Goal: Task Accomplishment & Management: Manage account settings

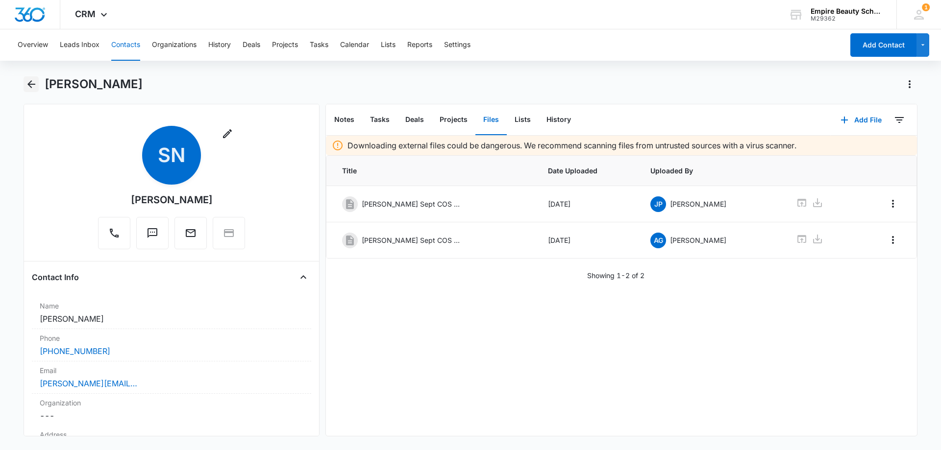
click at [24, 81] on button "Back" at bounding box center [31, 84] width 15 height 16
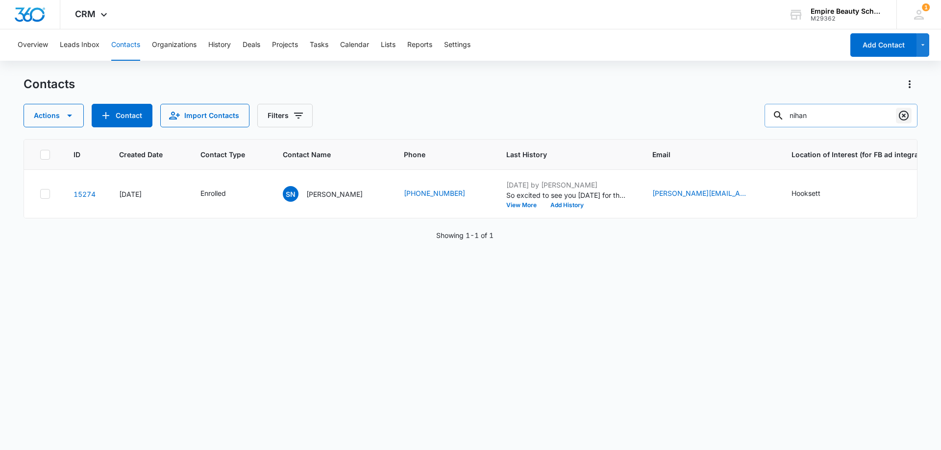
click at [904, 112] on icon "Clear" at bounding box center [904, 116] width 10 height 10
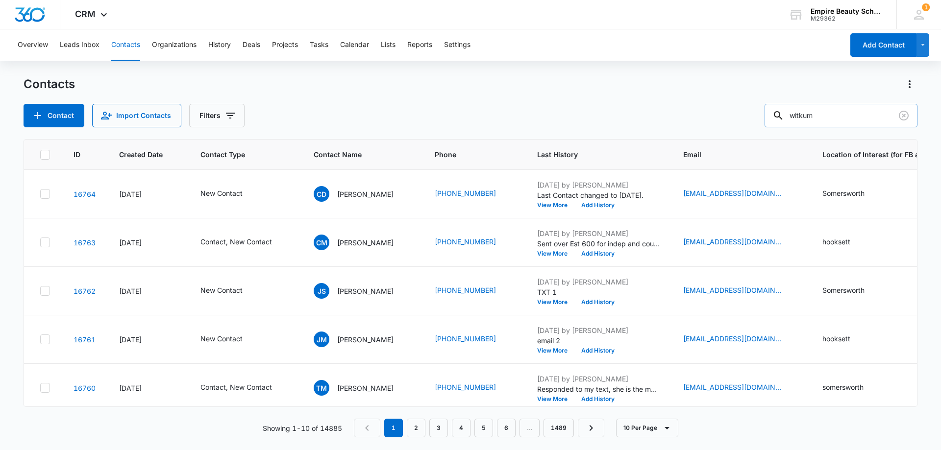
type input "witkum"
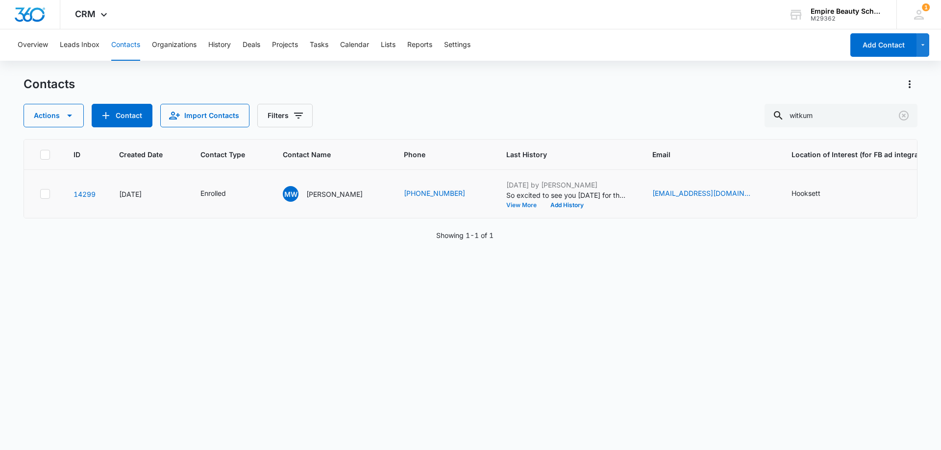
click at [506, 205] on button "View More" at bounding box center [524, 205] width 37 height 6
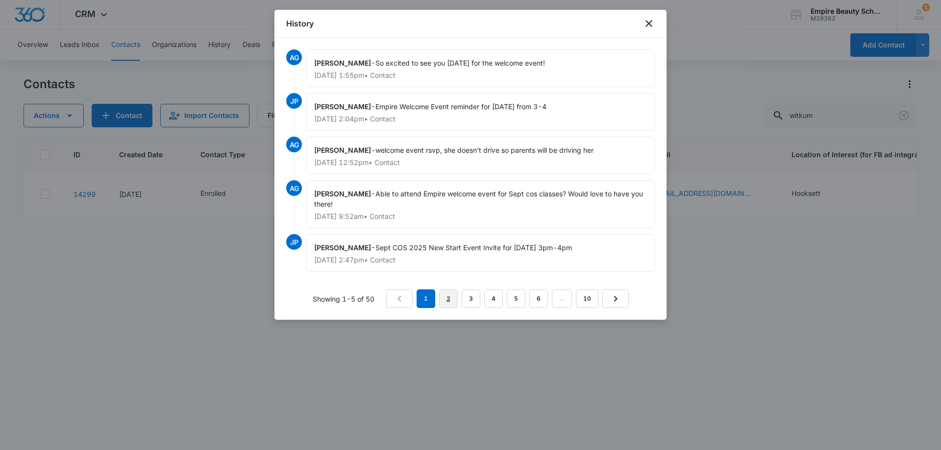
click at [448, 297] on link "2" at bounding box center [448, 299] width 19 height 19
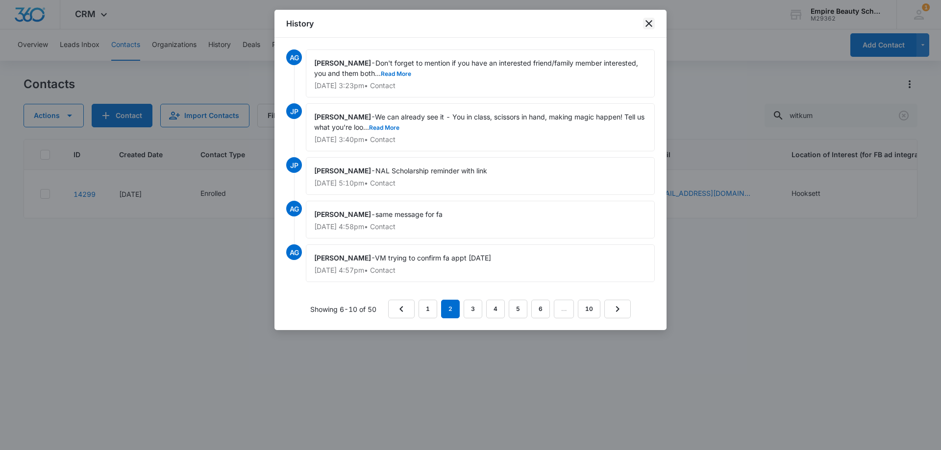
click at [649, 25] on icon "close" at bounding box center [649, 24] width 12 height 12
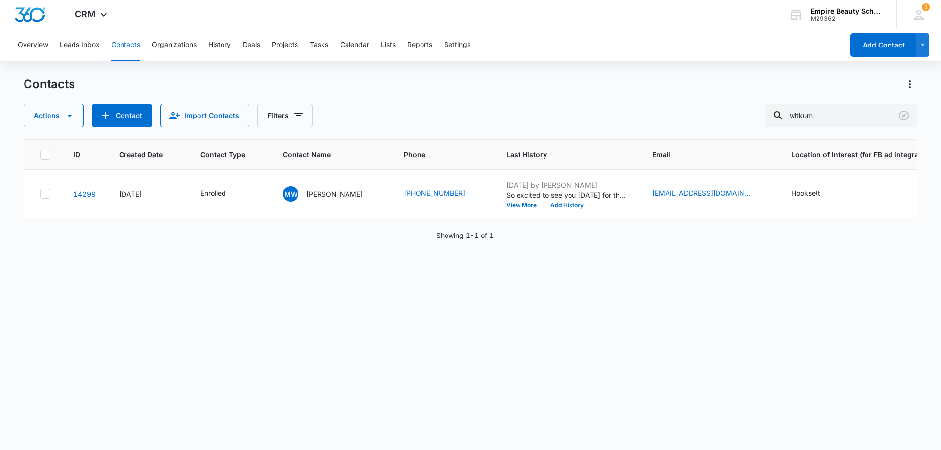
click at [379, 290] on div "ID Created Date Contact Type Contact Name Phone Last History Email Location of …" at bounding box center [471, 288] width 894 height 298
click at [904, 113] on icon "Clear" at bounding box center [904, 116] width 12 height 12
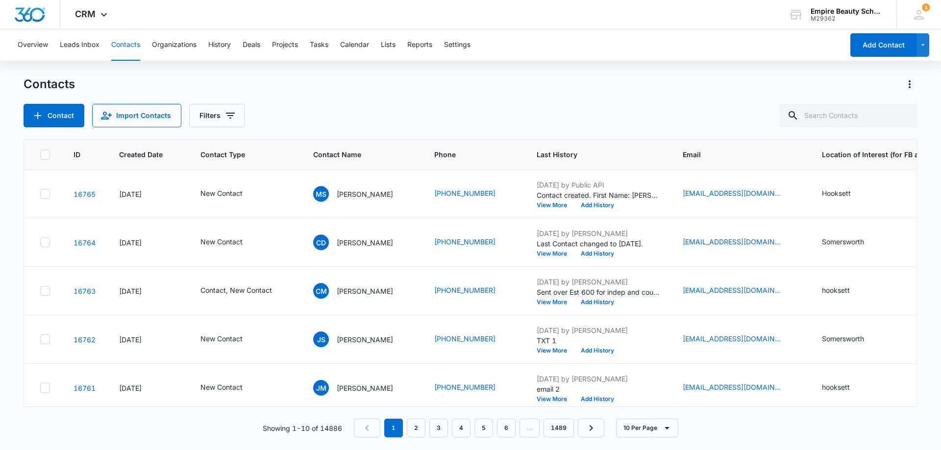
drag, startPoint x: 609, startPoint y: 112, endPoint x: 611, endPoint y: 75, distance: 36.8
click at [610, 86] on div "Contacts Contact Import Contacts Filters" at bounding box center [471, 101] width 894 height 51
click at [531, 100] on div "Contacts Contact Import Contacts Filters" at bounding box center [471, 101] width 894 height 51
click at [362, 111] on div "Contact Import Contacts Filters" at bounding box center [471, 116] width 894 height 24
click at [842, 110] on input "text" at bounding box center [848, 116] width 138 height 24
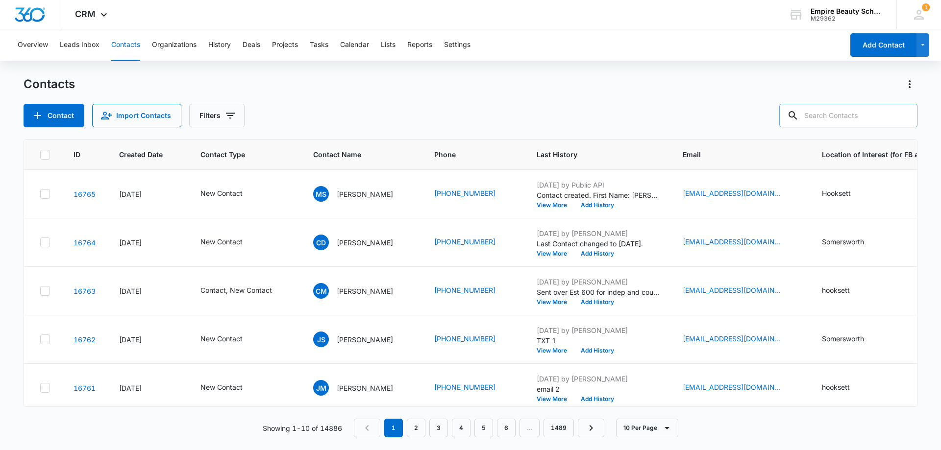
paste input "603) 318-9965"
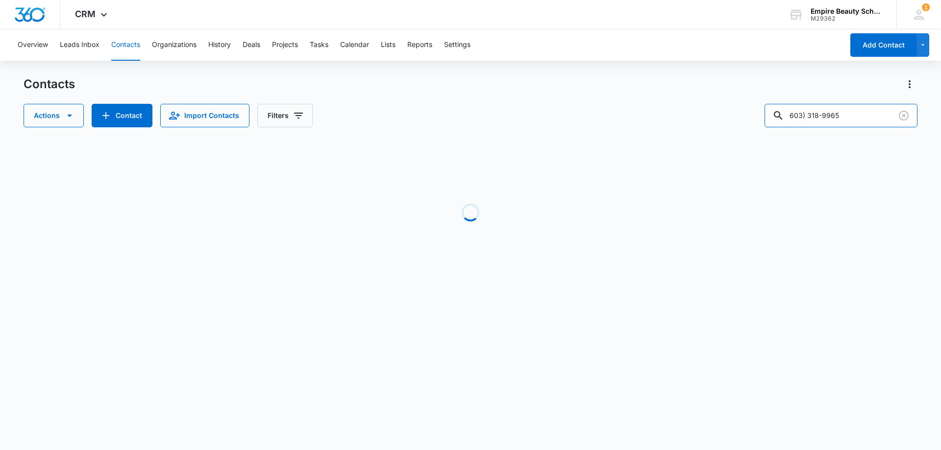
drag, startPoint x: 830, startPoint y: 115, endPoint x: 724, endPoint y: 123, distance: 106.2
click at [724, 123] on div "Actions Contact Import Contacts Filters 603) 318-9965" at bounding box center [471, 116] width 894 height 24
type input "9965"
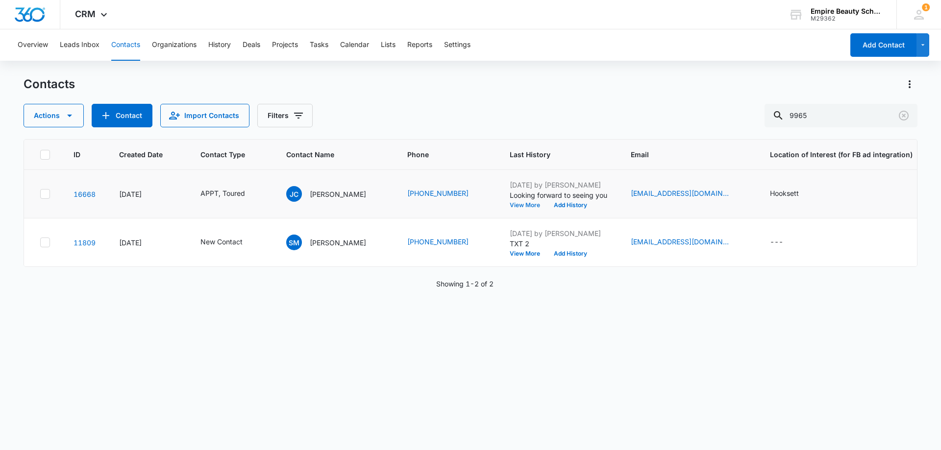
click at [511, 202] on button "View More" at bounding box center [528, 205] width 37 height 6
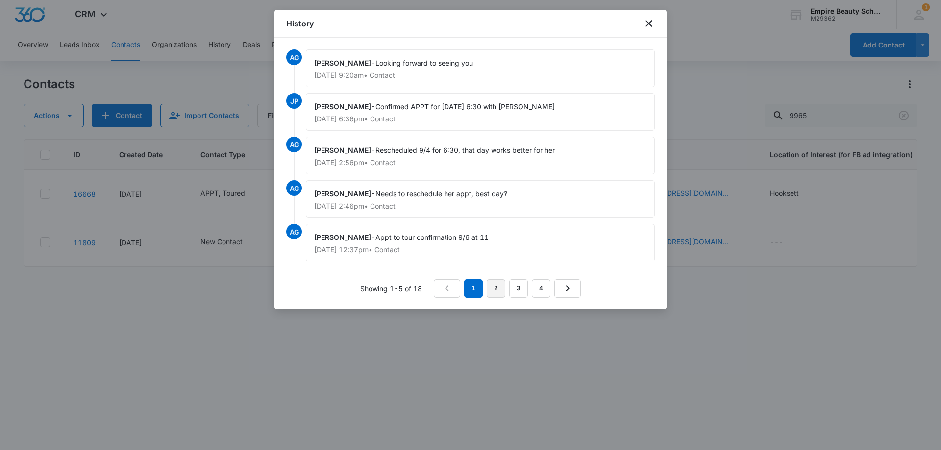
click at [494, 289] on link "2" at bounding box center [496, 288] width 19 height 19
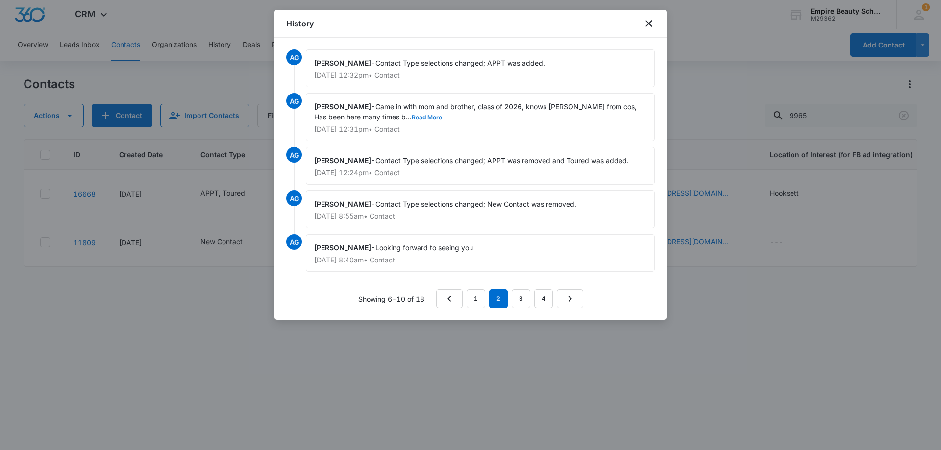
click at [414, 117] on button "Read More" at bounding box center [427, 118] width 30 height 6
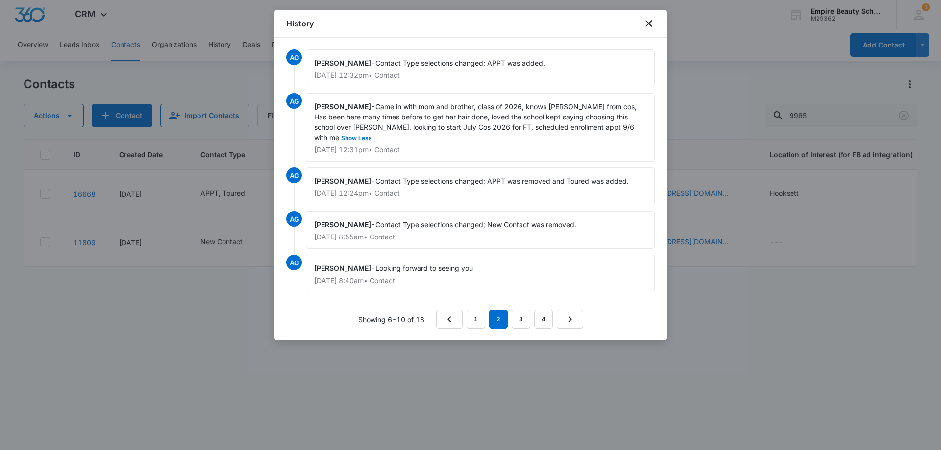
click at [732, 81] on div at bounding box center [470, 225] width 941 height 450
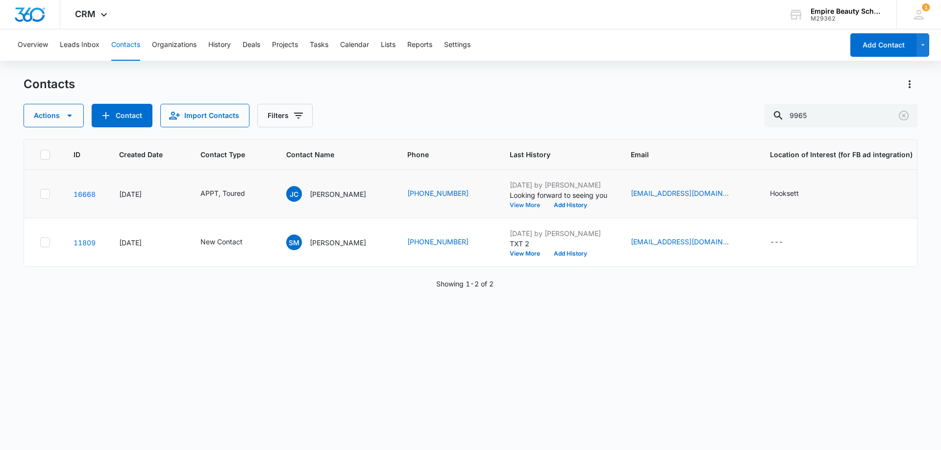
click at [521, 204] on button "View More" at bounding box center [528, 205] width 37 height 6
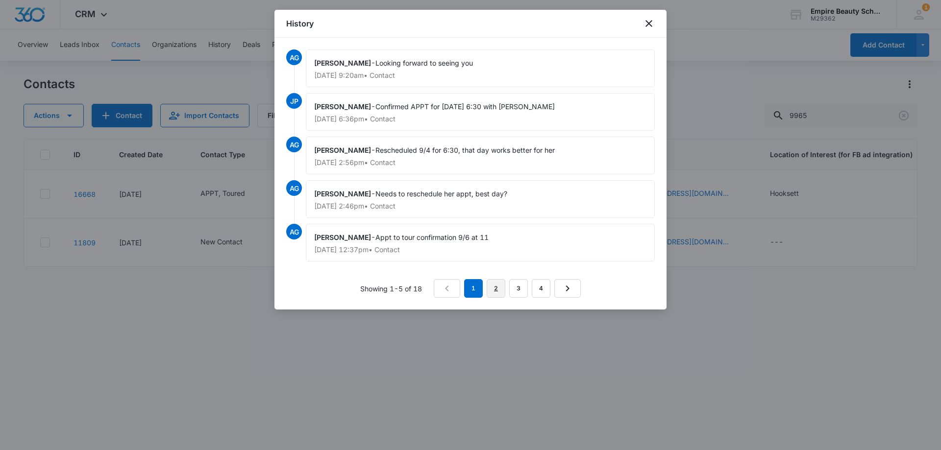
click at [505, 290] on link "2" at bounding box center [496, 288] width 19 height 19
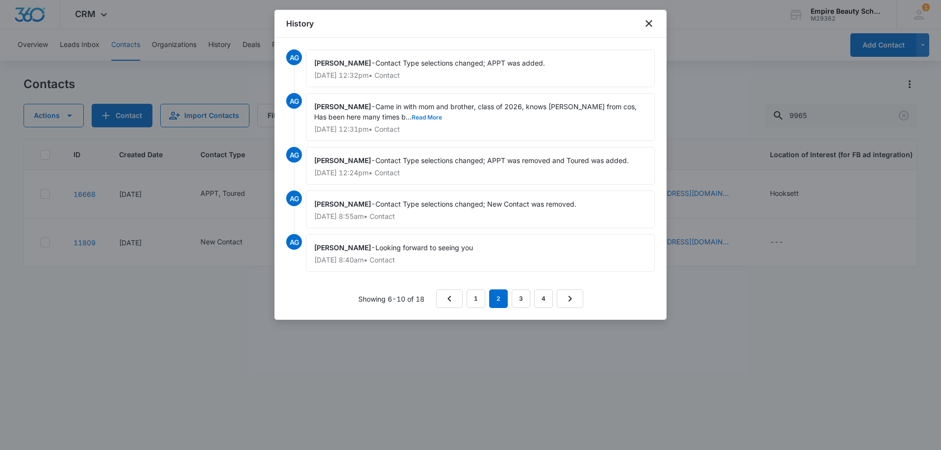
click at [421, 115] on button "Read More" at bounding box center [427, 118] width 30 height 6
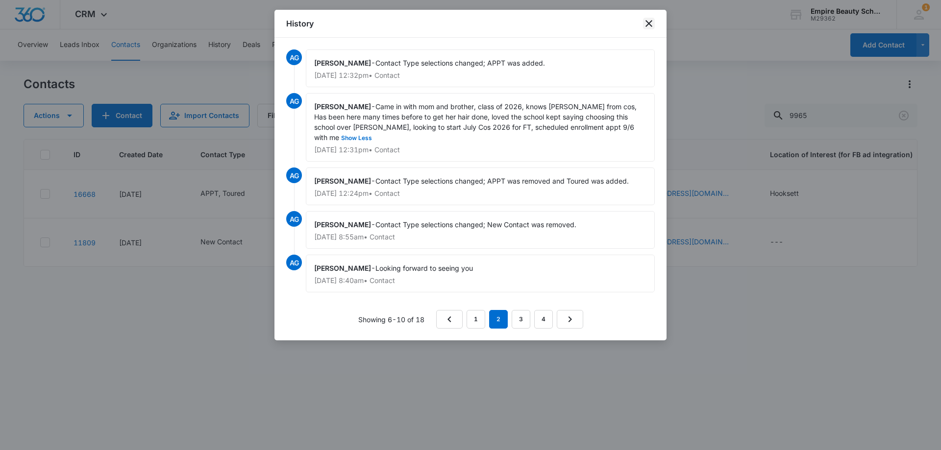
click at [652, 22] on icon "close" at bounding box center [649, 24] width 12 height 12
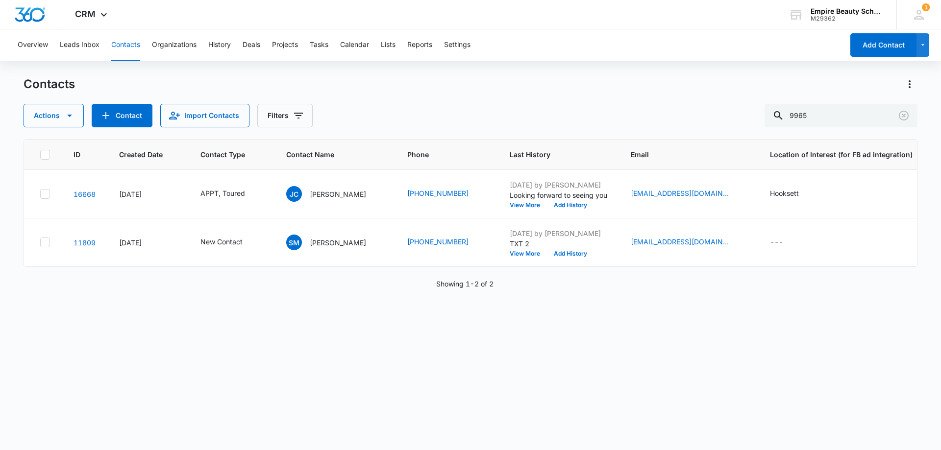
click at [665, 89] on div "Contacts" at bounding box center [471, 84] width 894 height 16
click at [906, 119] on icon "Clear" at bounding box center [904, 116] width 10 height 10
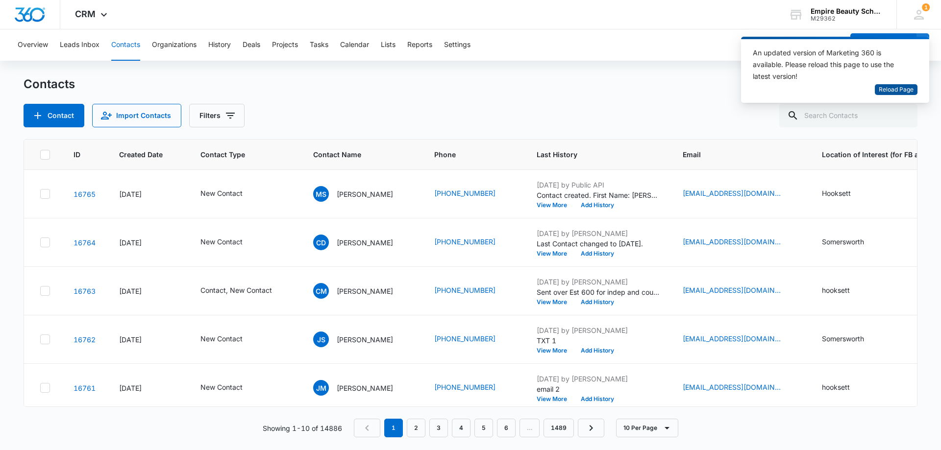
click at [896, 94] on span "Reload Page" at bounding box center [896, 89] width 35 height 9
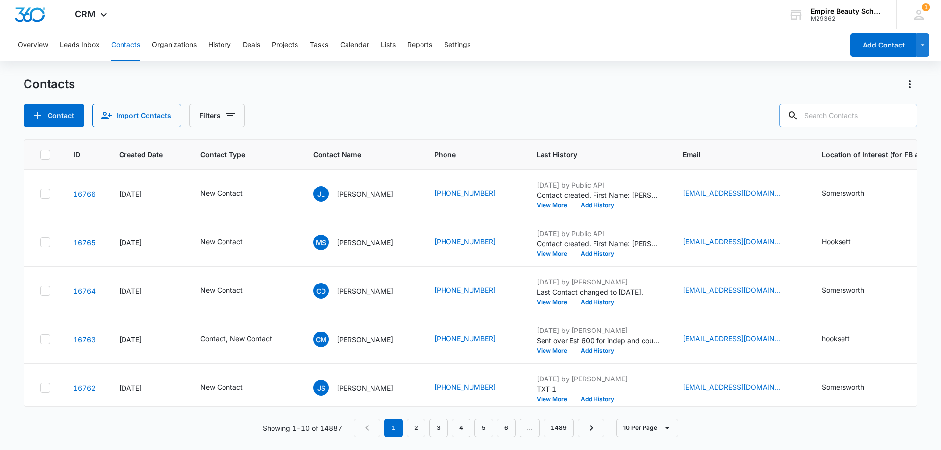
click at [834, 119] on input "text" at bounding box center [848, 116] width 138 height 24
type input "[PERSON_NAME]"
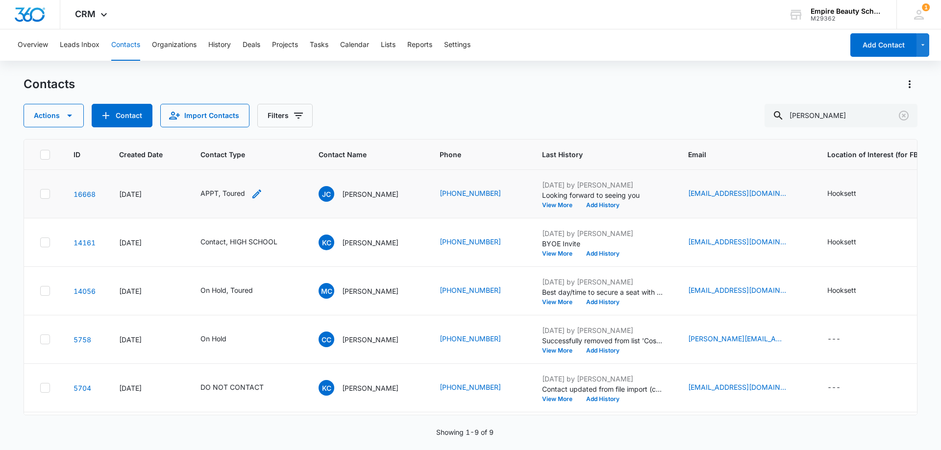
click at [260, 195] on icon "Contact Type - APPT, Toured - Select to Edit Field" at bounding box center [257, 194] width 12 height 12
click at [209, 130] on icon "Remove APPT" at bounding box center [206, 130] width 7 height 7
click at [212, 131] on icon "Remove Toured" at bounding box center [213, 130] width 7 height 7
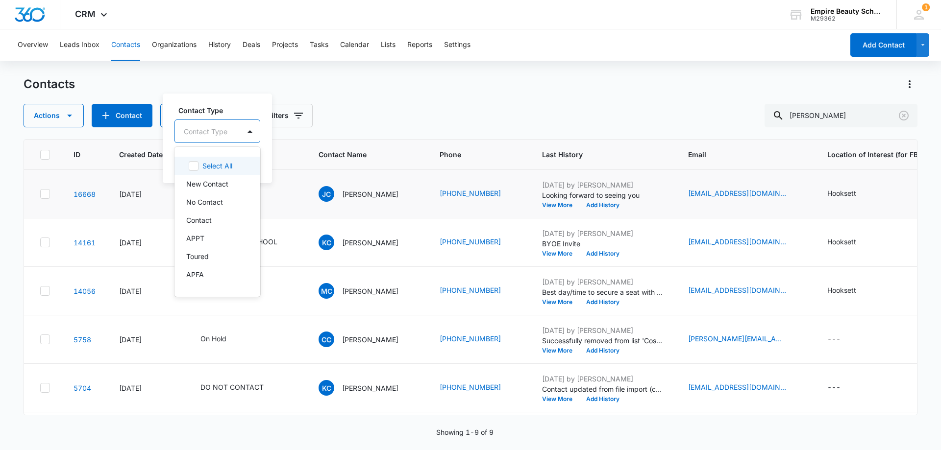
click at [213, 131] on div at bounding box center [206, 131] width 44 height 12
click at [203, 195] on p "Enrolled" at bounding box center [198, 195] width 25 height 10
click at [239, 102] on div "Contact Type option Enrolled, selected. 16 results available. Use Up and Down t…" at bounding box center [219, 138] width 112 height 91
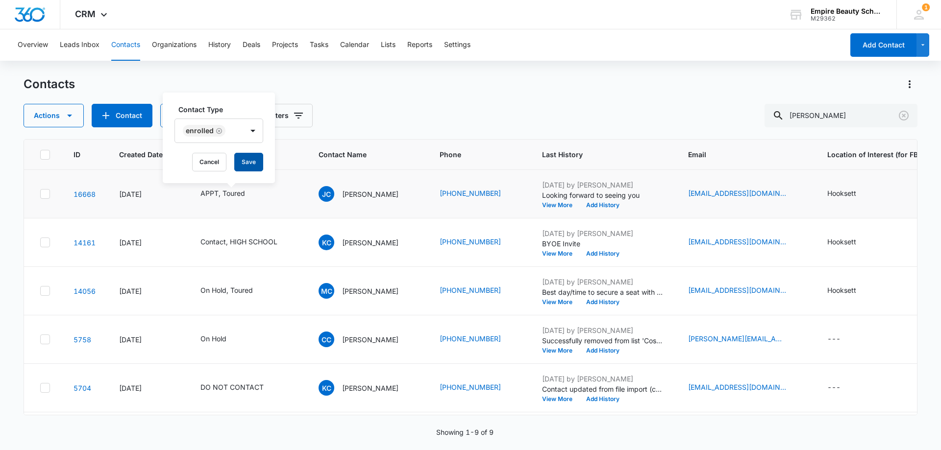
click at [244, 161] on button "Save" at bounding box center [248, 162] width 29 height 19
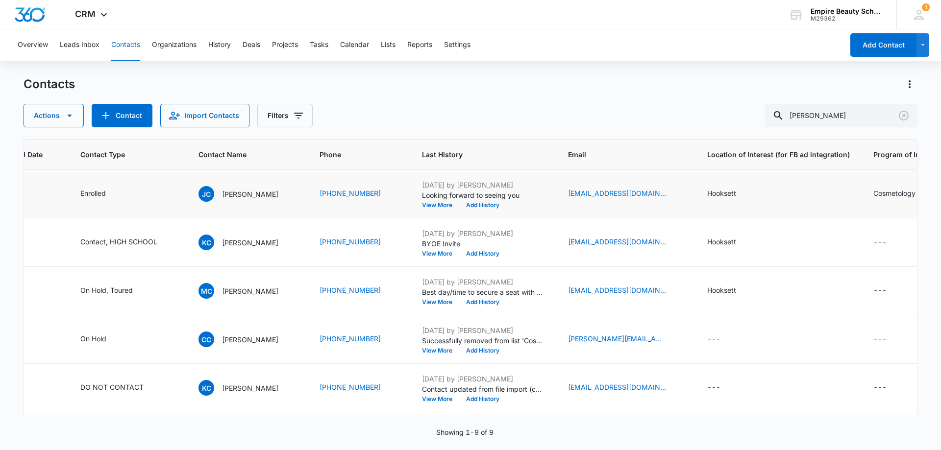
scroll to position [0, 0]
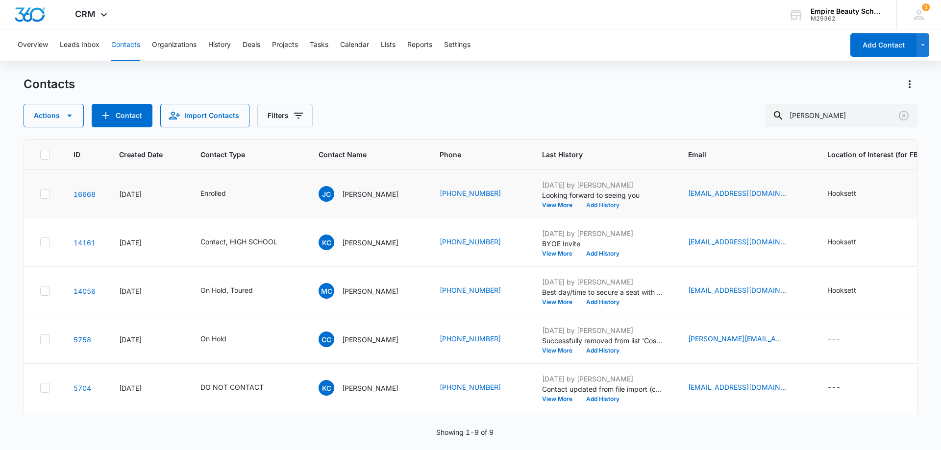
click at [596, 206] on button "Add History" at bounding box center [602, 205] width 47 height 6
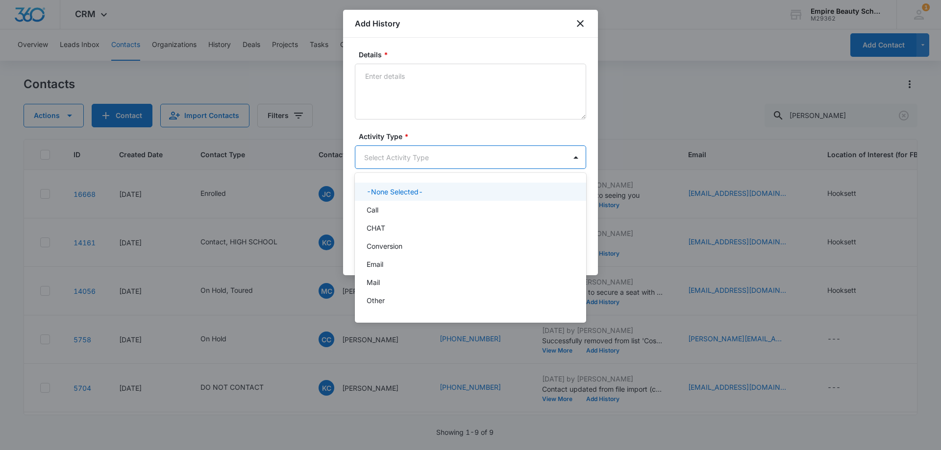
click at [388, 153] on body "CRM Apps Forms CRM Email Shop Payments POS Files Brand Settings Empire Beauty S…" at bounding box center [470, 225] width 941 height 450
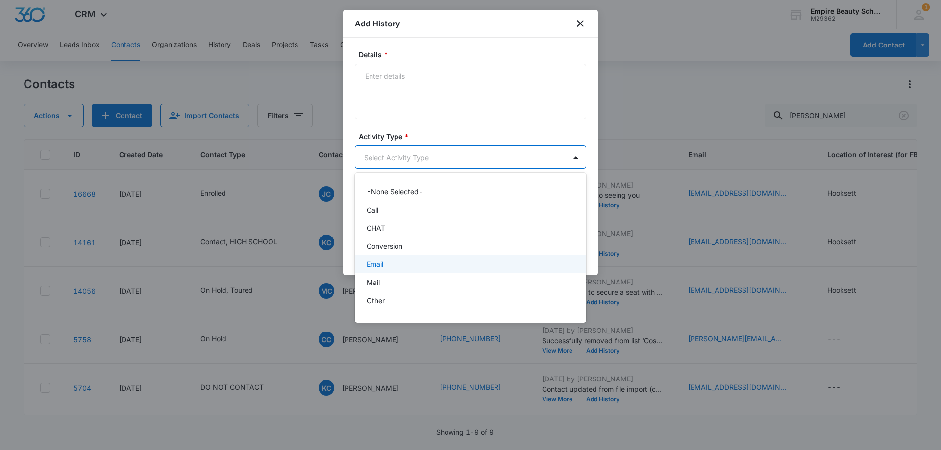
scroll to position [49, 0]
click at [385, 273] on div "P2P" at bounding box center [470, 270] width 206 height 10
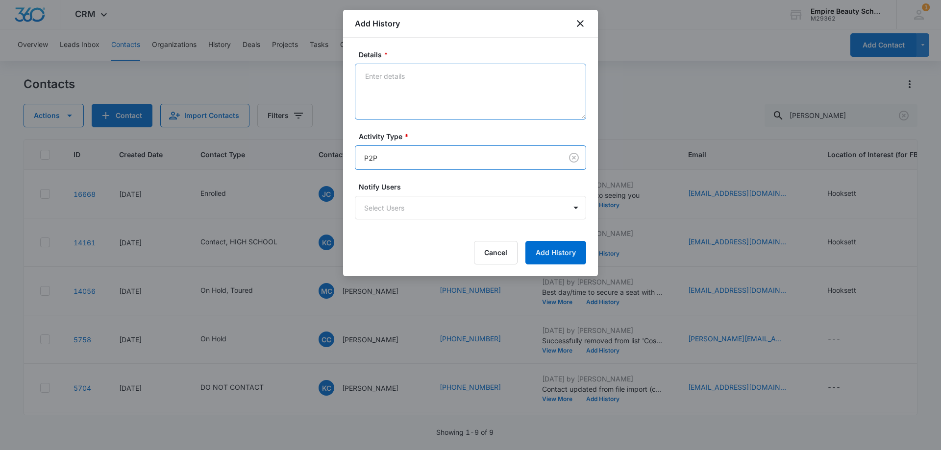
click at [392, 96] on textarea "Details *" at bounding box center [470, 92] width 231 height 56
type textarea "N"
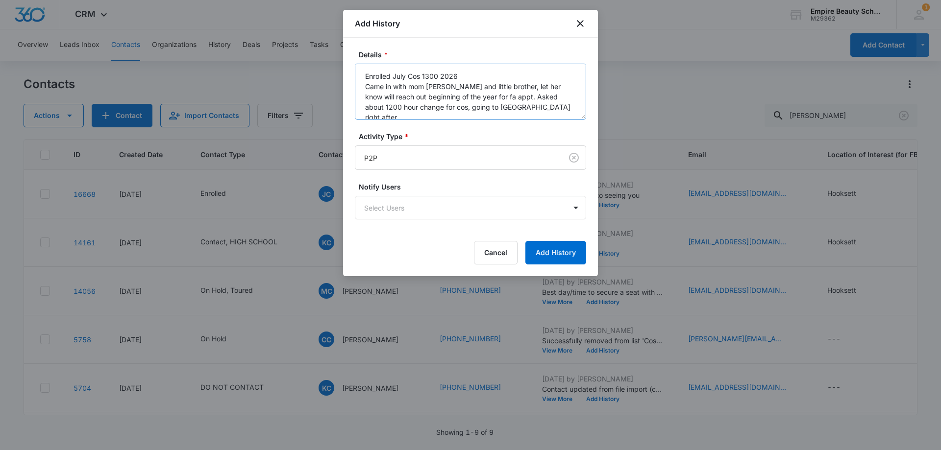
click at [532, 108] on textarea "Enrolled July Cos 1300 2026 Came in with mom [PERSON_NAME] and little brother, …" at bounding box center [470, 92] width 231 height 56
click at [527, 118] on textarea "Enrolled July Cos 1300 2026 Came in with mom [PERSON_NAME] and little brother, …" at bounding box center [470, 92] width 231 height 56
click at [356, 84] on textarea "Enrolled July Cos 1300 2026 Came in with mom [PERSON_NAME] and little brother, …" at bounding box center [470, 92] width 231 height 56
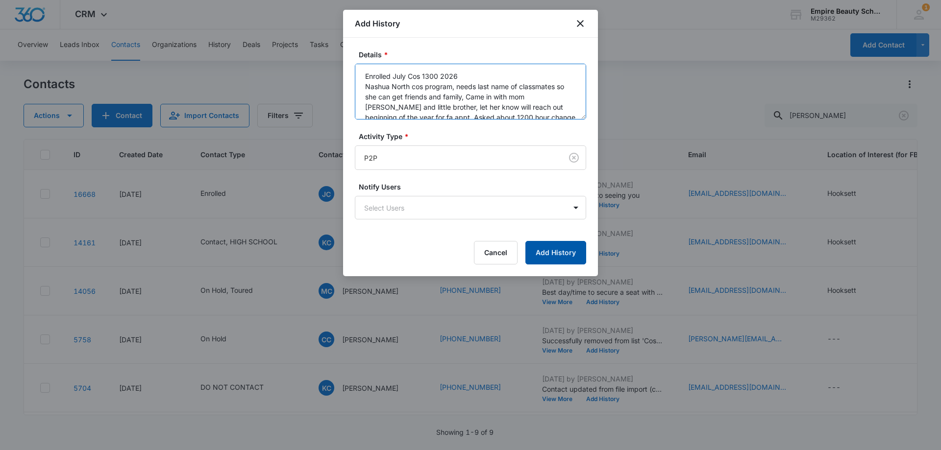
type textarea "Enrolled July Cos 1300 2026 Nashua North cos program, needs last name of classm…"
click at [569, 257] on button "Add History" at bounding box center [555, 253] width 61 height 24
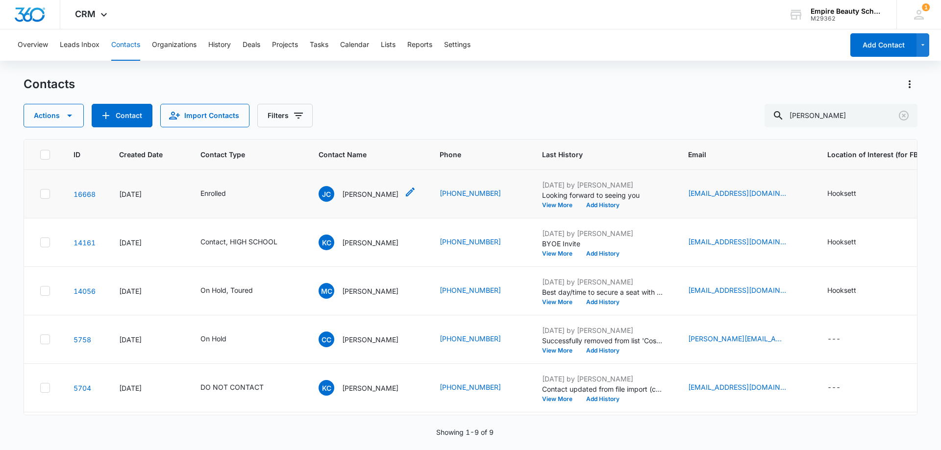
click at [379, 187] on div "[PERSON_NAME] [PERSON_NAME]" at bounding box center [358, 194] width 80 height 16
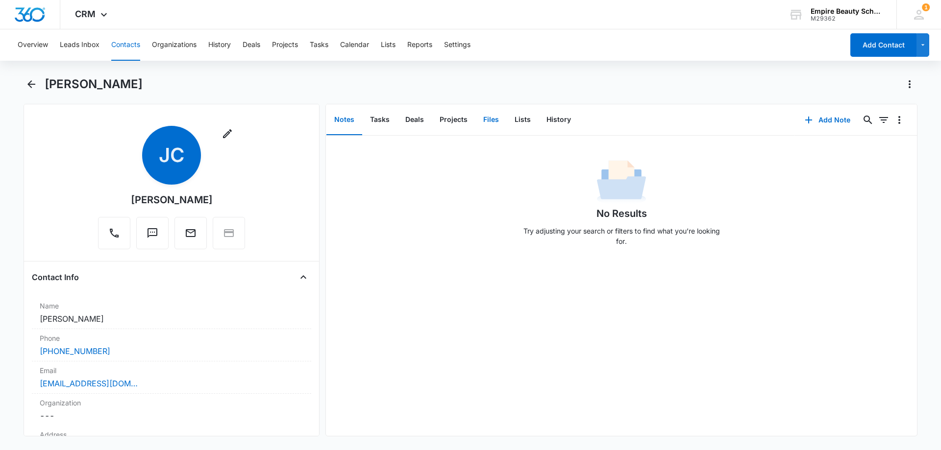
click at [483, 120] on button "Files" at bounding box center [490, 120] width 31 height 30
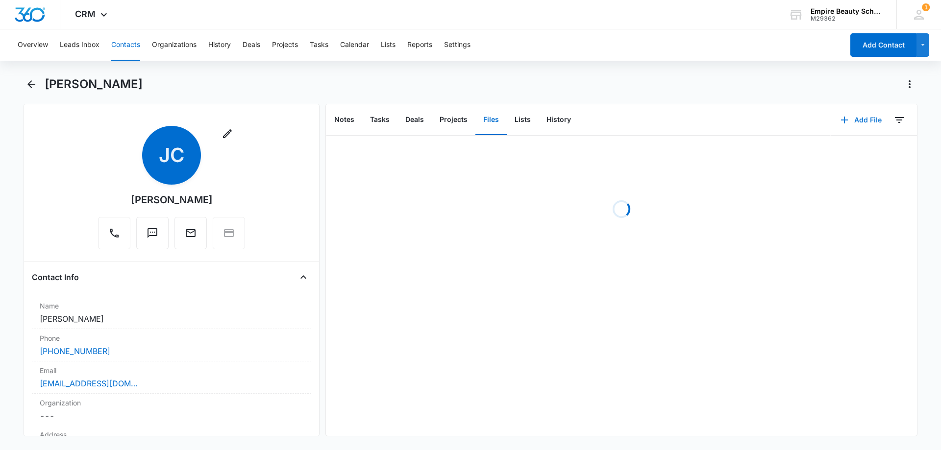
click at [854, 121] on button "Add File" at bounding box center [861, 120] width 61 height 24
click at [840, 151] on div "Upload Files" at bounding box center [847, 151] width 39 height 7
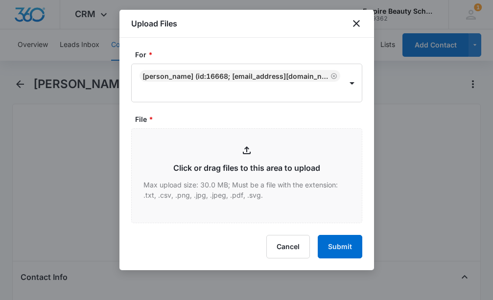
type input "C:\fakepath\[PERSON_NAME] FT COS X [DATE].pdf"
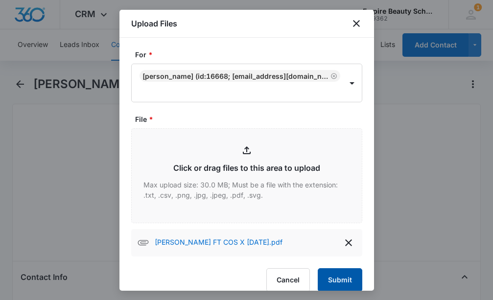
drag, startPoint x: 352, startPoint y: 271, endPoint x: 343, endPoint y: 279, distance: 12.5
click at [351, 271] on button "Submit" at bounding box center [340, 281] width 45 height 24
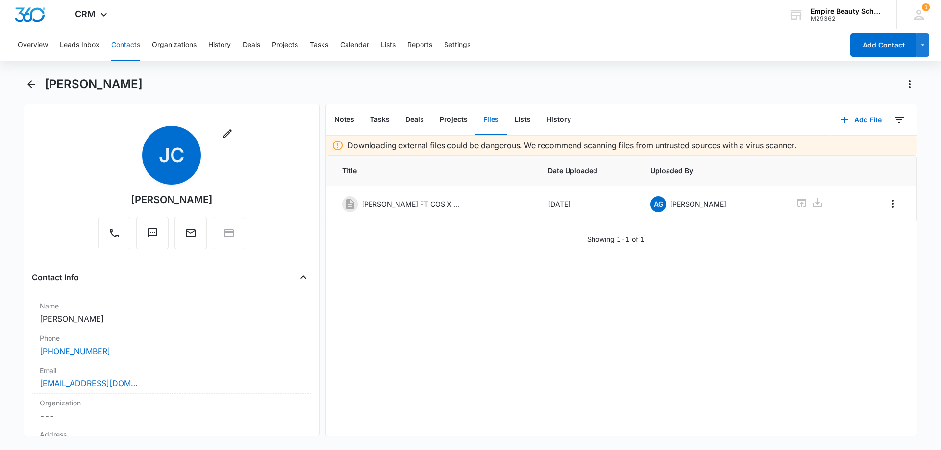
click at [23, 79] on main "[PERSON_NAME] Remove [PERSON_NAME] [PERSON_NAME] Contact Info Name Cancel Save …" at bounding box center [470, 262] width 941 height 372
click at [34, 85] on icon "Back" at bounding box center [31, 84] width 12 height 12
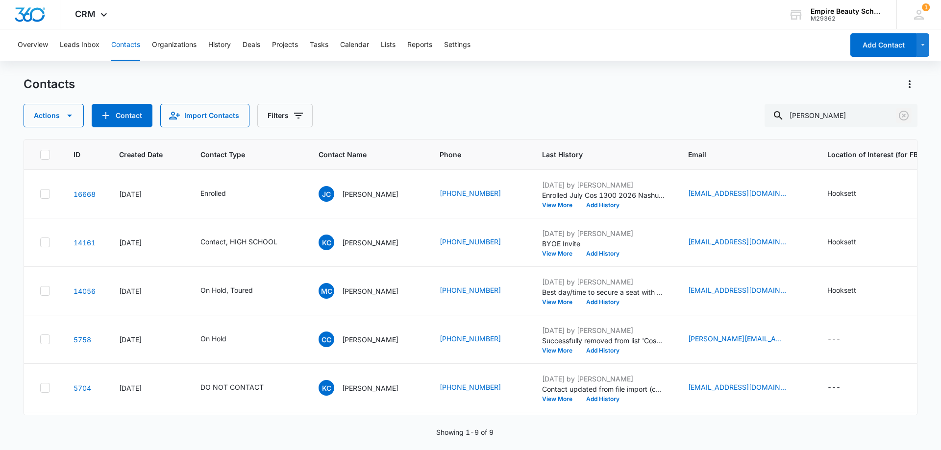
drag, startPoint x: 908, startPoint y: 116, endPoint x: 351, endPoint y: 110, distance: 557.1
click at [908, 116] on icon "Clear" at bounding box center [904, 116] width 10 height 10
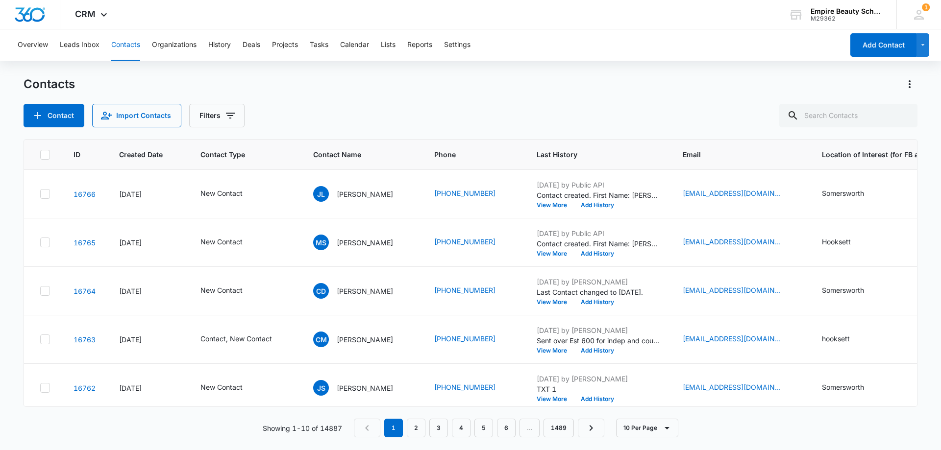
click at [410, 114] on div "Contact Import Contacts Filters" at bounding box center [471, 116] width 894 height 24
click at [847, 114] on input "text" at bounding box center [848, 116] width 138 height 24
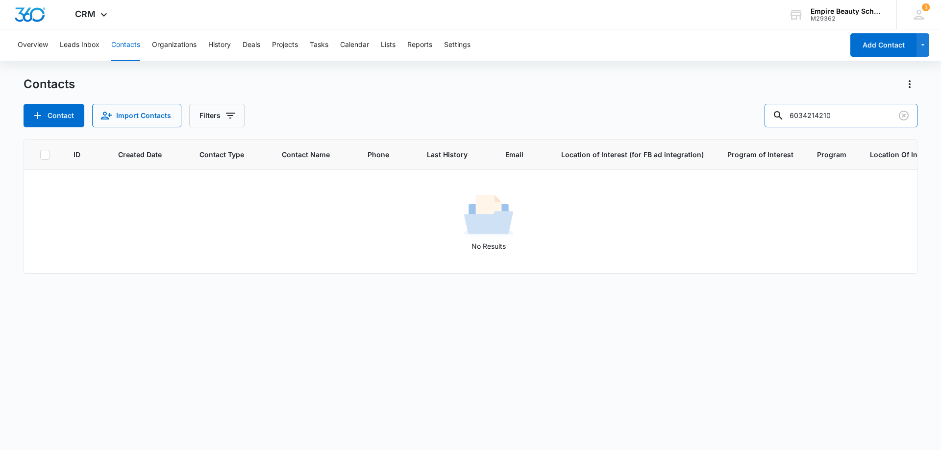
drag, startPoint x: 824, startPoint y: 114, endPoint x: 650, endPoint y: 113, distance: 173.5
click at [650, 113] on div "Contact Import Contacts Filters 6034214210" at bounding box center [471, 116] width 894 height 24
type input "4210"
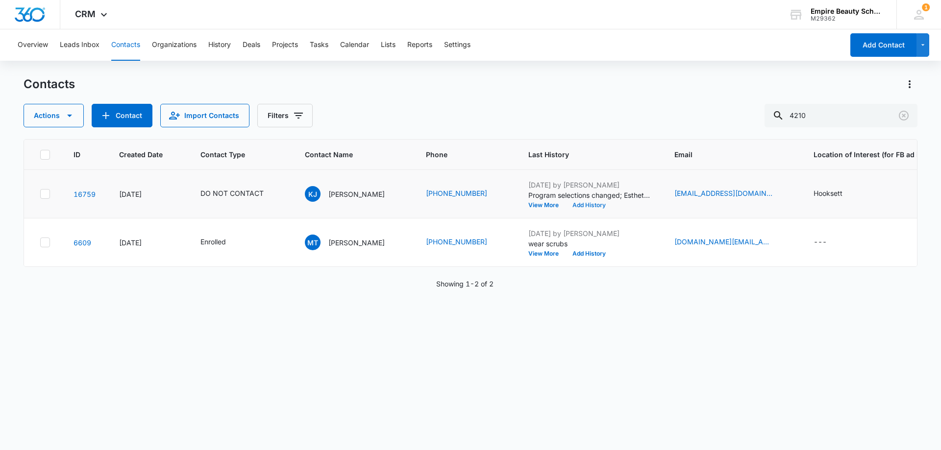
click at [580, 206] on button "Add History" at bounding box center [588, 205] width 47 height 6
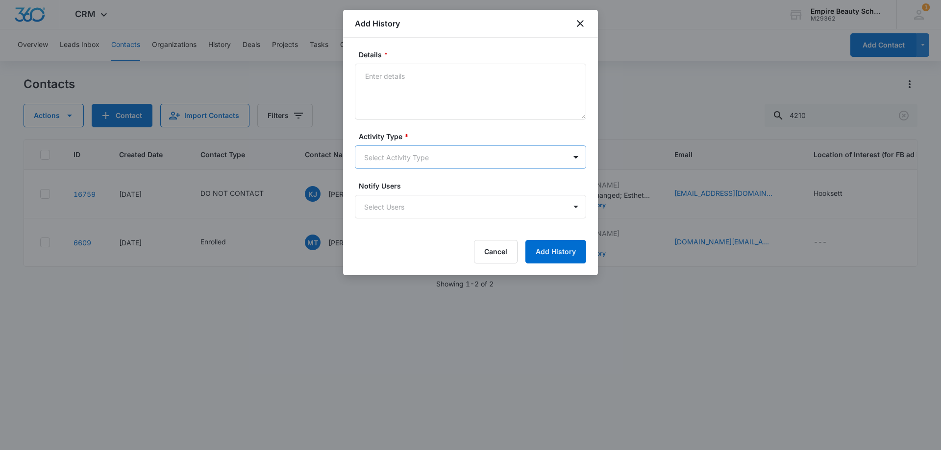
click at [389, 156] on body "CRM Apps Forms CRM Email Shop Payments POS Files Brand Settings Empire Beauty S…" at bounding box center [470, 225] width 941 height 450
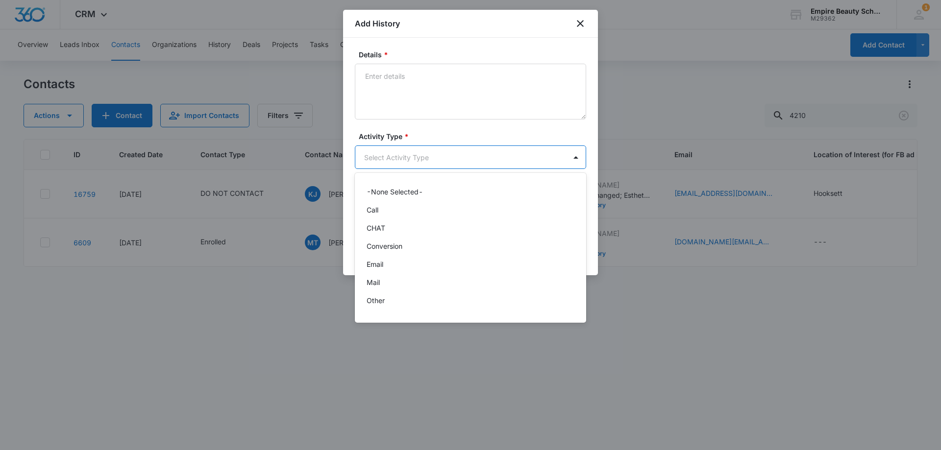
scroll to position [51, 0]
click at [377, 309] on div "Text" at bounding box center [470, 304] width 231 height 18
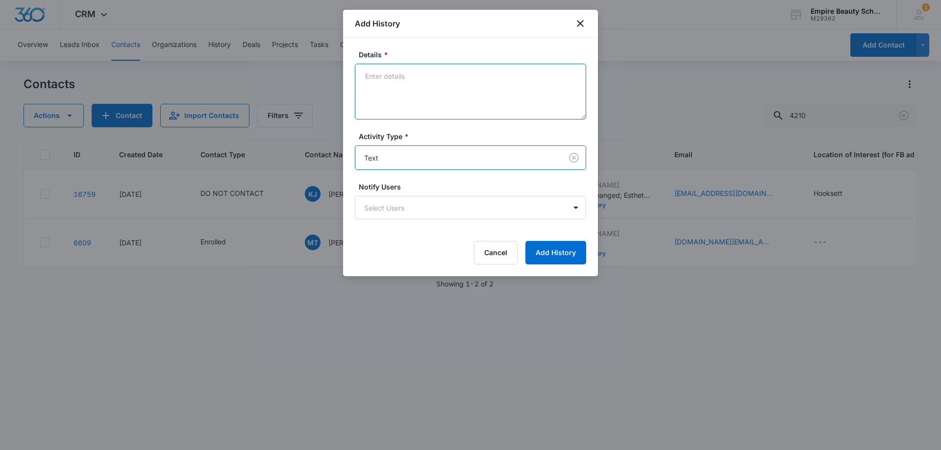
click at [401, 95] on textarea "Details *" at bounding box center [470, 92] width 231 height 56
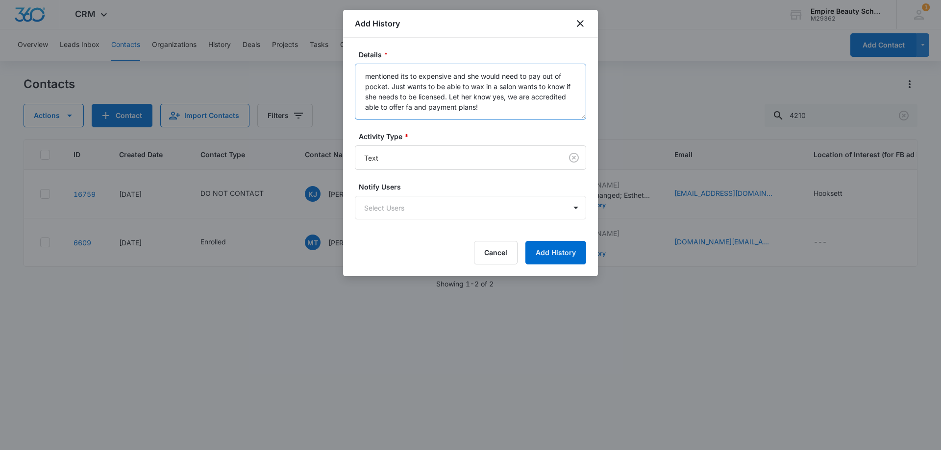
click at [503, 109] on textarea "mentioned its to expensive and she would need to pay out of pocket. Just wants …" at bounding box center [470, 92] width 231 height 56
type textarea "mentioned its to expensive and she would need to pay out of pocket. Just wants …"
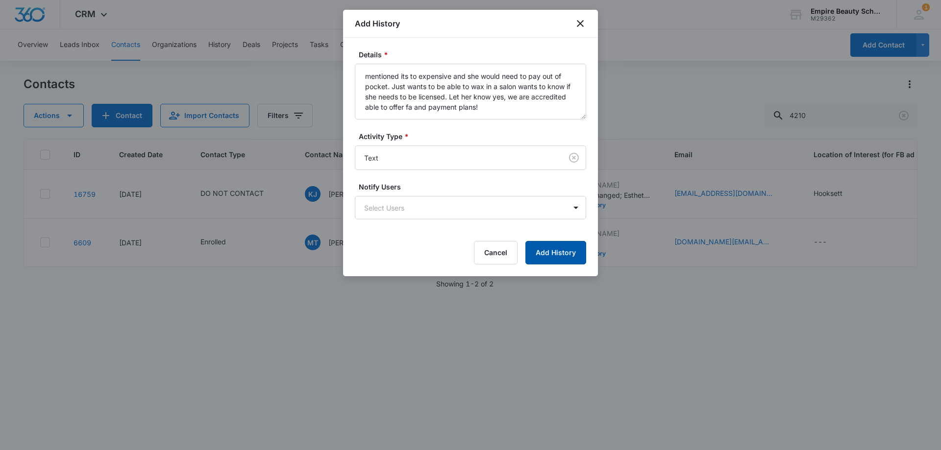
click at [562, 258] on button "Add History" at bounding box center [555, 253] width 61 height 24
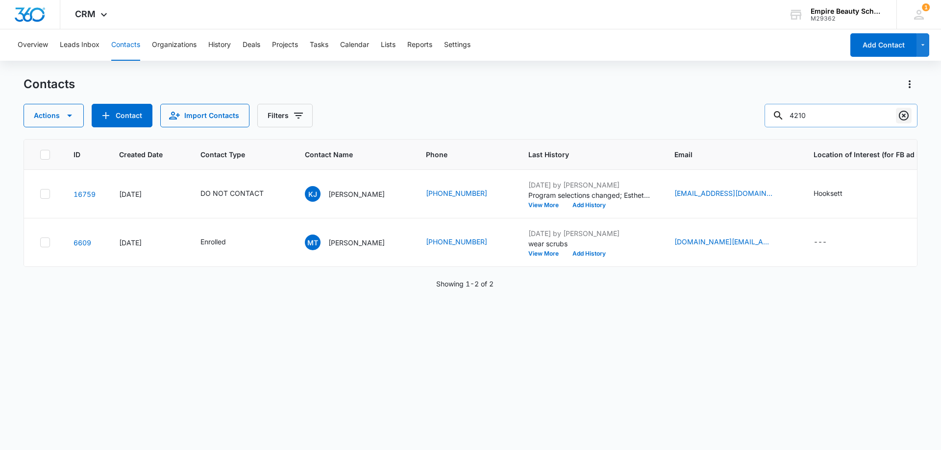
click at [900, 117] on icon "Clear" at bounding box center [904, 116] width 10 height 10
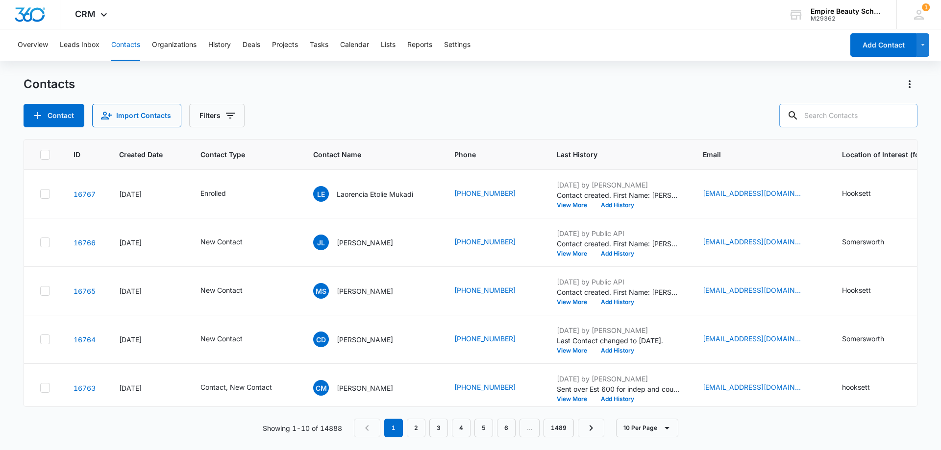
click at [837, 113] on input "text" at bounding box center [848, 116] width 138 height 24
paste input "[PHONE_NUMBER]"
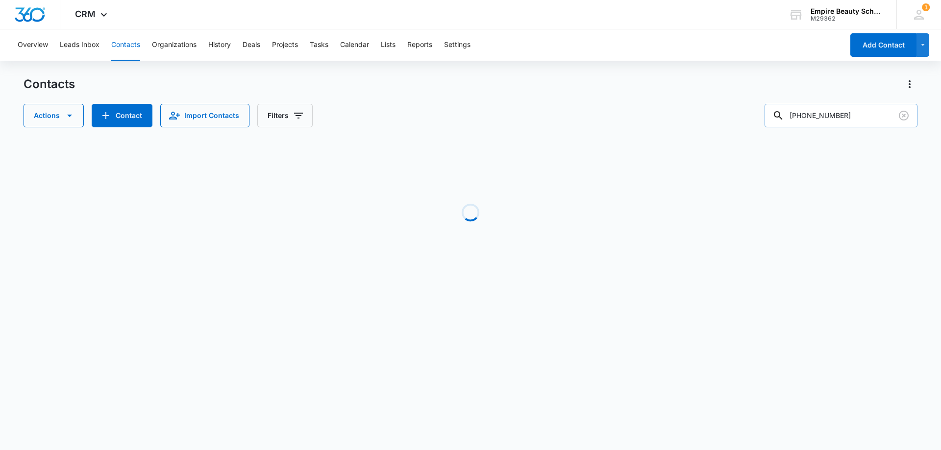
drag, startPoint x: 807, startPoint y: 116, endPoint x: 776, endPoint y: 119, distance: 31.5
click at [776, 119] on input "[PHONE_NUMBER]" at bounding box center [840, 116] width 153 height 24
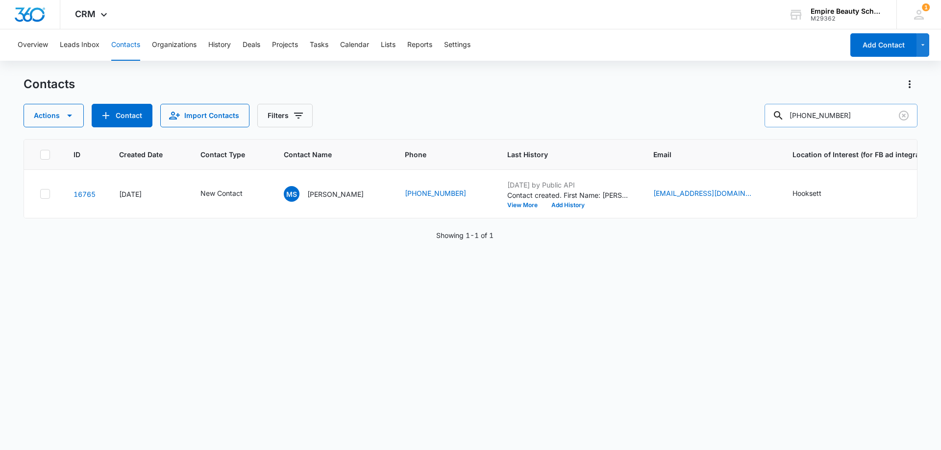
type input "[PHONE_NUMBER]"
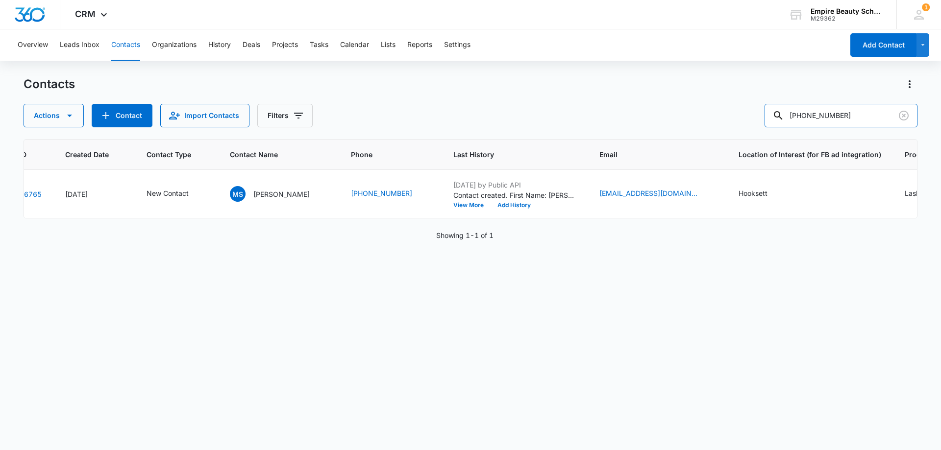
scroll to position [0, 0]
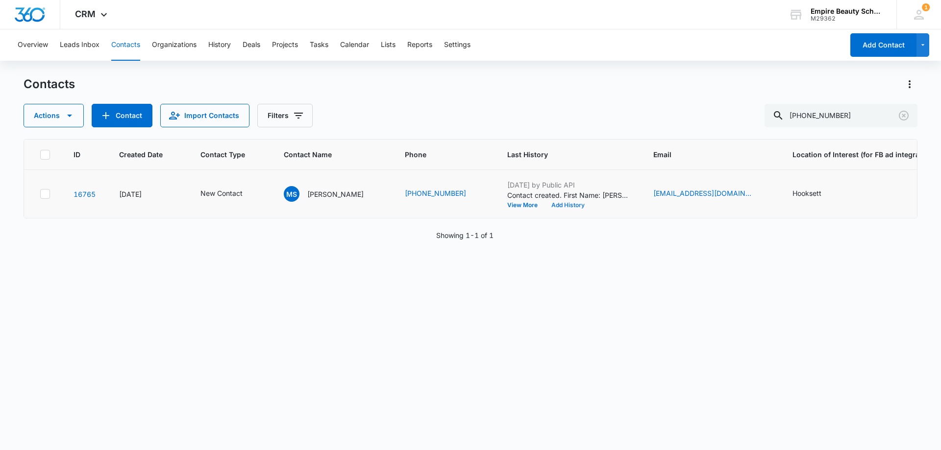
click at [553, 205] on button "Add History" at bounding box center [567, 205] width 47 height 6
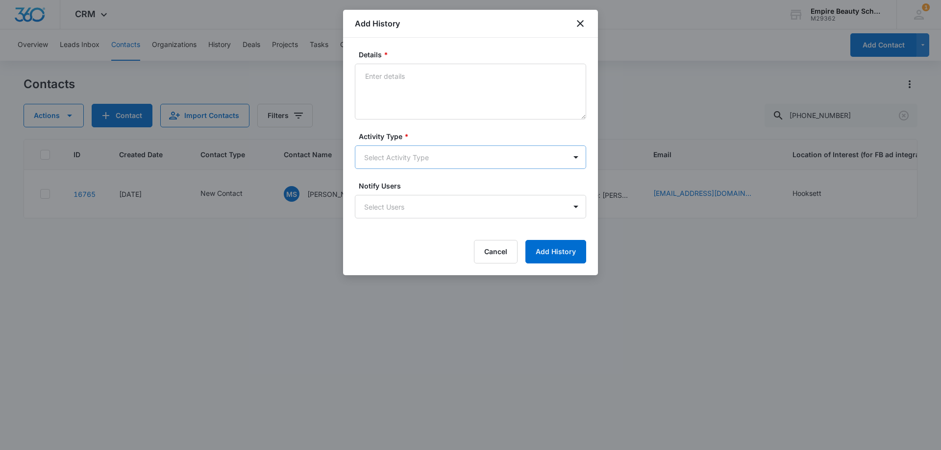
click at [399, 154] on body "CRM Apps Forms CRM Email Shop Payments POS Files Brand Settings Empire Beauty S…" at bounding box center [470, 225] width 941 height 450
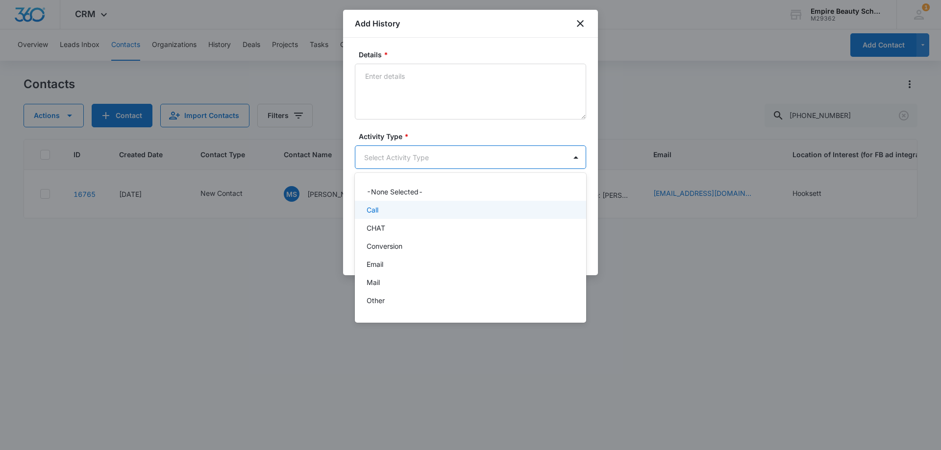
click at [375, 213] on p "Call" at bounding box center [373, 210] width 12 height 10
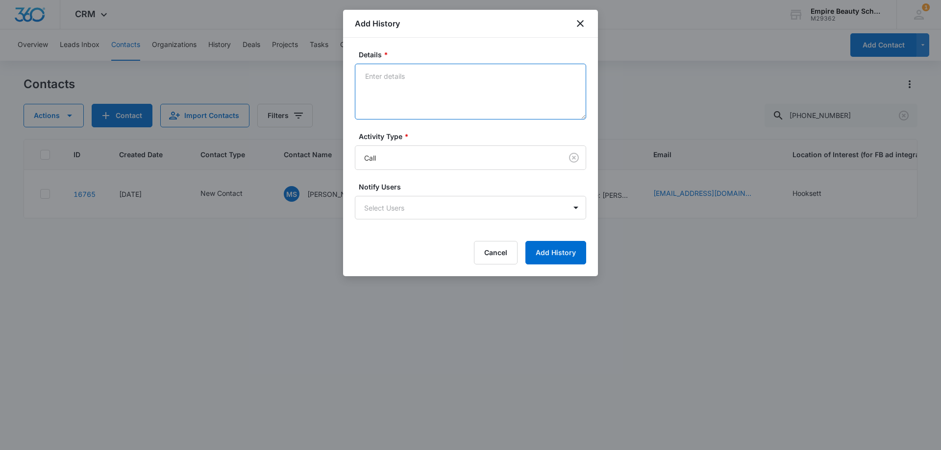
click at [401, 95] on textarea "Details *" at bounding box center [470, 92] width 231 height 56
type textarea "answered than hung up"
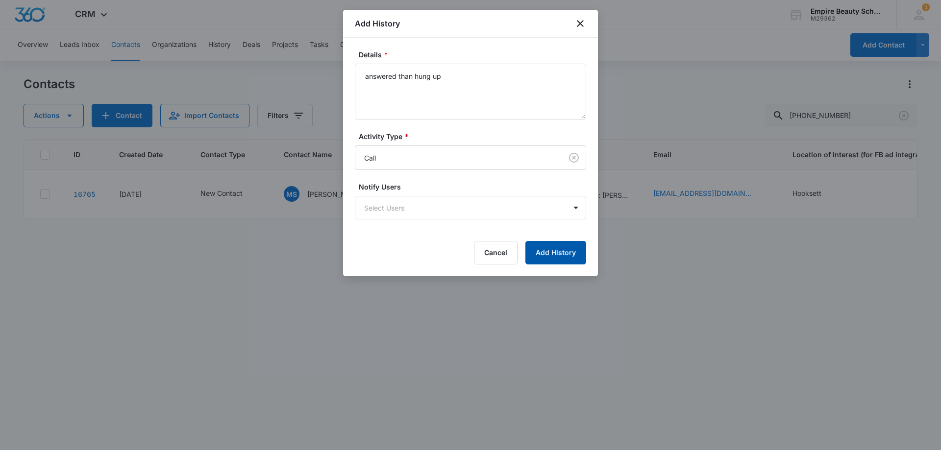
click at [563, 251] on button "Add History" at bounding box center [555, 253] width 61 height 24
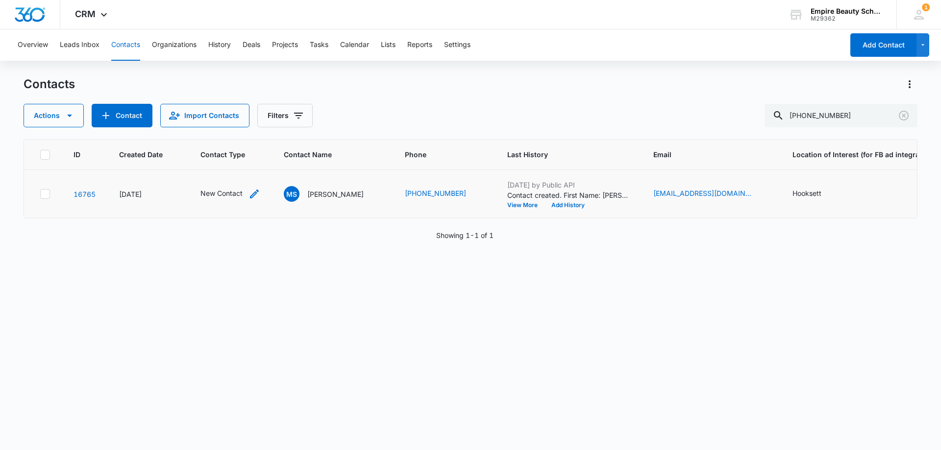
click at [255, 196] on icon "Contact Type - New Contact - Select to Edit Field" at bounding box center [254, 194] width 12 height 12
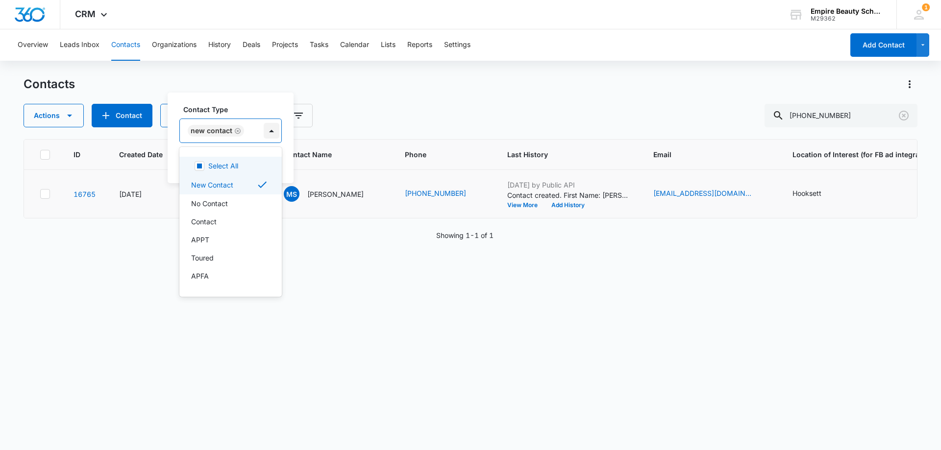
click at [268, 132] on div at bounding box center [272, 131] width 16 height 16
click at [211, 218] on p "Contact" at bounding box center [203, 222] width 25 height 10
click at [261, 99] on div "Contact Type option Contact, selected. 16 results available. Use Up and Down to…" at bounding box center [252, 138] width 168 height 91
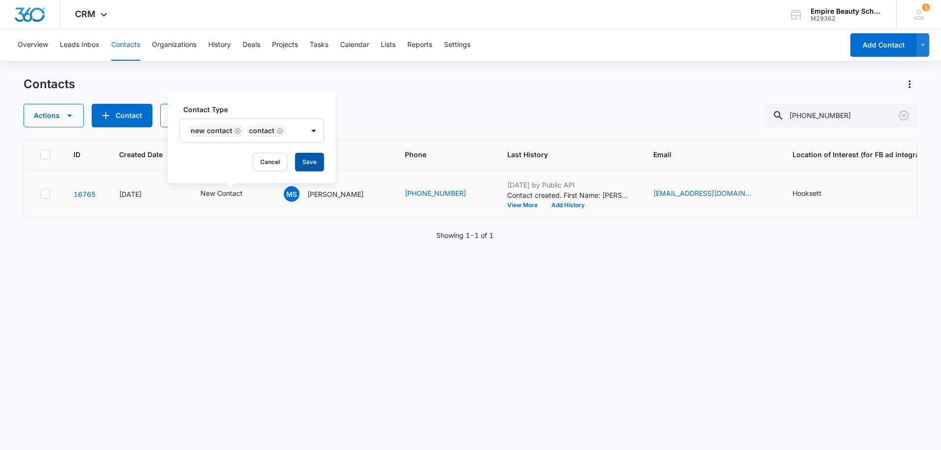
click at [305, 157] on button "Save" at bounding box center [309, 162] width 29 height 19
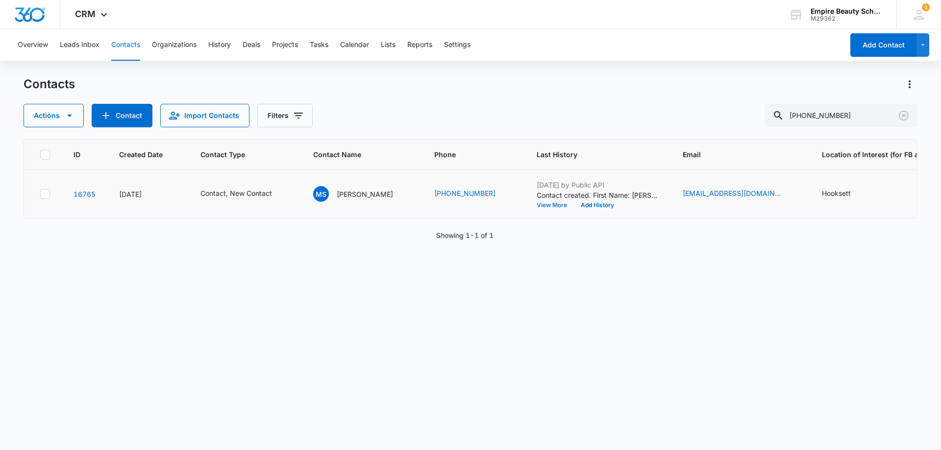
click at [537, 205] on button "View More" at bounding box center [555, 205] width 37 height 6
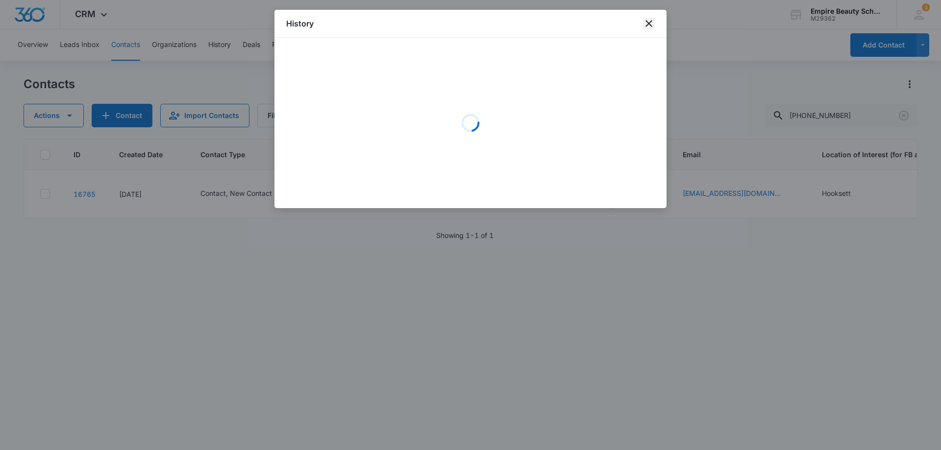
click at [651, 23] on icon "close" at bounding box center [649, 24] width 12 height 12
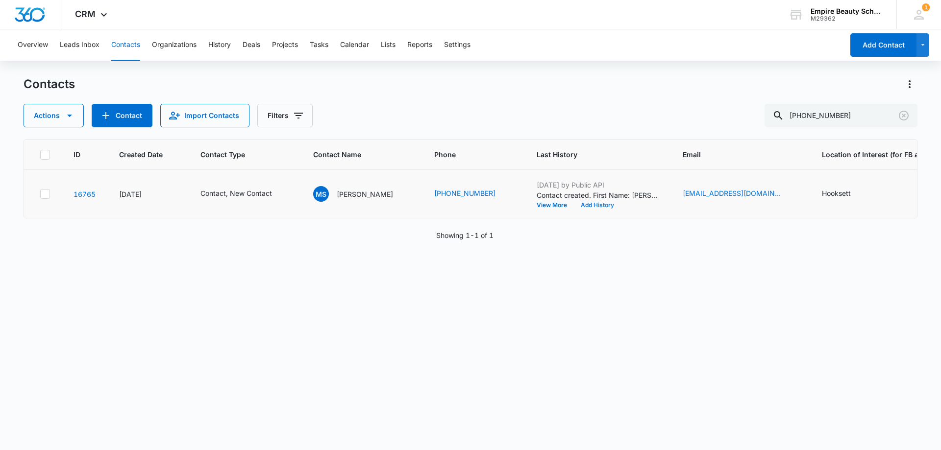
click at [574, 208] on button "Add History" at bounding box center [597, 205] width 47 height 6
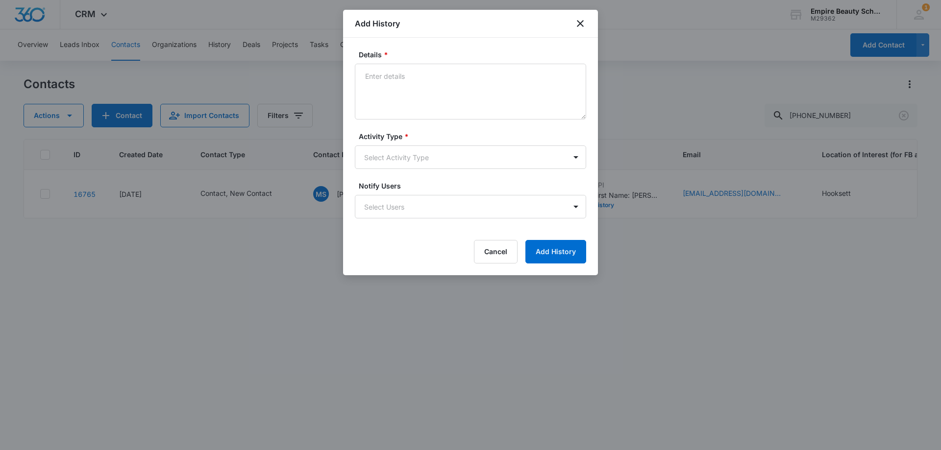
click at [382, 145] on div "Activity Type * Select Activity Type" at bounding box center [470, 150] width 231 height 38
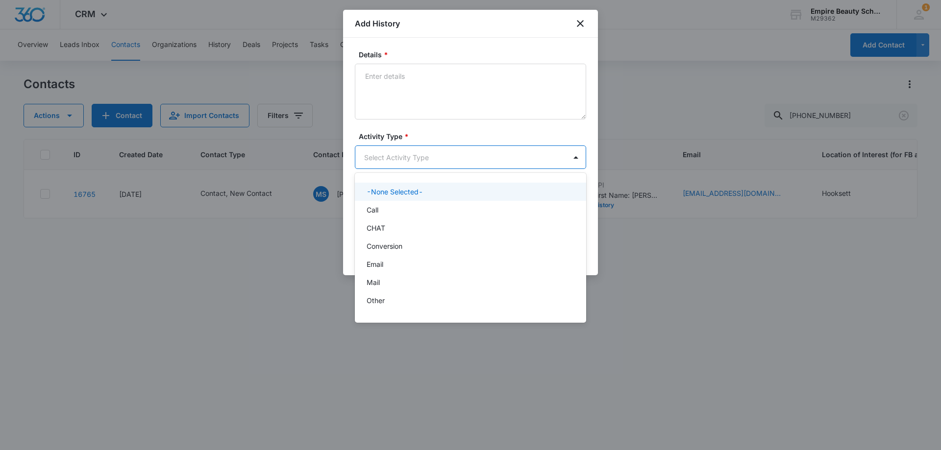
click at [385, 158] on body "CRM Apps Forms CRM Email Shop Payments POS Files Brand Settings Empire Beauty S…" at bounding box center [470, 225] width 941 height 450
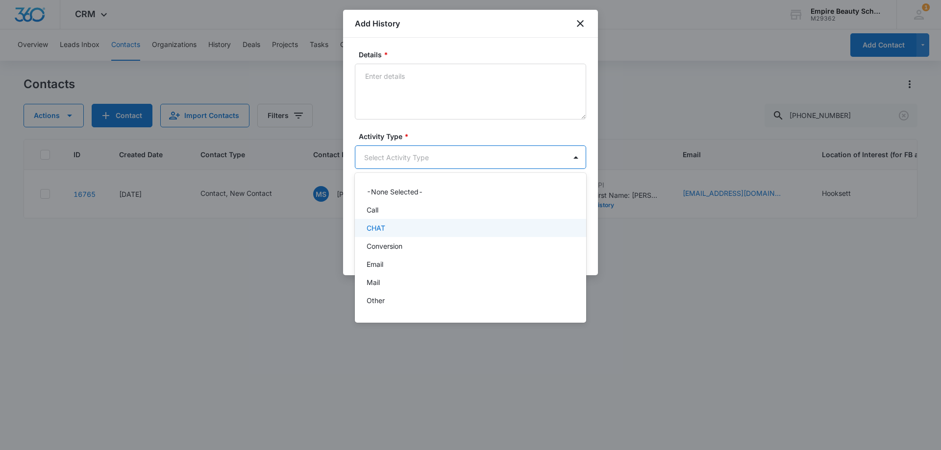
scroll to position [51, 0]
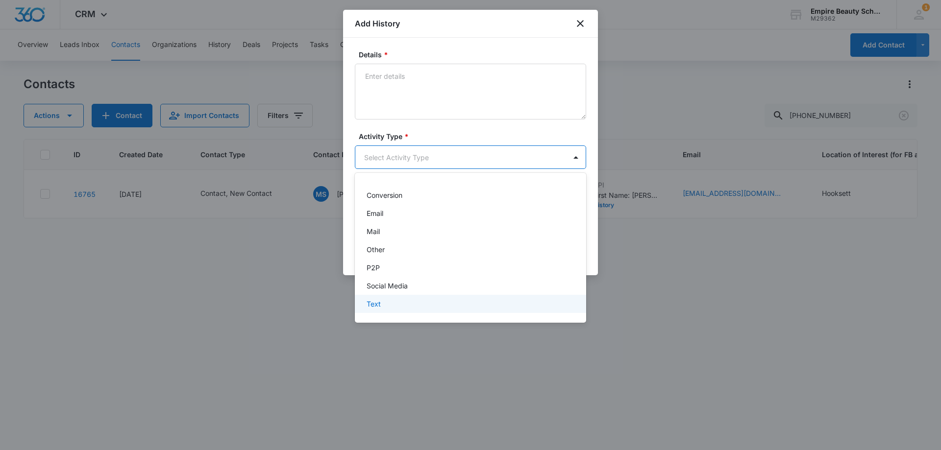
click at [378, 302] on p "Text" at bounding box center [374, 304] width 14 height 10
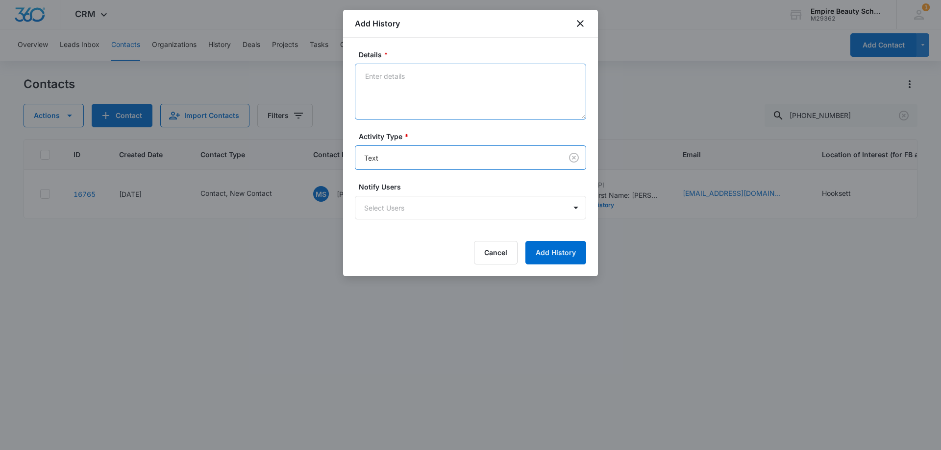
click at [384, 87] on textarea "Details *" at bounding box center [470, 92] width 231 height 56
click at [398, 86] on textarea "believe we got disconnected, best time to chat?" at bounding box center [470, 92] width 231 height 56
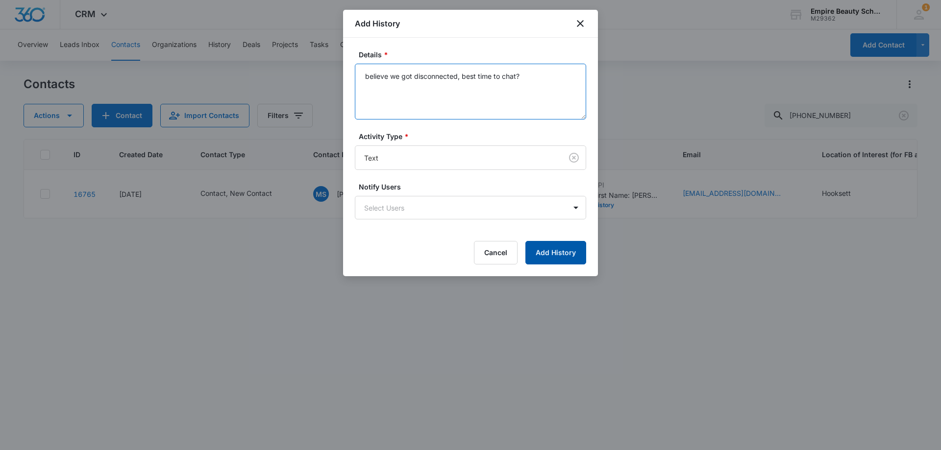
type textarea "believe we got disconnected, best time to chat?"
click at [534, 241] on button "Add History" at bounding box center [555, 253] width 61 height 24
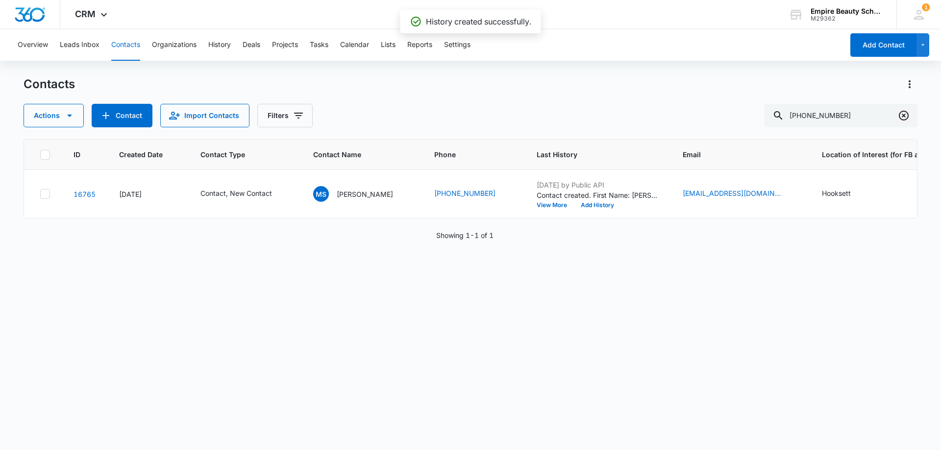
click at [901, 118] on icon "Clear" at bounding box center [904, 116] width 12 height 12
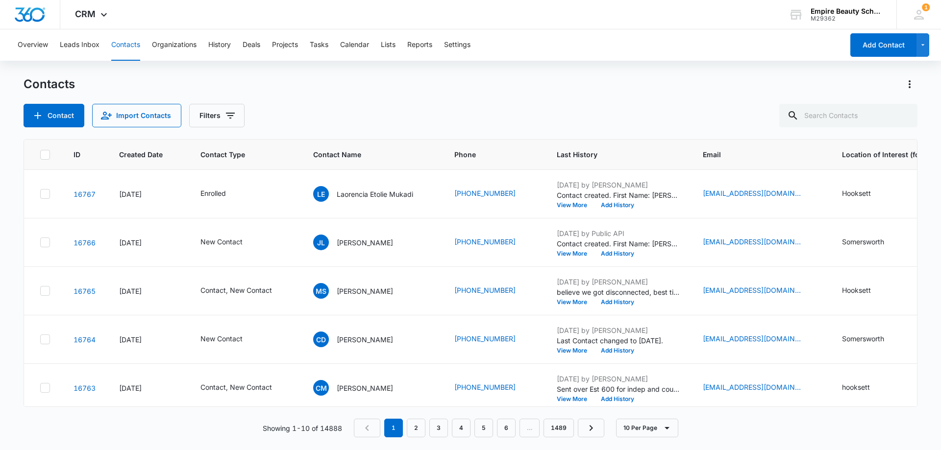
click at [529, 119] on div "Contact Import Contacts Filters" at bounding box center [471, 116] width 894 height 24
click at [852, 114] on input "text" at bounding box center [848, 116] width 138 height 24
type input "[PERSON_NAME]"
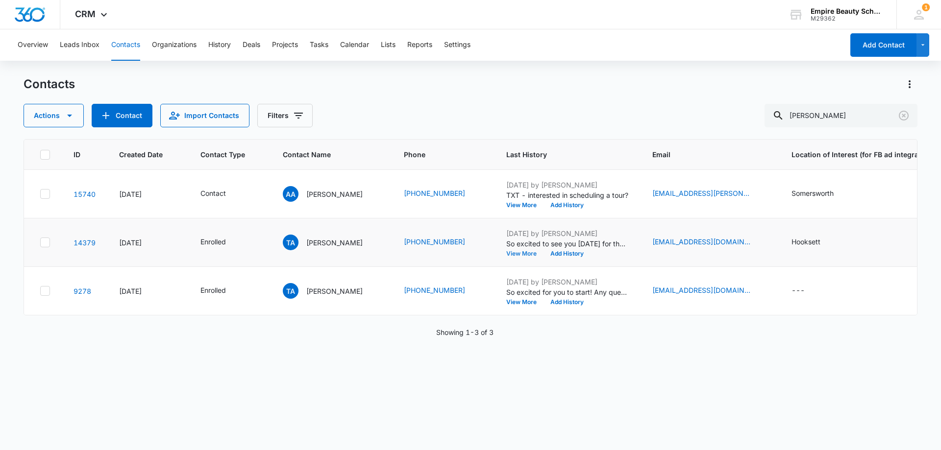
click at [517, 253] on button "View More" at bounding box center [524, 254] width 37 height 6
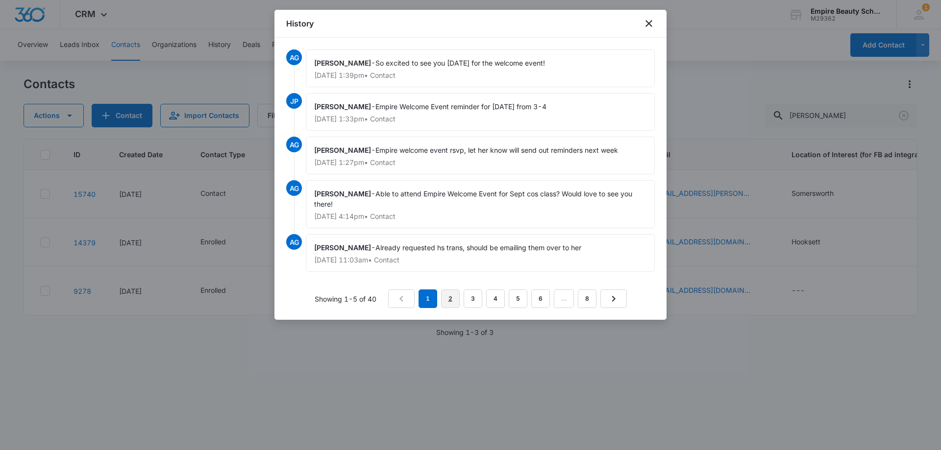
click at [447, 296] on link "2" at bounding box center [450, 299] width 19 height 19
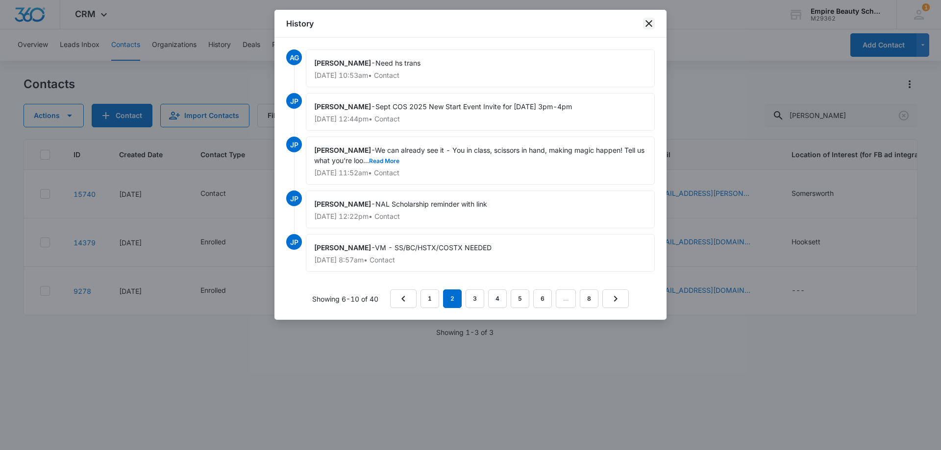
click at [649, 23] on icon "close" at bounding box center [649, 24] width 12 height 12
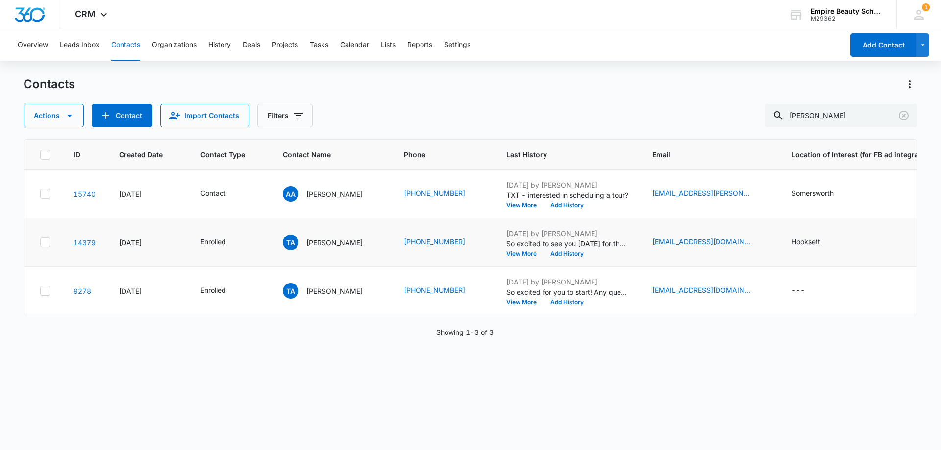
click at [505, 258] on td "[DATE] by [PERSON_NAME] So excited to see you [DATE] for the welcome event! Vie…" at bounding box center [567, 243] width 146 height 49
click at [507, 255] on button "View More" at bounding box center [524, 254] width 37 height 6
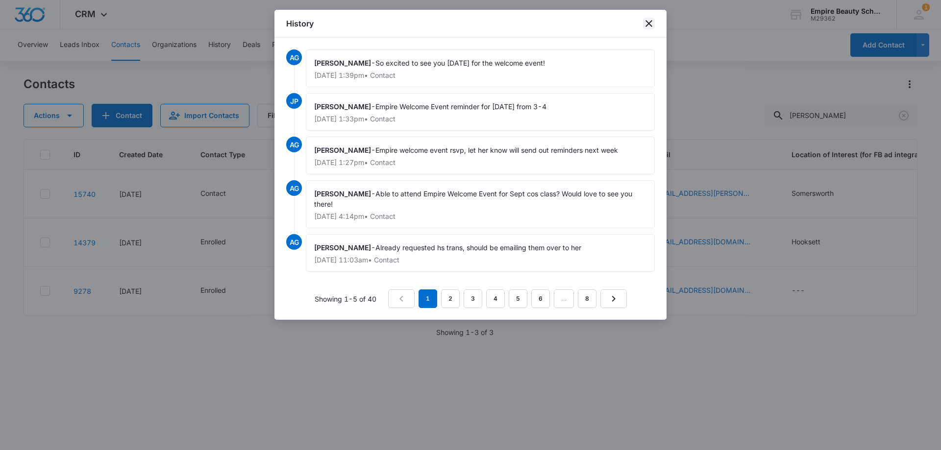
click at [651, 24] on icon "close" at bounding box center [649, 24] width 12 height 12
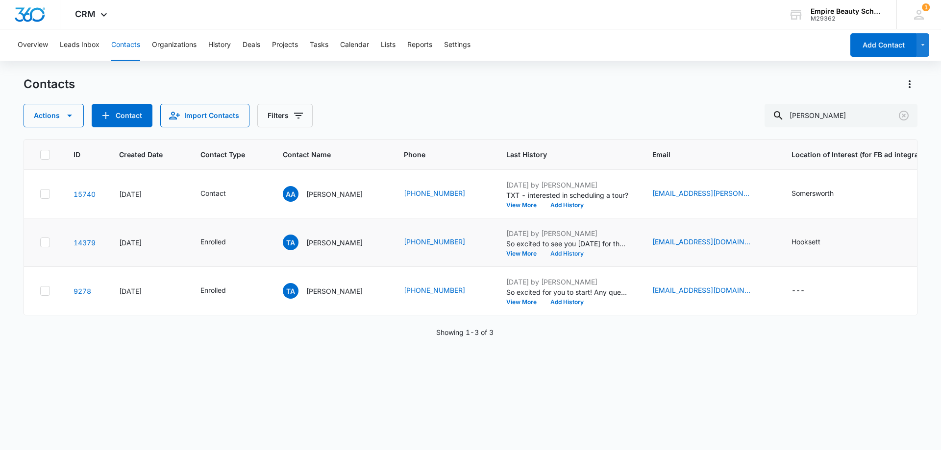
click at [558, 254] on button "Add History" at bounding box center [566, 254] width 47 height 6
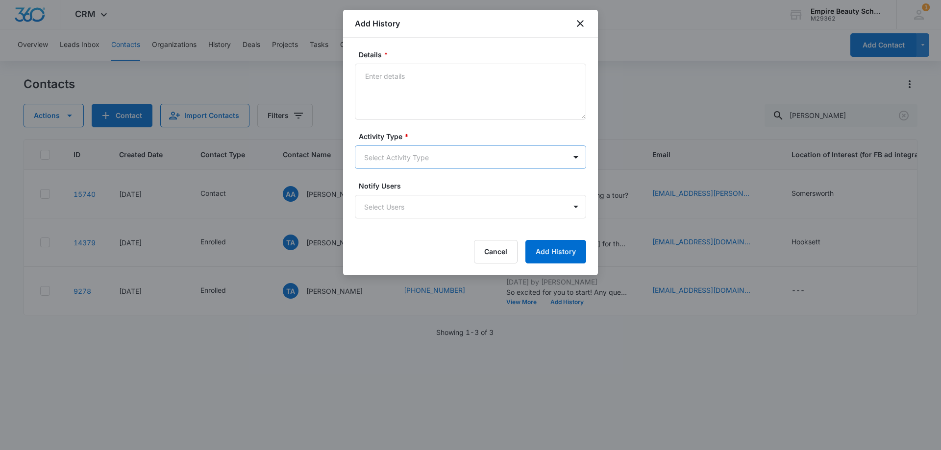
click at [387, 161] on body "CRM Apps Forms CRM Email Shop Payments POS Files Brand Settings Empire Beauty S…" at bounding box center [470, 225] width 941 height 450
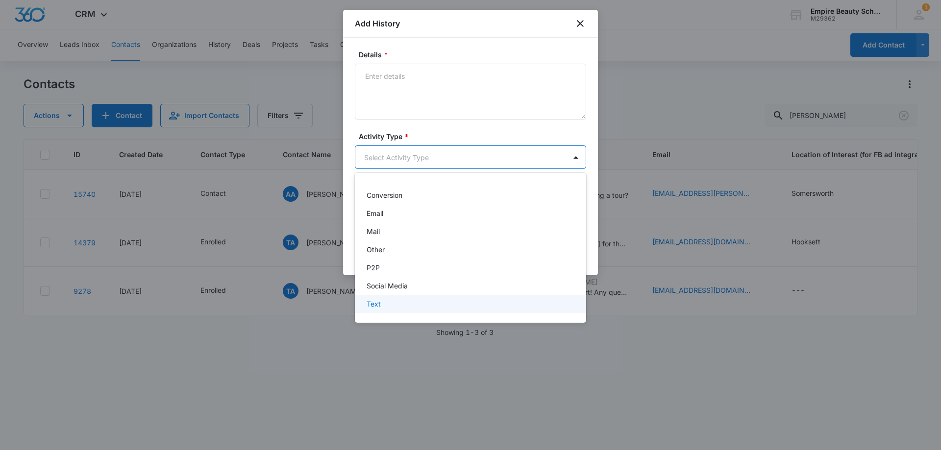
click at [394, 307] on div "Text" at bounding box center [470, 304] width 206 height 10
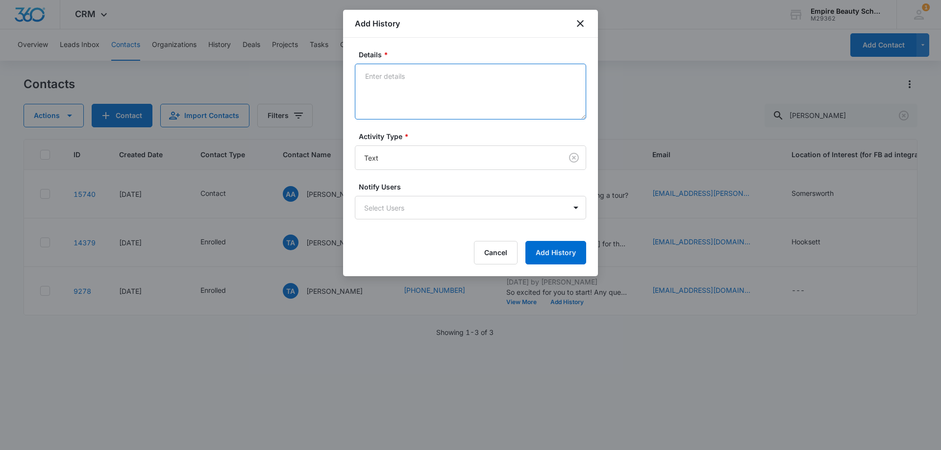
click at [421, 76] on textarea "Details *" at bounding box center [470, 92] width 231 height 56
click at [441, 86] on textarea "receive hs trans yet?" at bounding box center [470, 92] width 231 height 56
type textarea "receive hs trans yet?"
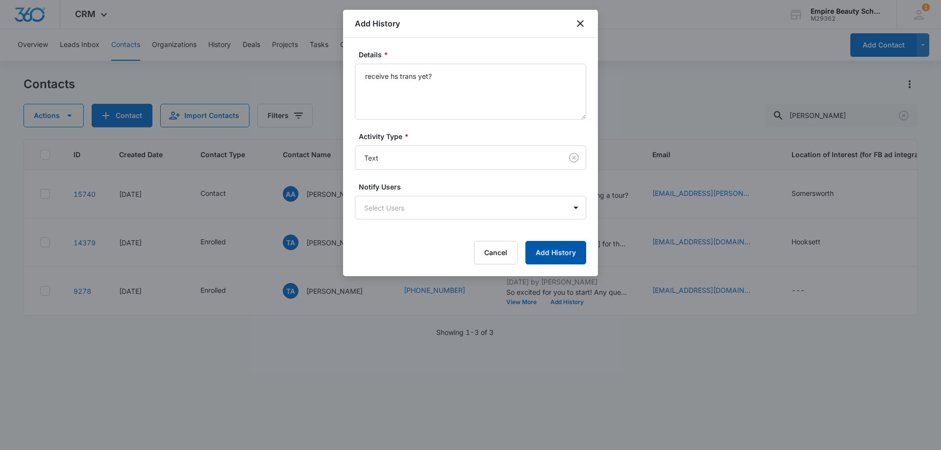
click at [559, 258] on button "Add History" at bounding box center [555, 253] width 61 height 24
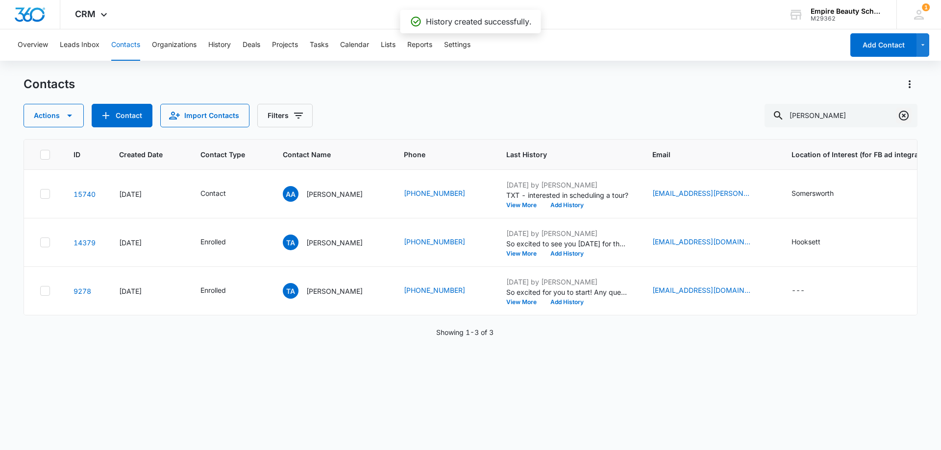
click at [902, 115] on icon "Clear" at bounding box center [904, 116] width 12 height 12
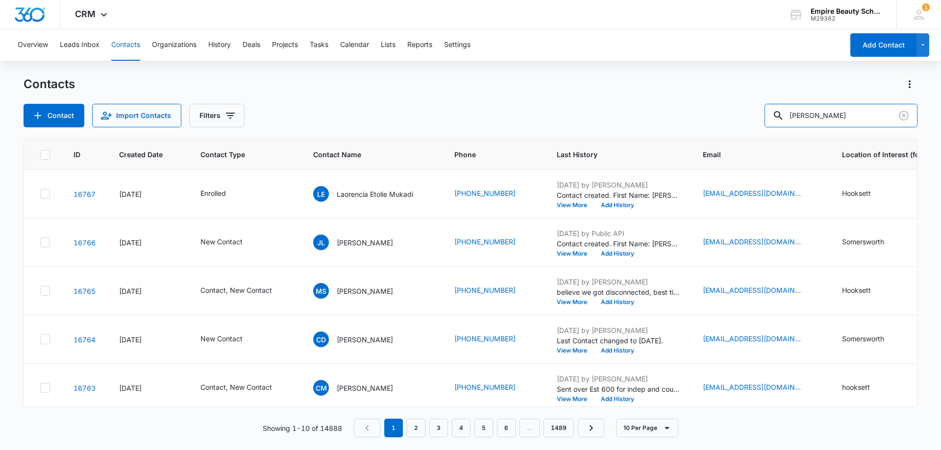
type input "[PERSON_NAME]"
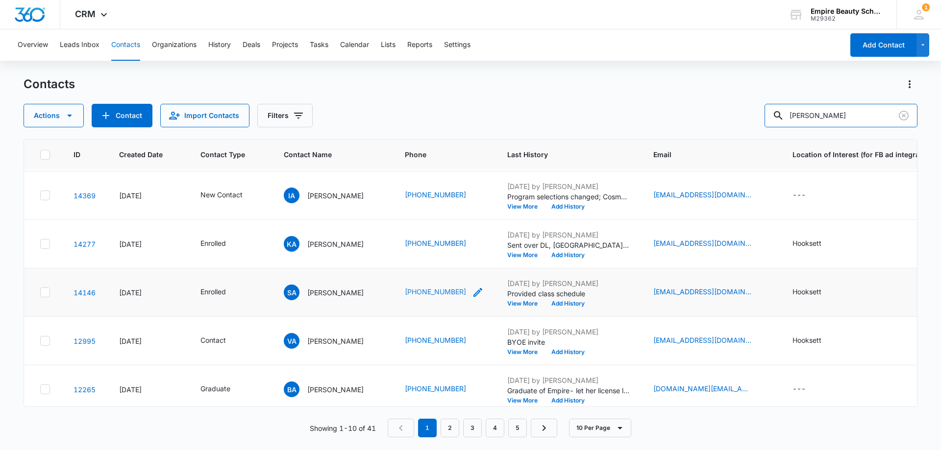
scroll to position [196, 0]
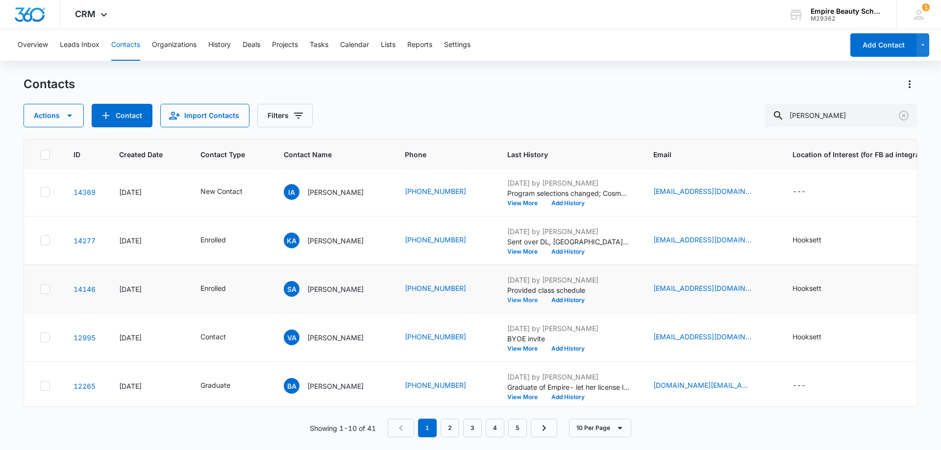
click at [508, 302] on button "View More" at bounding box center [525, 300] width 37 height 6
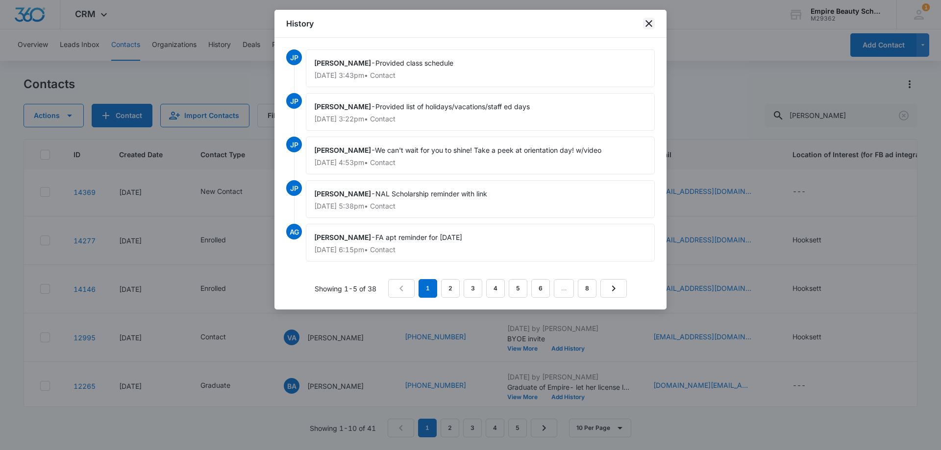
click at [645, 21] on icon "close" at bounding box center [649, 24] width 12 height 12
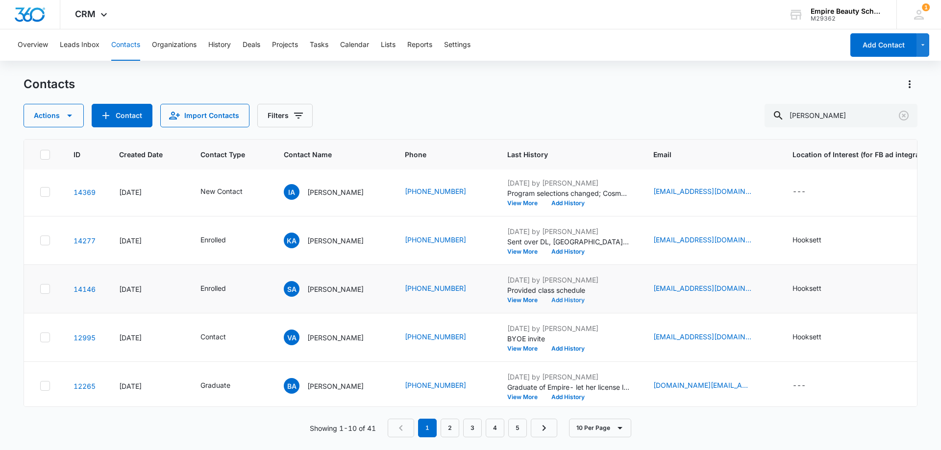
click at [562, 301] on button "Add History" at bounding box center [567, 300] width 47 height 6
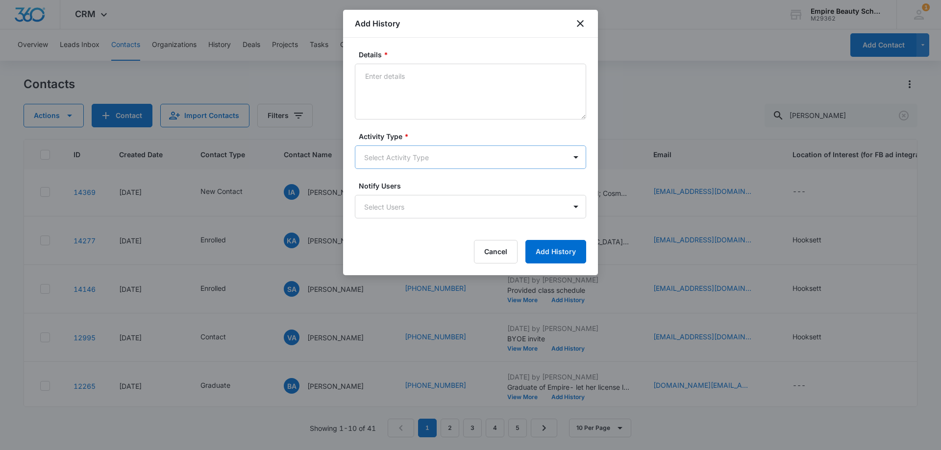
click at [401, 157] on body "CRM Apps Forms CRM Email Shop Payments POS Files Brand Settings Empire Beauty S…" at bounding box center [470, 225] width 941 height 450
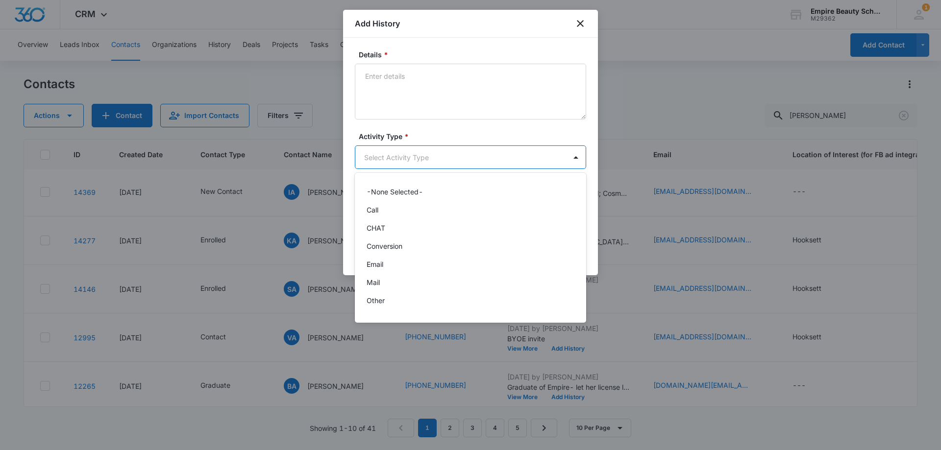
scroll to position [51, 0]
click at [388, 297] on div "Text" at bounding box center [470, 304] width 231 height 18
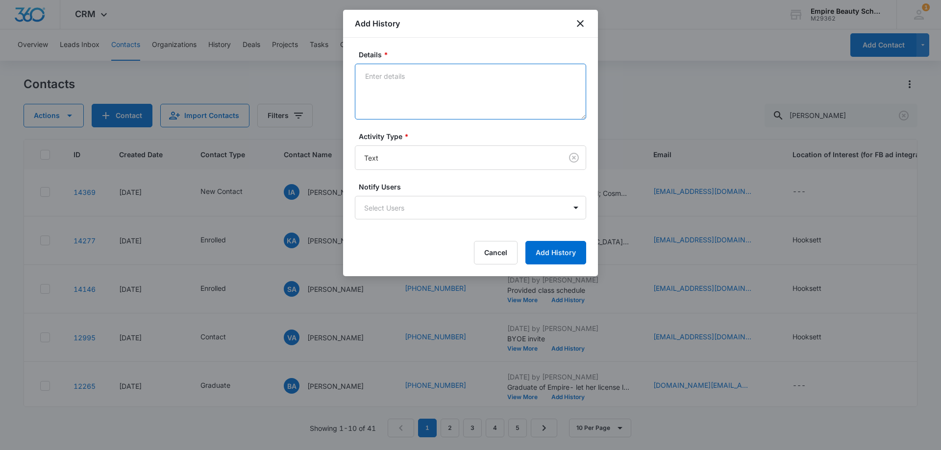
click at [423, 103] on textarea "Details *" at bounding box center [470, 92] width 231 height 56
click at [440, 90] on textarea "received hs trans yet?" at bounding box center [470, 92] width 231 height 56
type textarea "received hs trans yet?"
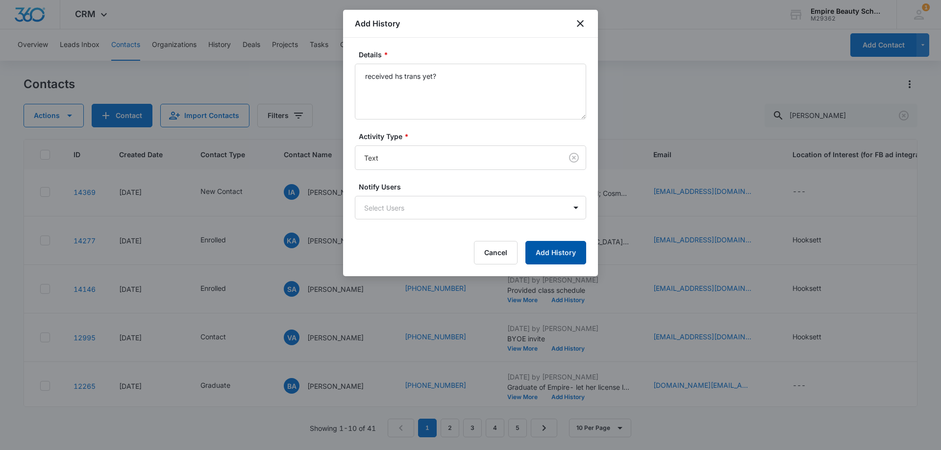
click at [559, 247] on button "Add History" at bounding box center [555, 253] width 61 height 24
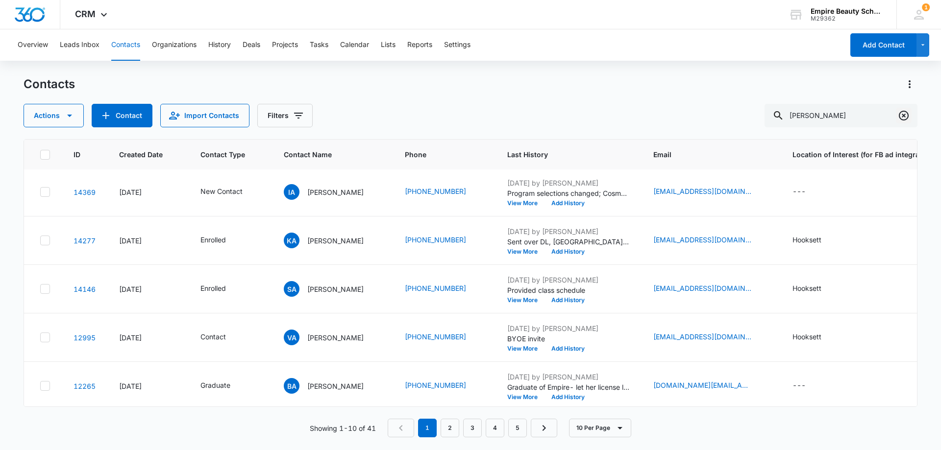
click at [901, 112] on icon "Clear" at bounding box center [904, 116] width 10 height 10
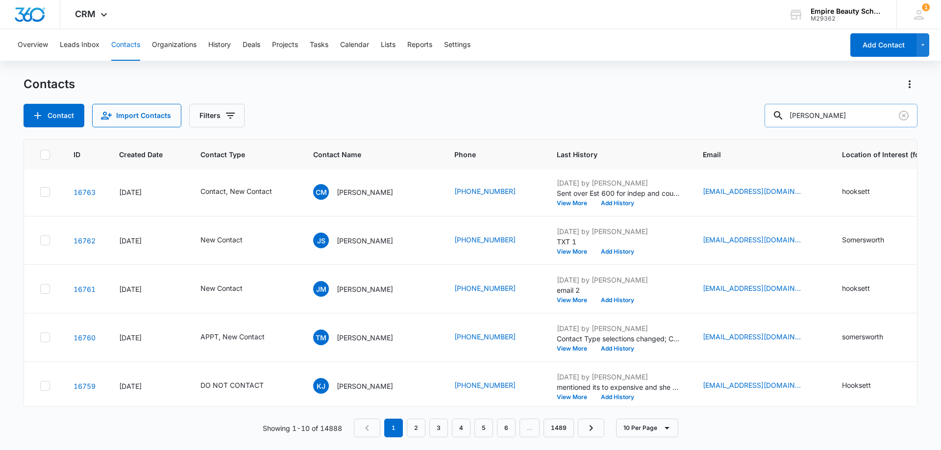
type input "[PERSON_NAME]"
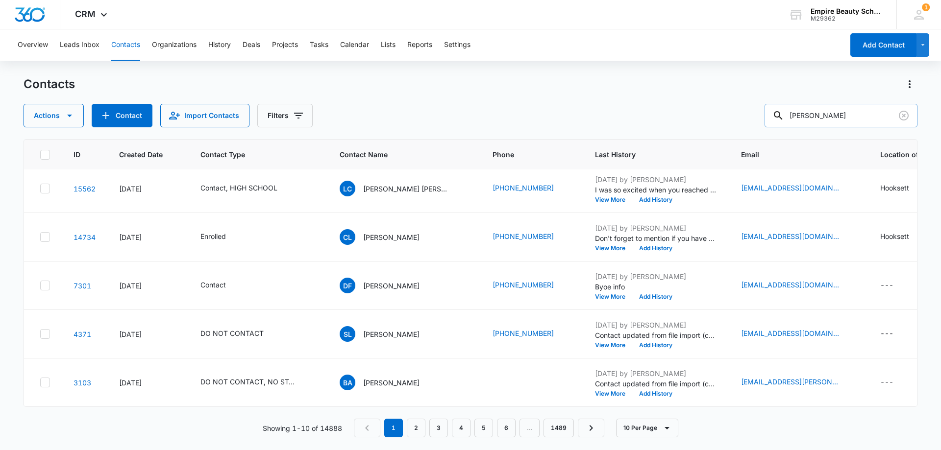
scroll to position [0, 0]
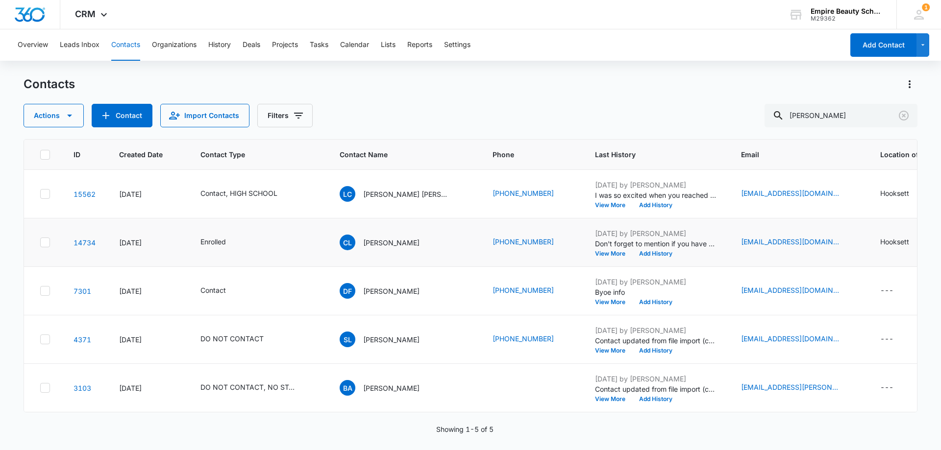
click at [659, 249] on div "[DATE] by [PERSON_NAME] Don't forget to mention if you have an interested frien…" at bounding box center [656, 242] width 122 height 28
click at [661, 253] on button "Add History" at bounding box center [655, 254] width 47 height 6
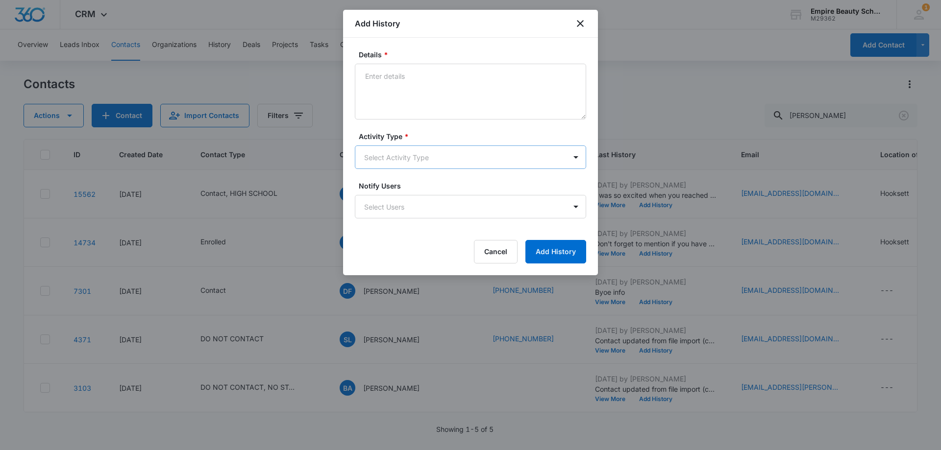
click at [399, 159] on body "CRM Apps Forms CRM Email Shop Payments POS Files Brand Settings Empire Beauty S…" at bounding box center [470, 225] width 941 height 450
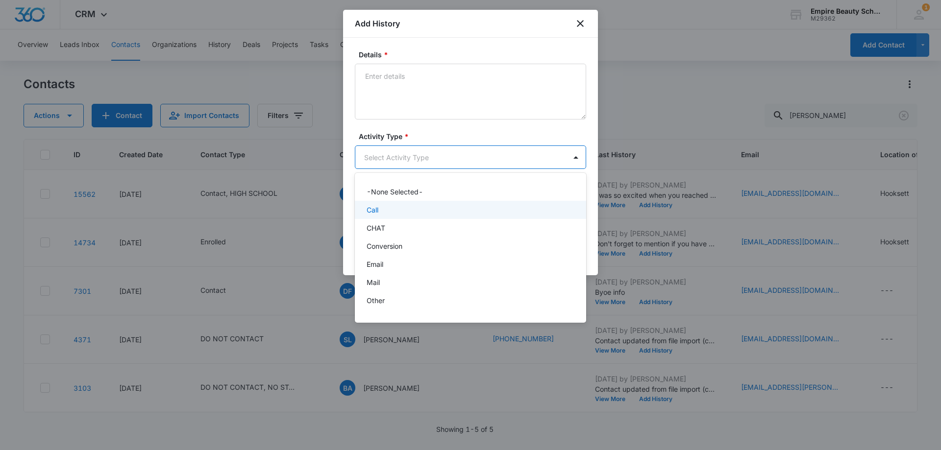
scroll to position [51, 0]
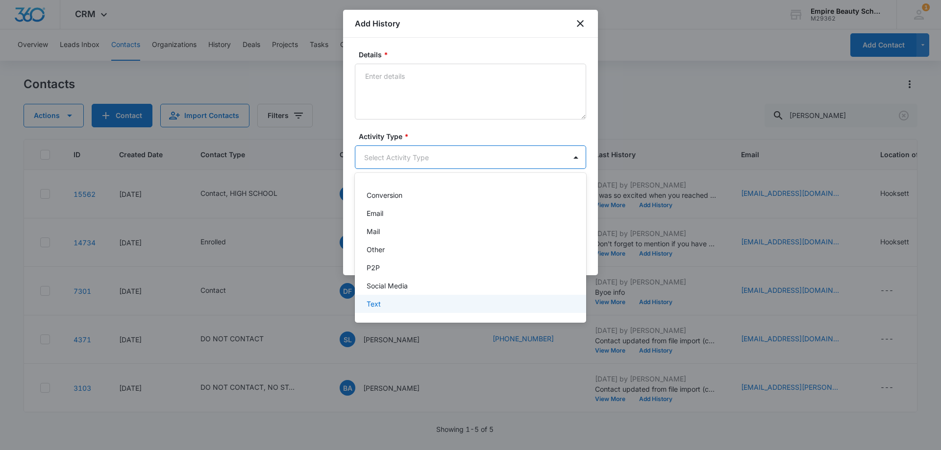
click at [379, 309] on p "Text" at bounding box center [374, 304] width 14 height 10
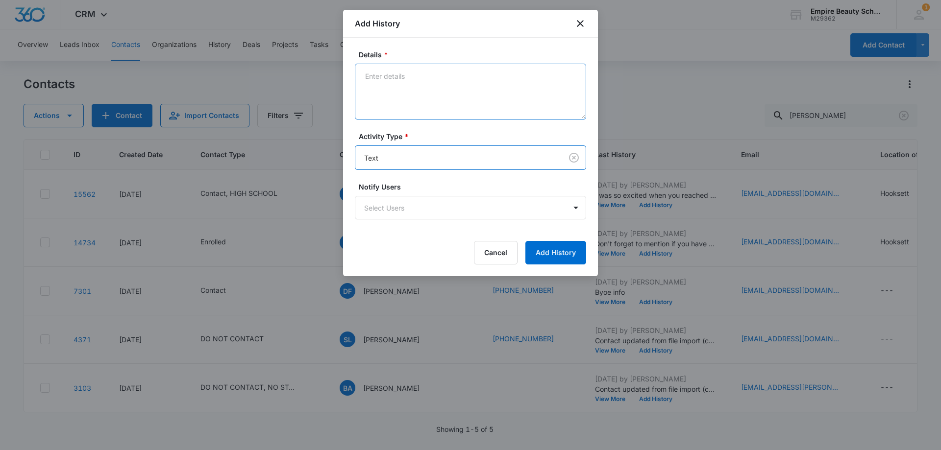
click at [423, 106] on textarea "Details *" at bounding box center [470, 92] width 231 height 56
type textarea "recieved hs trans yet?"
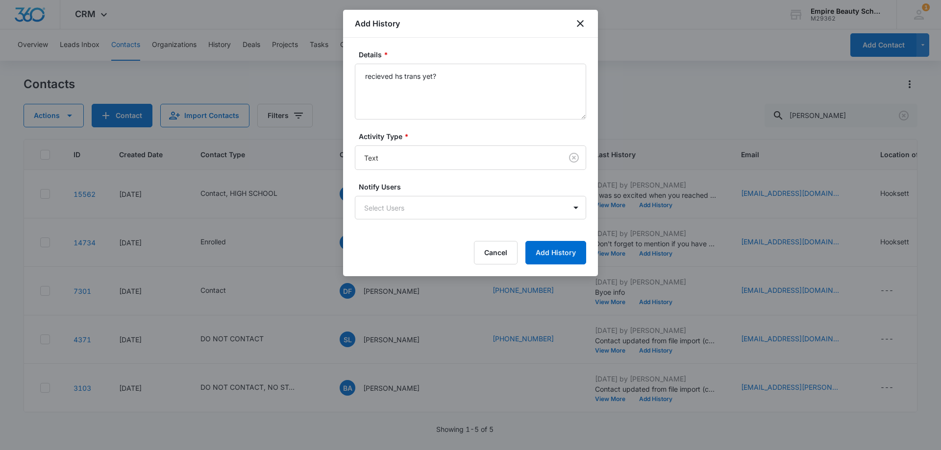
click at [457, 138] on label "Activity Type *" at bounding box center [474, 136] width 231 height 10
click at [462, 90] on textarea "recieved hs trans yet?" at bounding box center [470, 92] width 231 height 56
click at [566, 253] on button "Add History" at bounding box center [555, 253] width 61 height 24
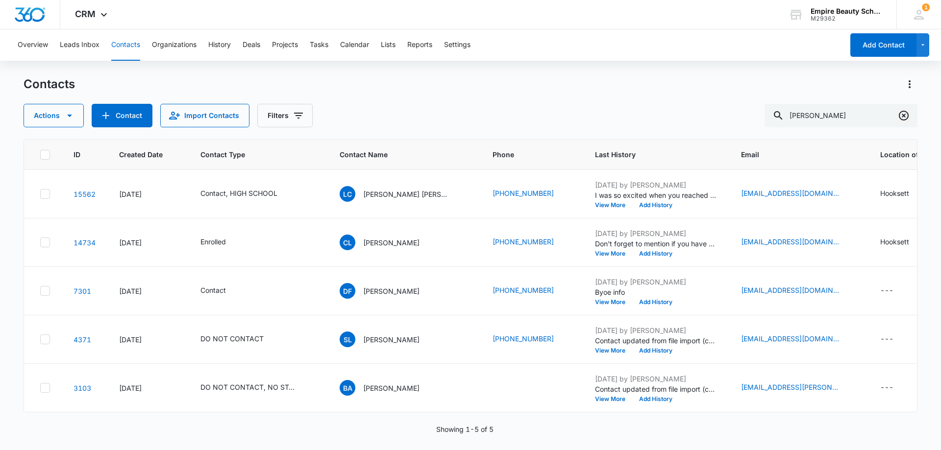
click at [904, 116] on icon "Clear" at bounding box center [904, 116] width 10 height 10
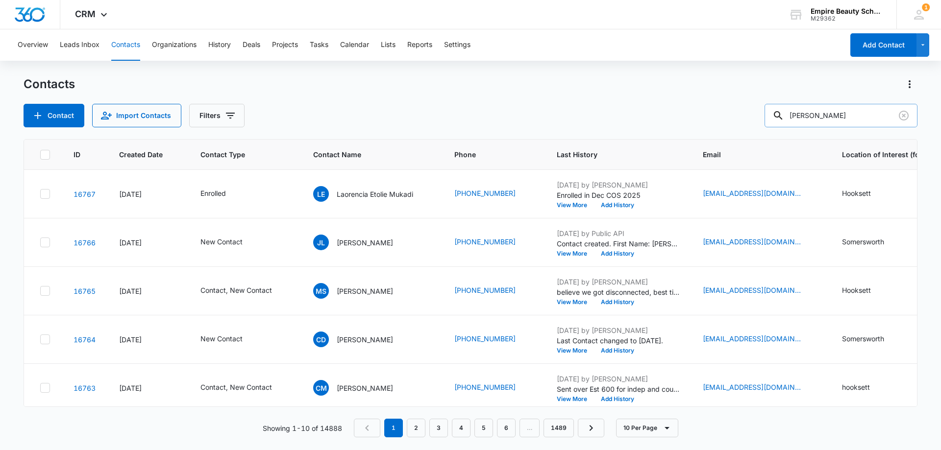
type input "[PERSON_NAME]"
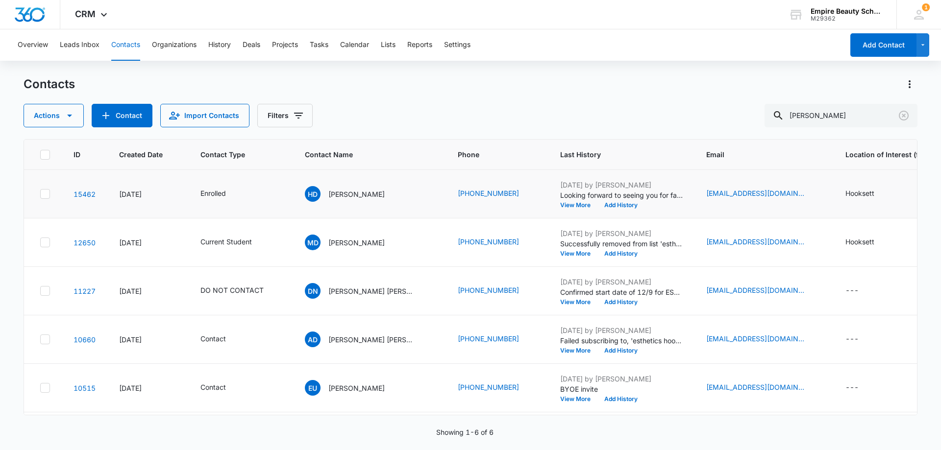
click at [585, 201] on div "[DATE] by [PERSON_NAME] Looking forward to seeing you for fa appt View More Add…" at bounding box center [621, 194] width 122 height 28
click at [597, 204] on button "Add History" at bounding box center [620, 205] width 47 height 6
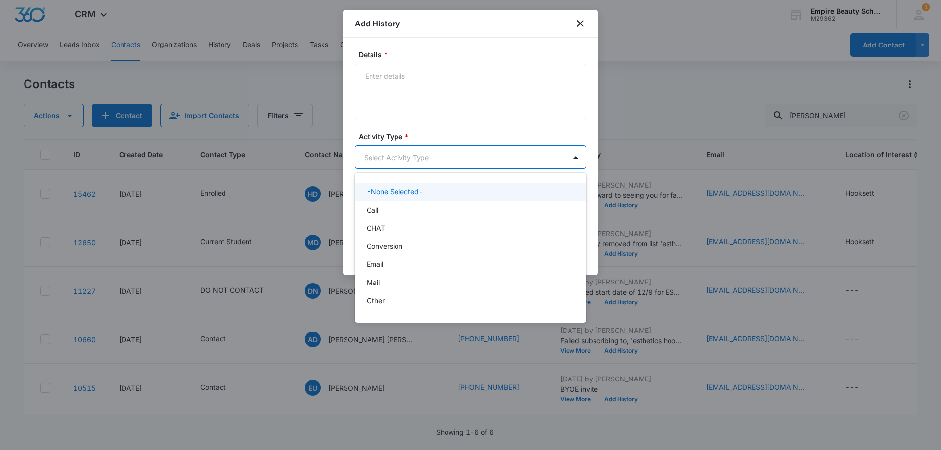
click at [370, 153] on body "CRM Apps Forms CRM Email Shop Payments POS Files Brand Settings Empire Beauty S…" at bounding box center [470, 225] width 941 height 450
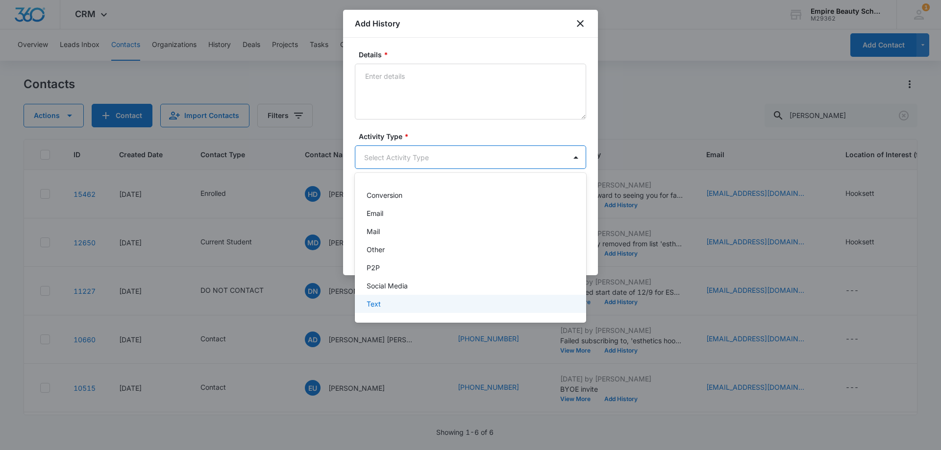
click at [386, 302] on div "Text" at bounding box center [470, 304] width 206 height 10
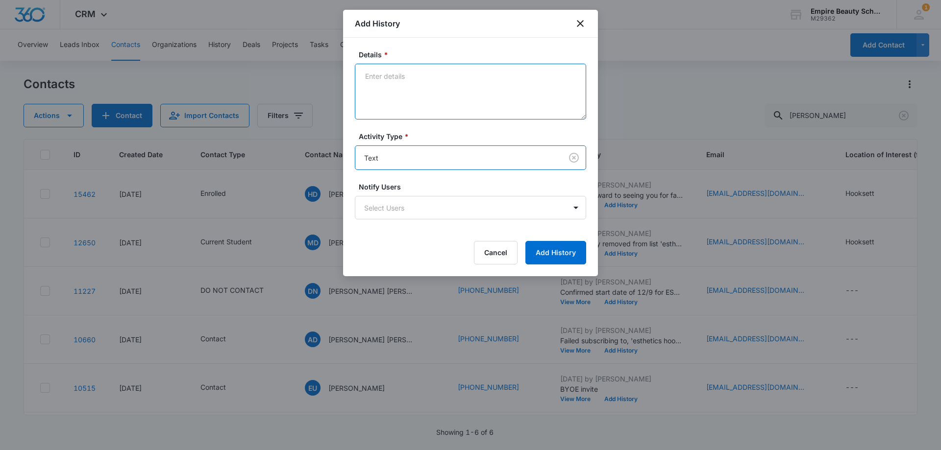
click at [388, 94] on textarea "Details *" at bounding box center [470, 92] width 231 height 56
paste textarea "[PHONE_NUMBER]"
type textarea "[PHONE_NUMBER]"
drag, startPoint x: 452, startPoint y: 81, endPoint x: 336, endPoint y: 76, distance: 115.8
click at [336, 76] on body "CRM Apps Forms CRM Email Shop Payments POS Files Brand Settings Empire Beauty S…" at bounding box center [470, 225] width 941 height 450
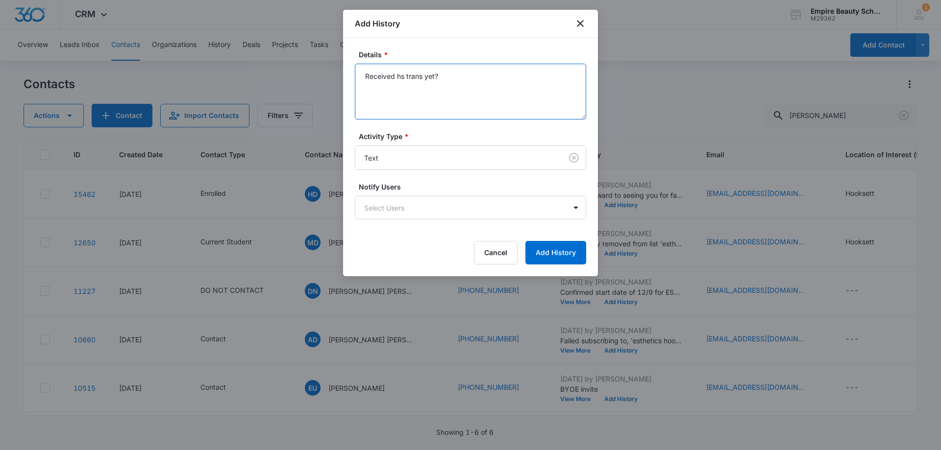
drag, startPoint x: 456, startPoint y: 80, endPoint x: 351, endPoint y: 80, distance: 104.9
click at [341, 82] on body "CRM Apps Forms CRM Email Shop Payments POS Files Brand Settings Empire Beauty S…" at bounding box center [470, 225] width 941 height 450
click at [445, 100] on textarea "Received hs trans yet?" at bounding box center [470, 92] width 231 height 56
type textarea "Received hs trans yet?"
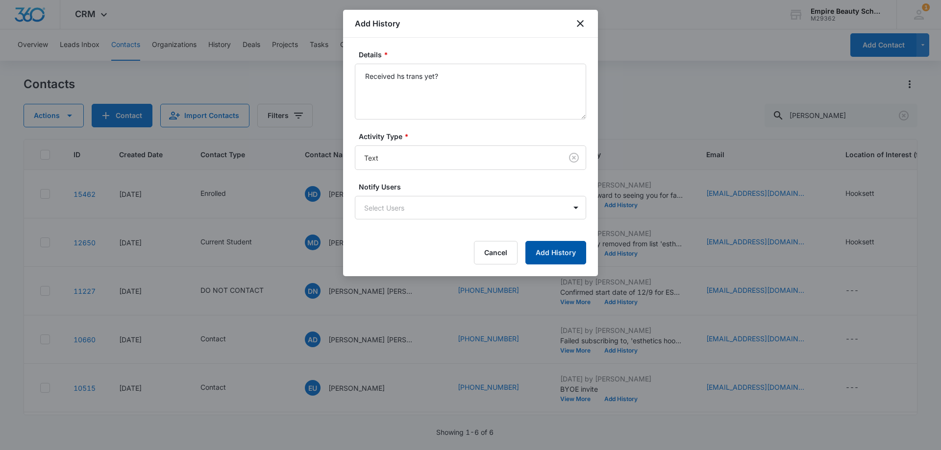
click at [554, 247] on button "Add History" at bounding box center [555, 253] width 61 height 24
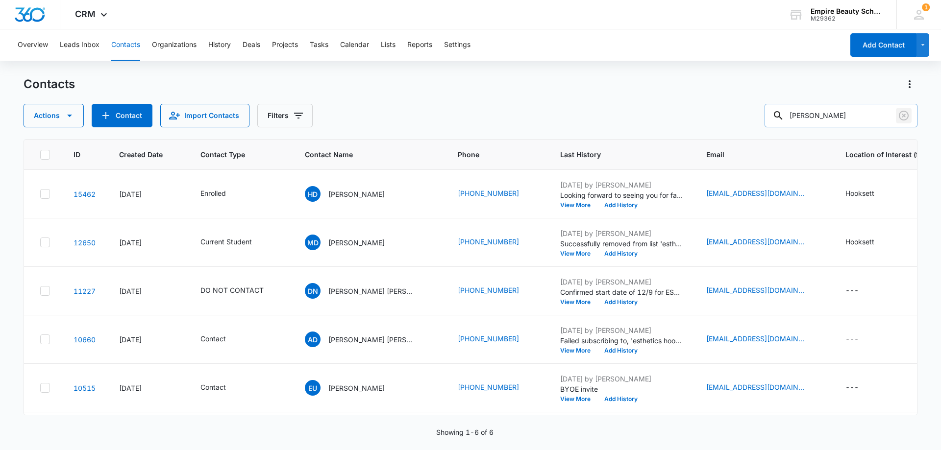
click at [903, 122] on button "Clear" at bounding box center [904, 116] width 16 height 16
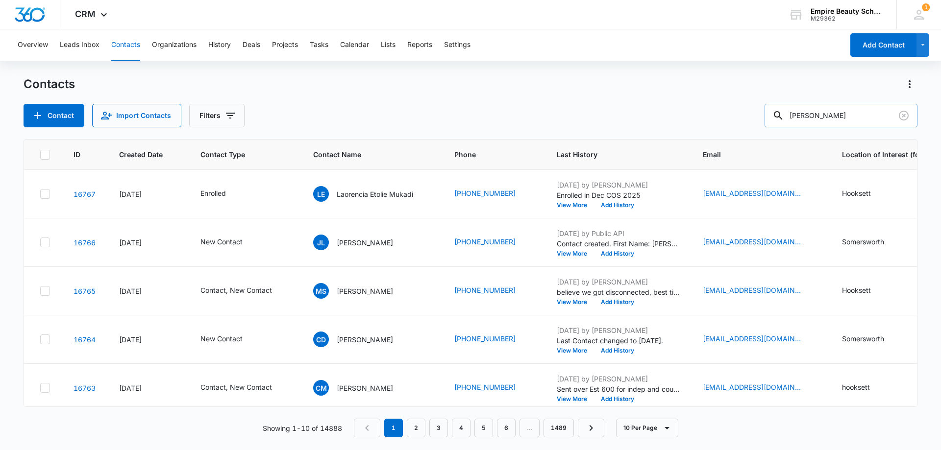
type input "[PERSON_NAME]"
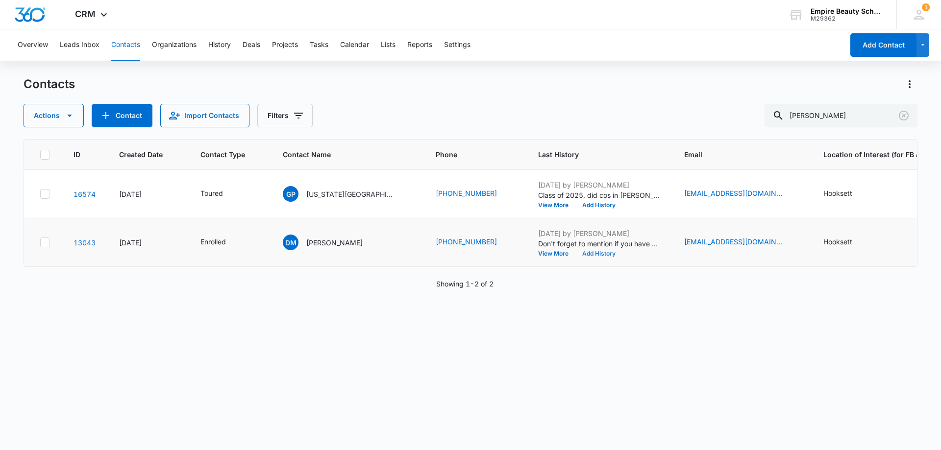
click at [575, 252] on button "Add History" at bounding box center [598, 254] width 47 height 6
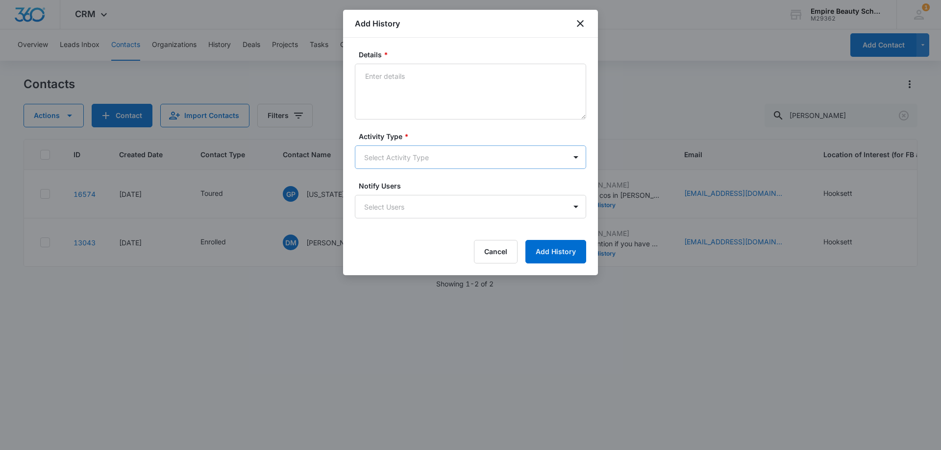
click at [392, 151] on body "CRM Apps Forms CRM Email Shop Payments POS Files Brand Settings Empire Beauty S…" at bounding box center [470, 225] width 941 height 450
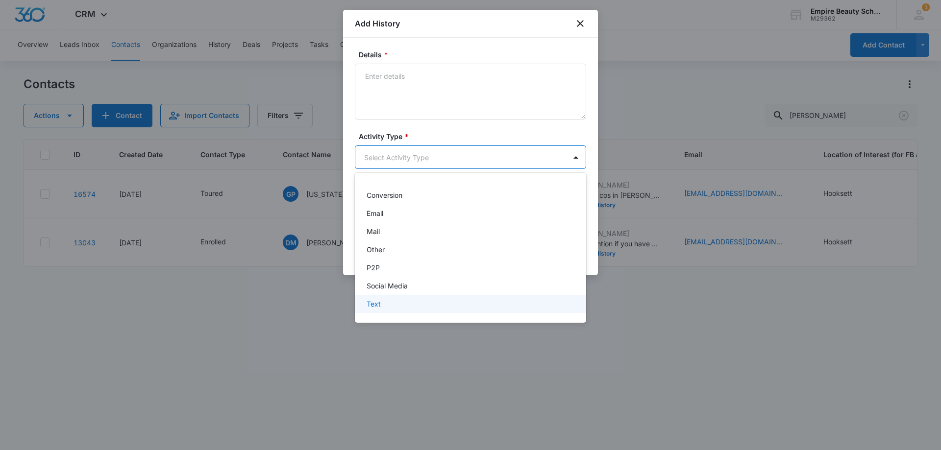
click at [384, 304] on div "Text" at bounding box center [470, 304] width 206 height 10
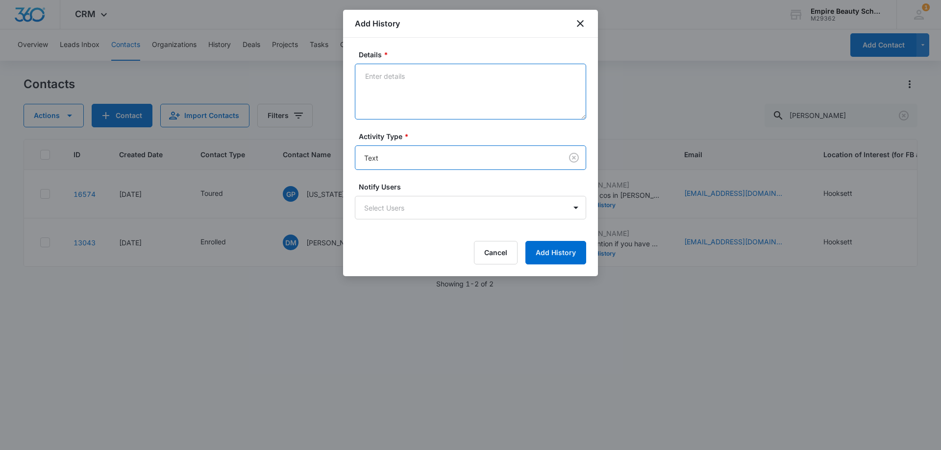
click at [416, 119] on textarea "Details *" at bounding box center [470, 92] width 231 height 56
paste textarea "Received hs trans yet?"
type textarea "Received hs trans yet?"
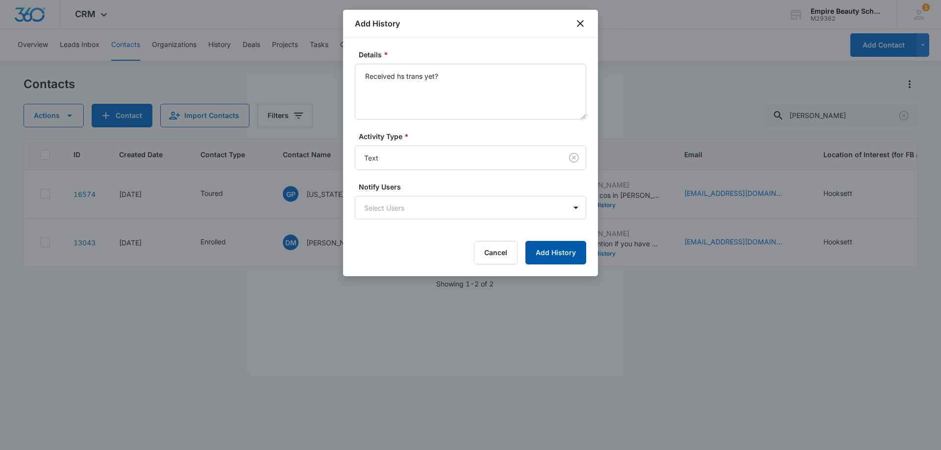
click at [546, 244] on button "Add History" at bounding box center [555, 253] width 61 height 24
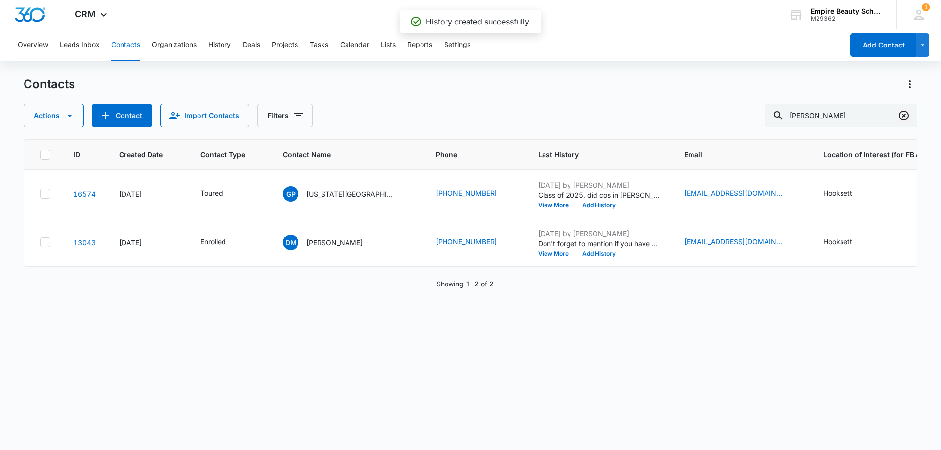
click at [904, 110] on icon "Clear" at bounding box center [904, 116] width 12 height 12
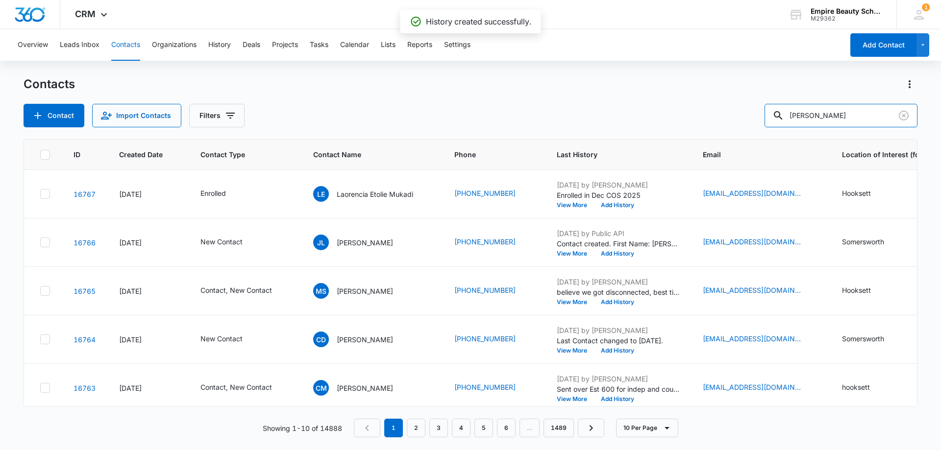
type input "[PERSON_NAME]"
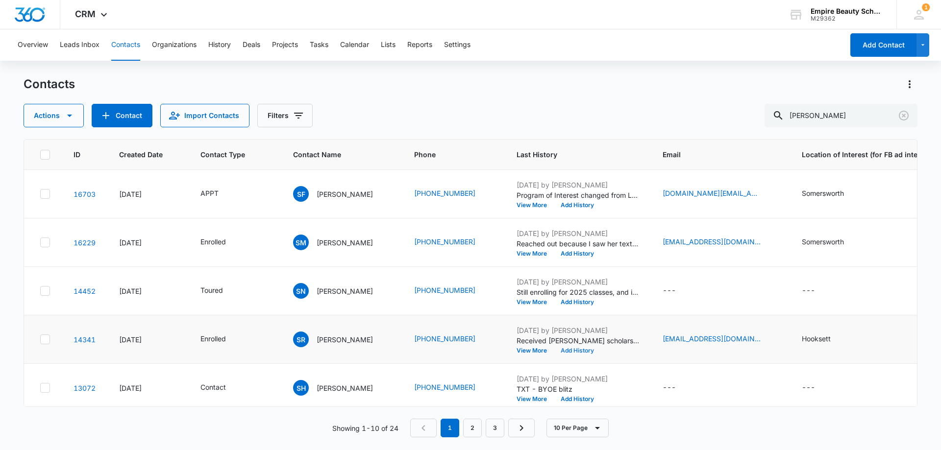
click at [569, 348] on button "Add History" at bounding box center [577, 351] width 47 height 6
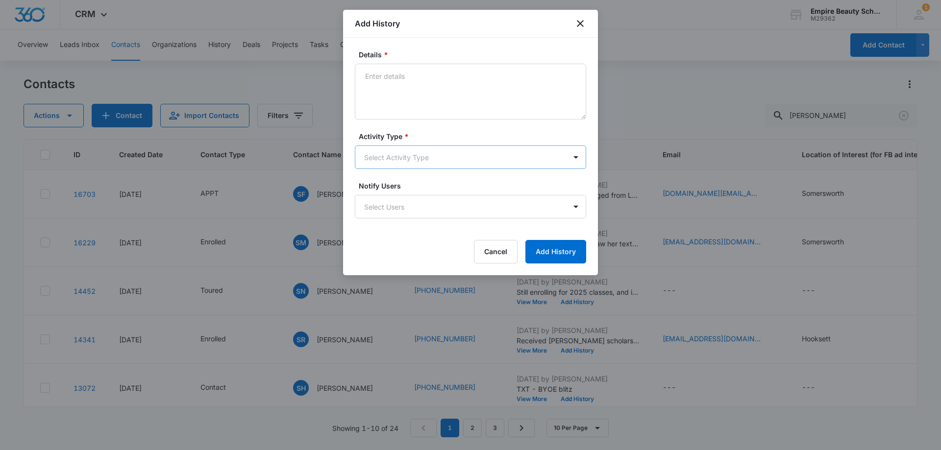
click at [406, 152] on body "CRM Apps Forms CRM Email Shop Payments POS Files Brand Settings Empire Beauty S…" at bounding box center [470, 225] width 941 height 450
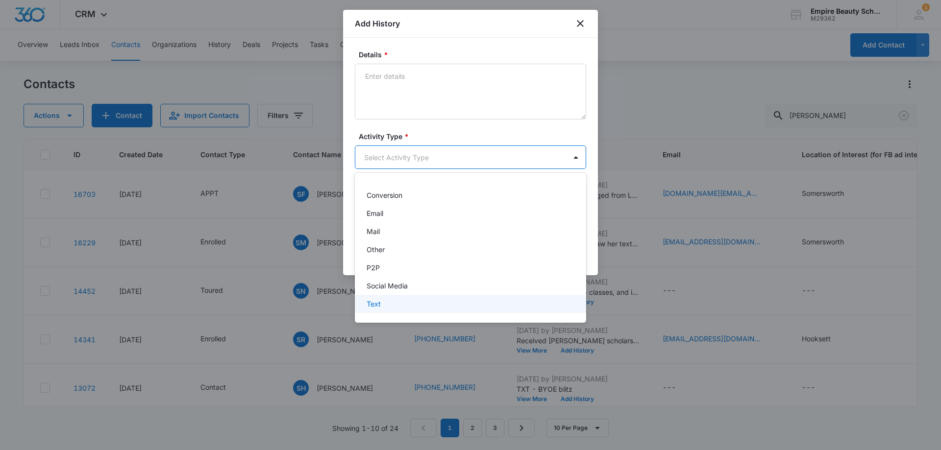
click at [392, 300] on div "Text" at bounding box center [470, 304] width 206 height 10
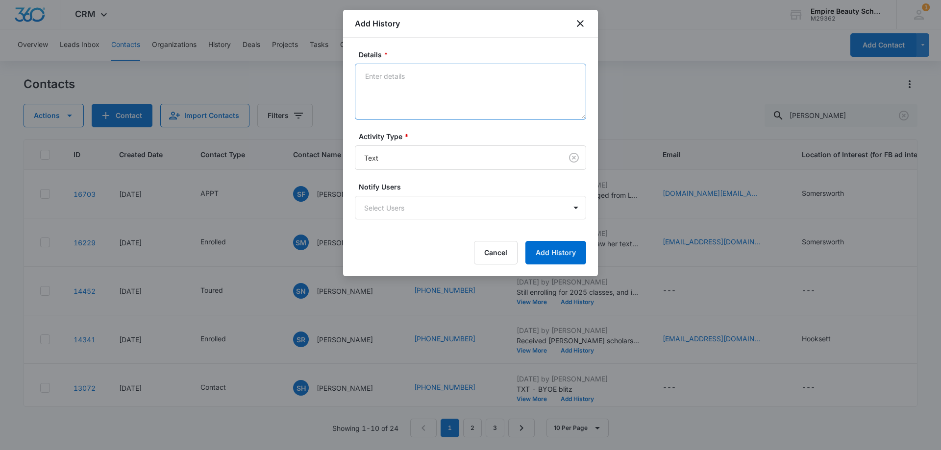
click at [423, 93] on textarea "Details *" at bounding box center [470, 92] width 231 height 56
paste textarea "Received hs trans yet?"
type textarea "Received hs trans yet?"
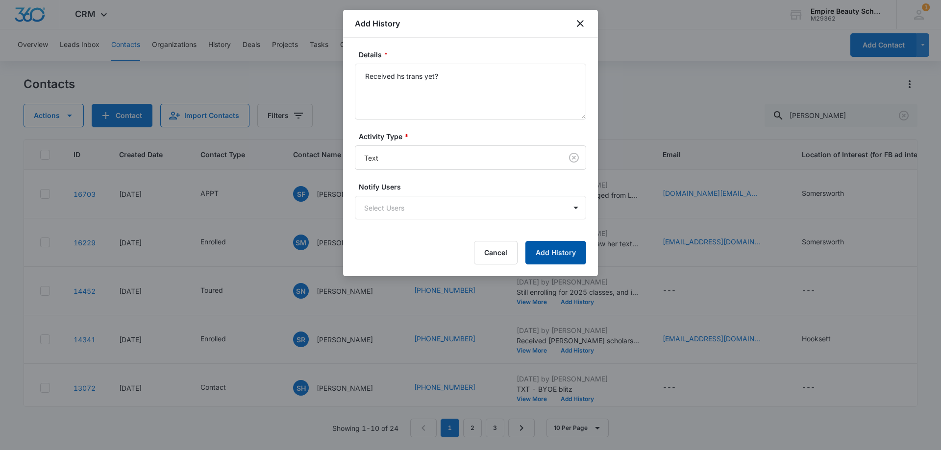
click at [557, 248] on button "Add History" at bounding box center [555, 253] width 61 height 24
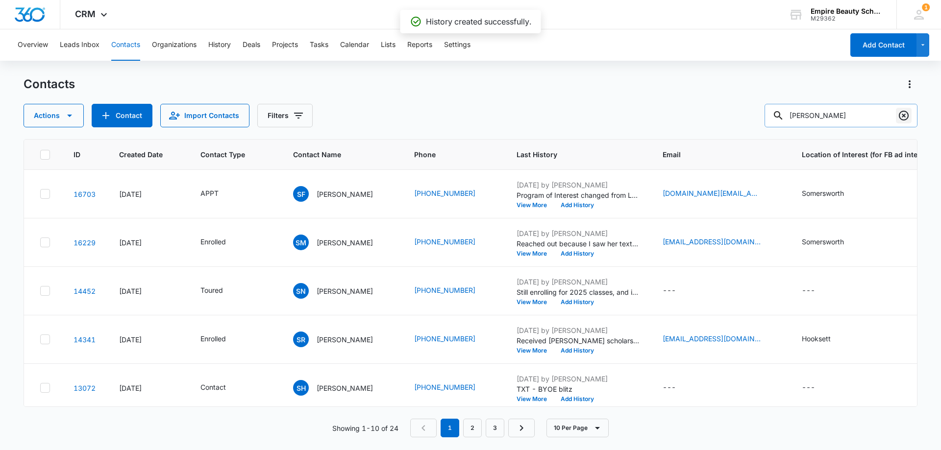
click at [904, 118] on icon "Clear" at bounding box center [904, 116] width 12 height 12
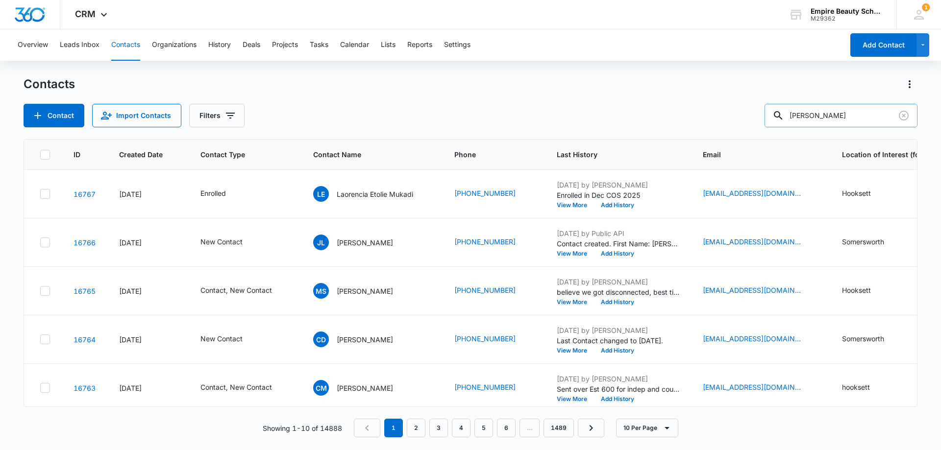
type input "[PERSON_NAME]"
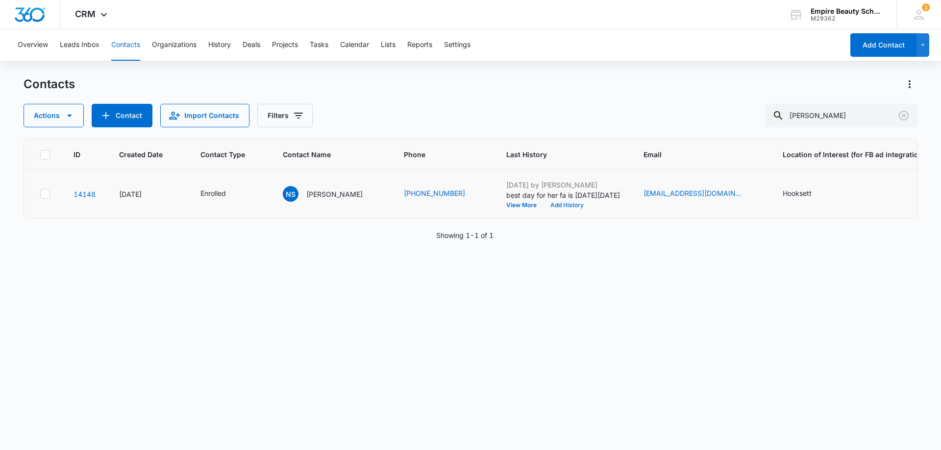
click at [565, 205] on button "Add History" at bounding box center [566, 205] width 47 height 6
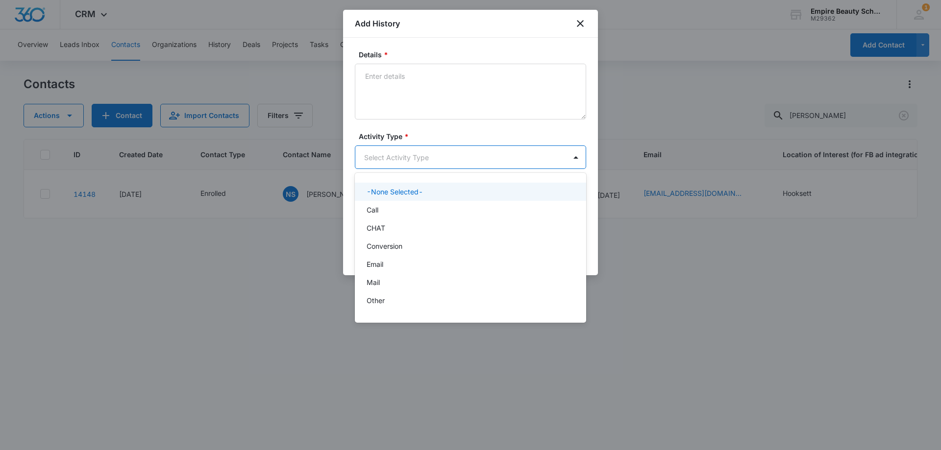
click at [384, 157] on body "CRM Apps Forms CRM Email Shop Payments POS Files Brand Settings Empire Beauty S…" at bounding box center [470, 225] width 941 height 450
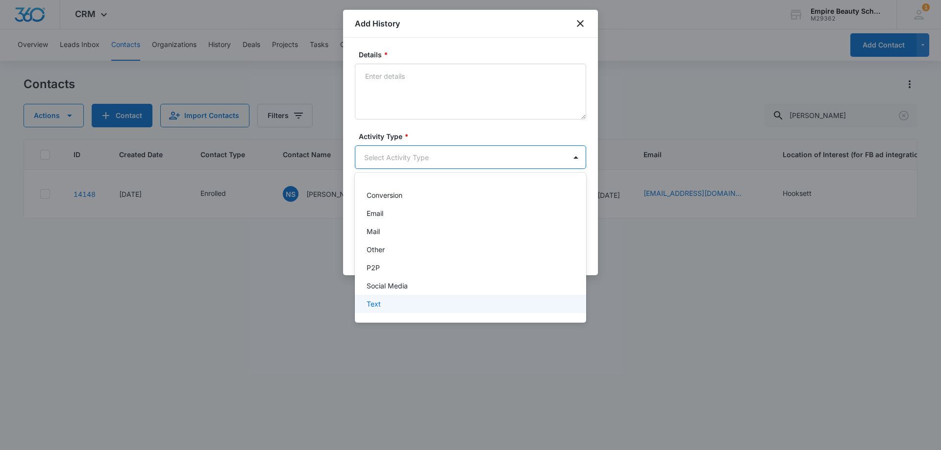
click at [391, 302] on div "Text" at bounding box center [470, 304] width 206 height 10
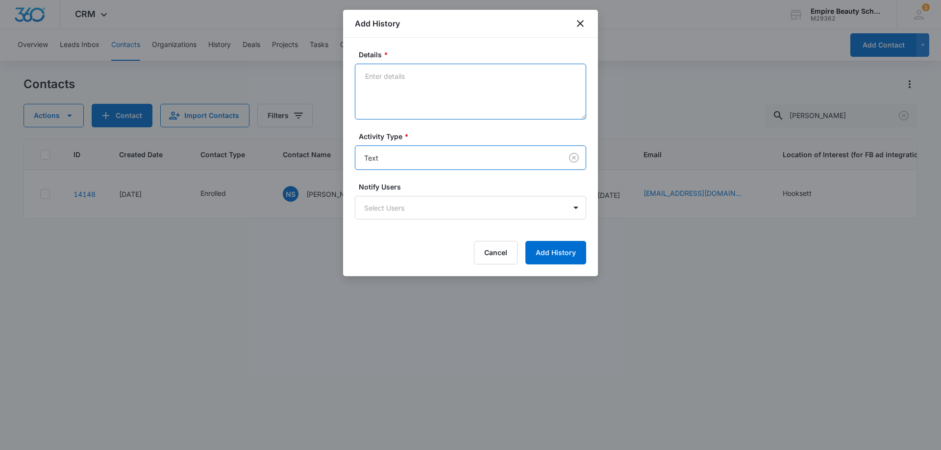
click at [386, 109] on textarea "Details *" at bounding box center [470, 92] width 231 height 56
paste textarea "Received hs trans yet?"
type textarea "Received hs trans yet?"
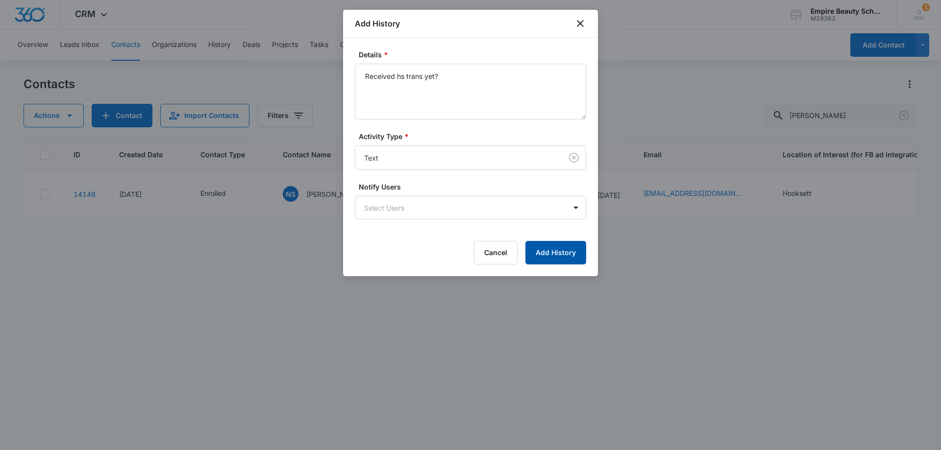
click at [541, 247] on button "Add History" at bounding box center [555, 253] width 61 height 24
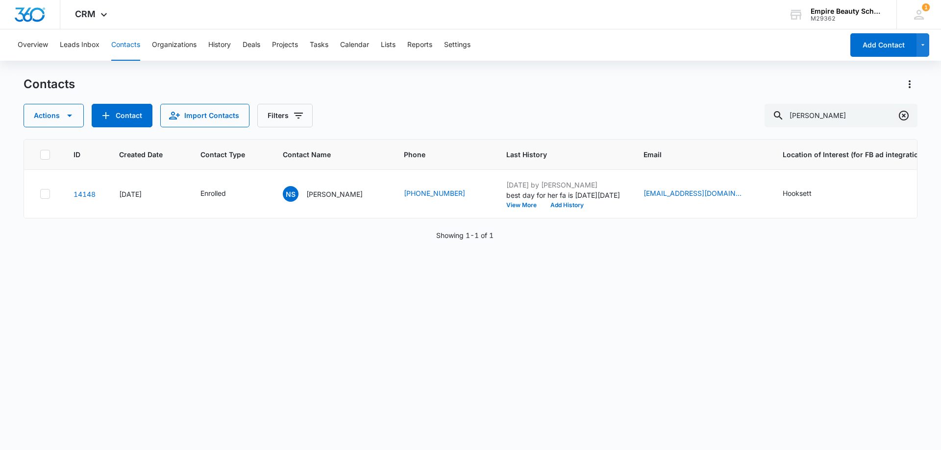
click at [906, 117] on icon "Clear" at bounding box center [904, 116] width 12 height 12
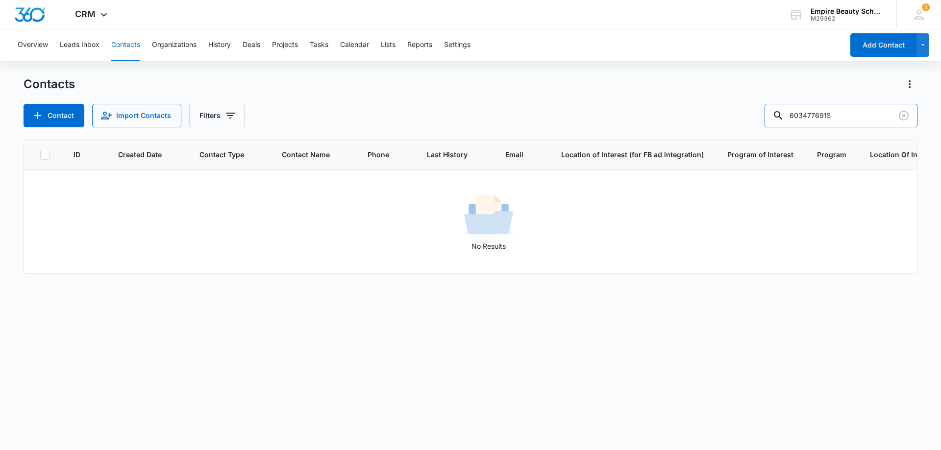
drag, startPoint x: 823, startPoint y: 112, endPoint x: 663, endPoint y: 120, distance: 159.9
click at [665, 119] on div "Contact Import Contacts Filters 6034776915" at bounding box center [471, 116] width 894 height 24
type input "6915"
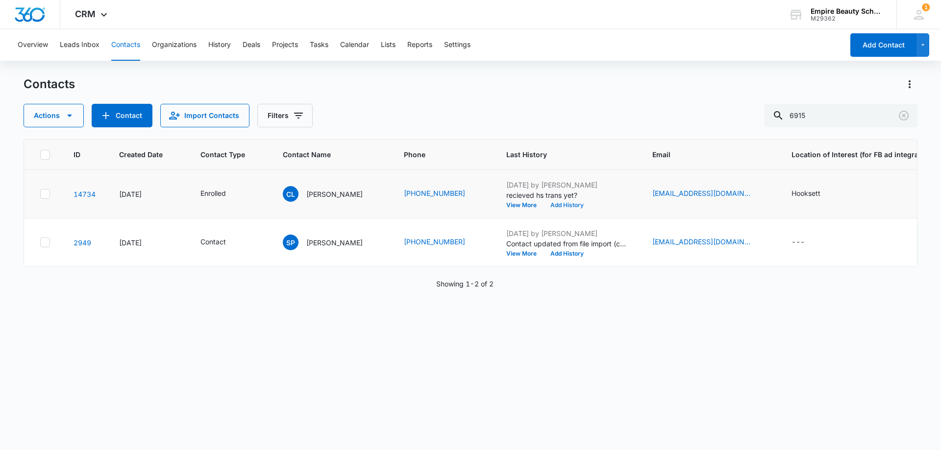
click at [552, 205] on button "Add History" at bounding box center [566, 205] width 47 height 6
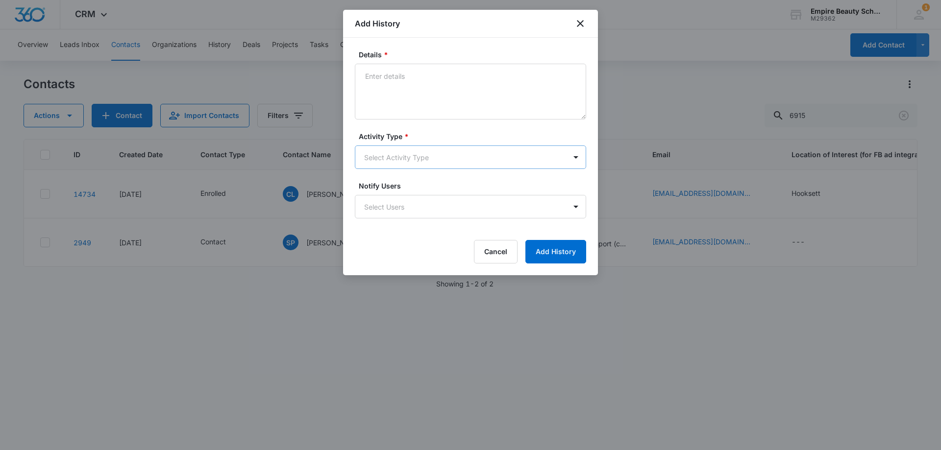
click at [398, 161] on body "CRM Apps Forms CRM Email Shop Payments POS Files Brand Settings Empire Beauty S…" at bounding box center [470, 225] width 941 height 450
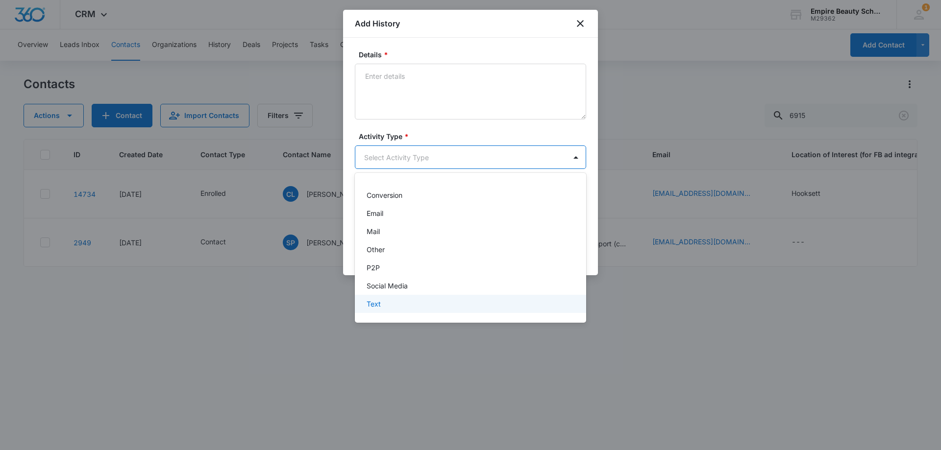
click at [391, 300] on div "Text" at bounding box center [470, 304] width 206 height 10
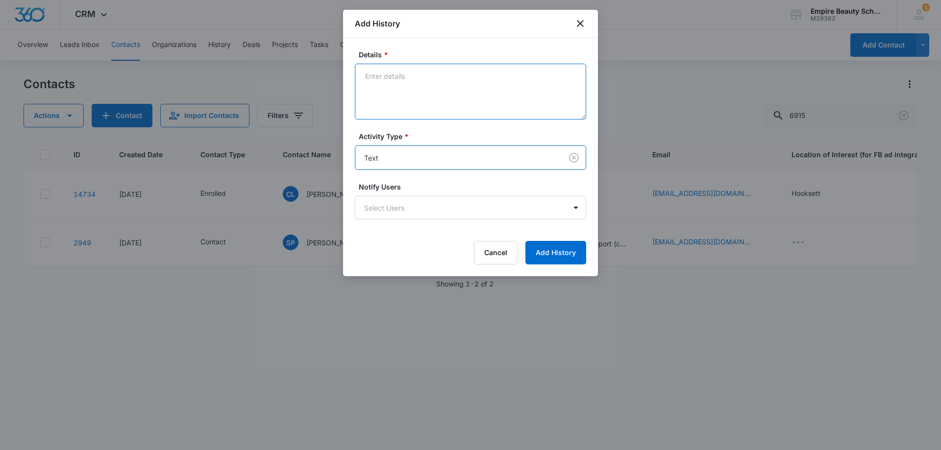
click at [404, 102] on textarea "Details *" at bounding box center [470, 92] width 231 height 56
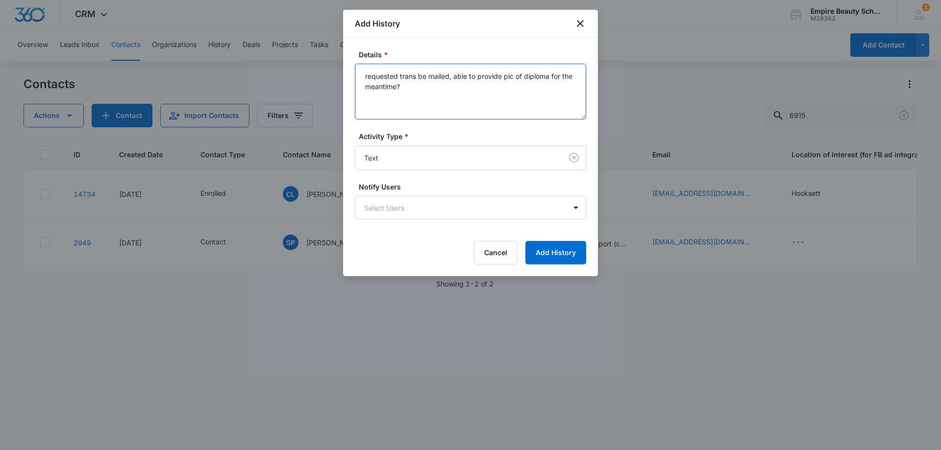
click at [439, 105] on textarea "requested trans be mailed, able to provide pic of diploma for the meantime?" at bounding box center [470, 92] width 231 height 56
type textarea "requested trans be mailed, able to provide pic of diploma for the meantime?"
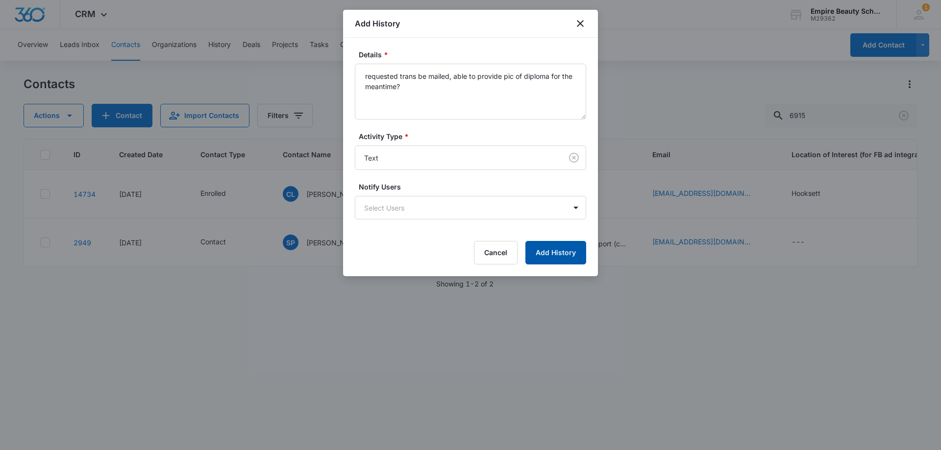
click at [539, 257] on button "Add History" at bounding box center [555, 253] width 61 height 24
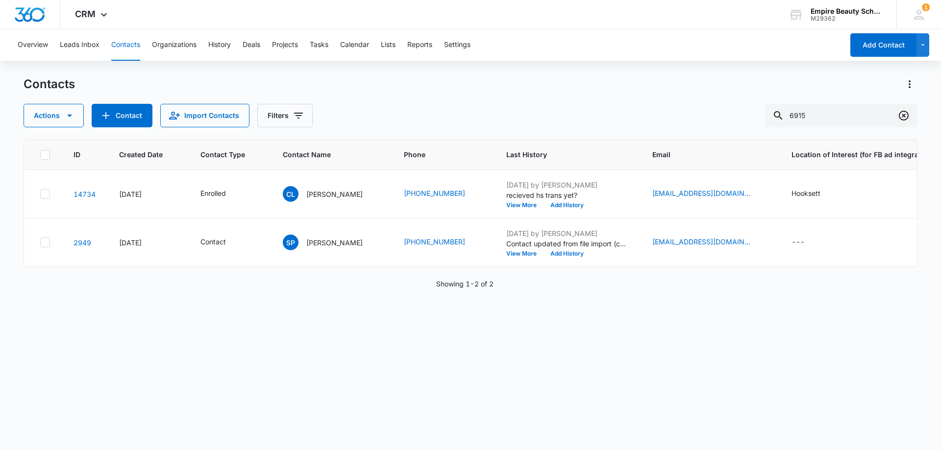
click at [906, 119] on icon "Clear" at bounding box center [904, 116] width 12 height 12
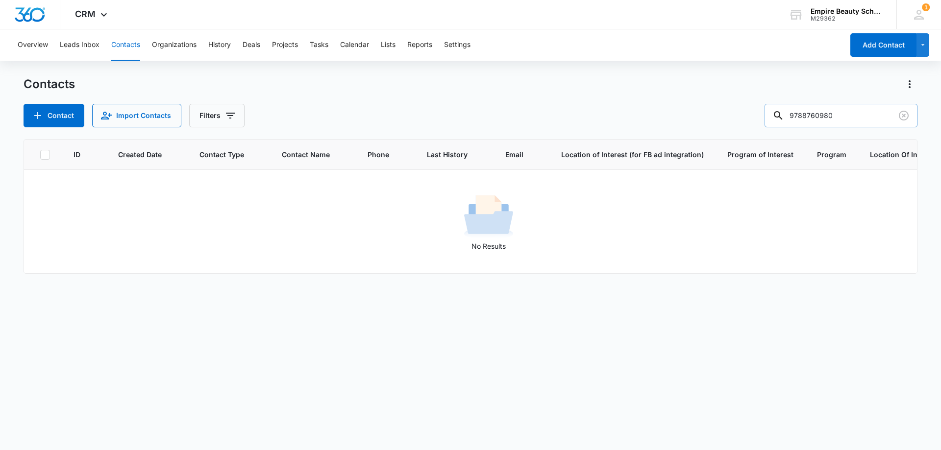
click at [824, 114] on input "9788760980" at bounding box center [840, 116] width 153 height 24
drag, startPoint x: 824, startPoint y: 114, endPoint x: 746, endPoint y: 121, distance: 78.2
click at [746, 121] on div "Contact Import Contacts Filters 9788760980" at bounding box center [471, 116] width 894 height 24
type input "0980"
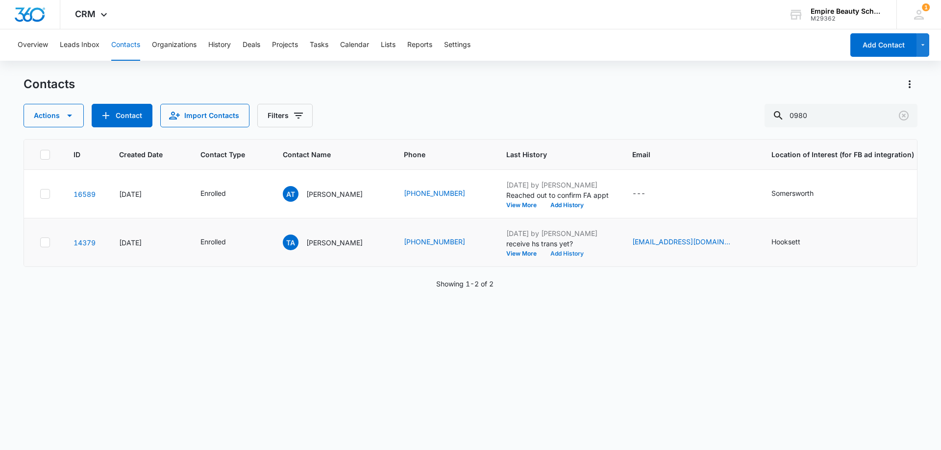
click at [564, 253] on button "Add History" at bounding box center [566, 254] width 47 height 6
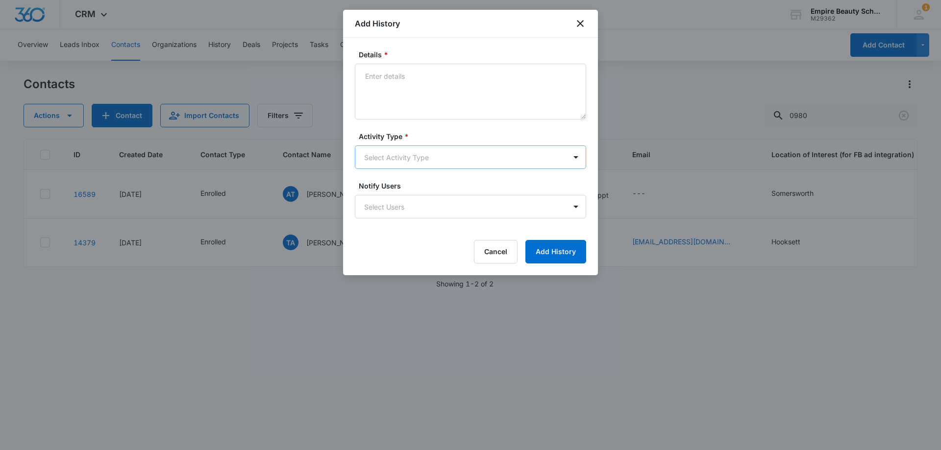
click at [390, 157] on body "CRM Apps Forms CRM Email Shop Payments POS Files Brand Settings Empire Beauty S…" at bounding box center [470, 225] width 941 height 450
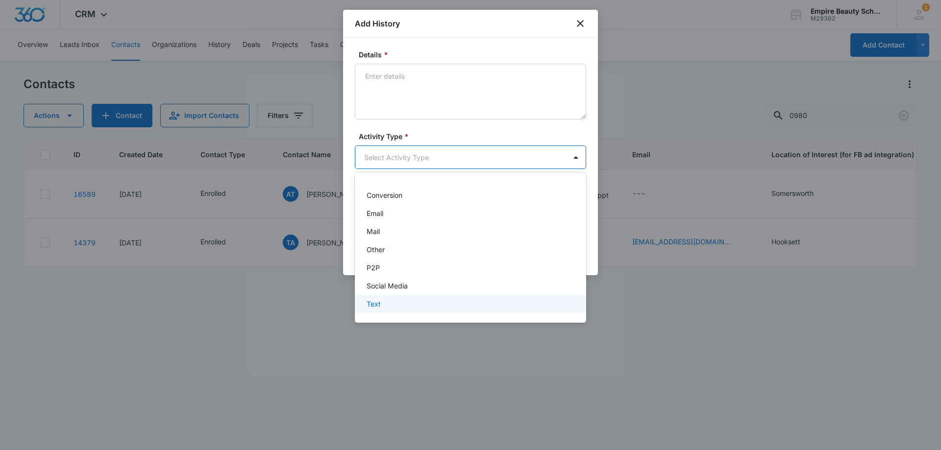
click at [391, 312] on div "Text" at bounding box center [470, 304] width 231 height 18
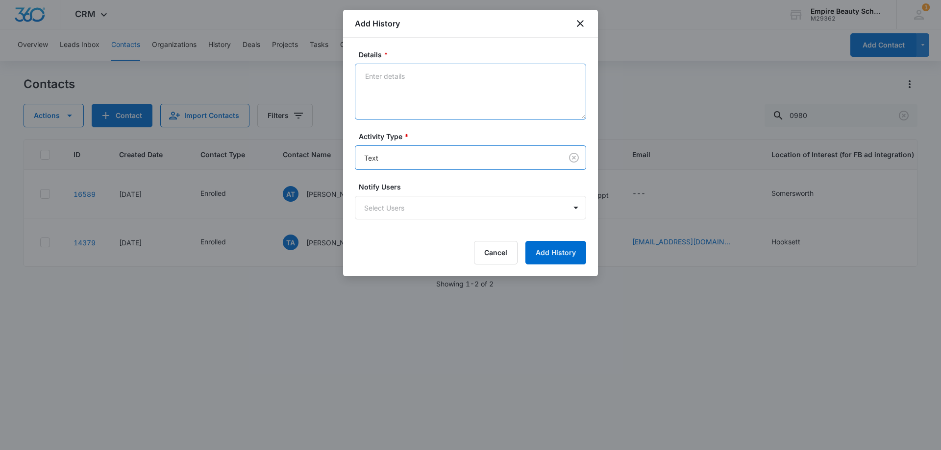
click at [405, 98] on textarea "Details *" at bounding box center [470, 92] width 231 height 56
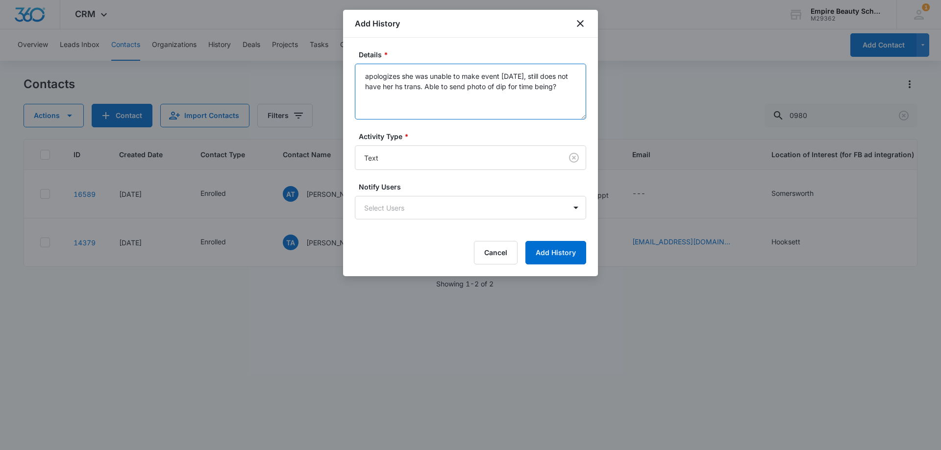
click at [383, 91] on textarea "apologizes she was unable to make event [DATE], still does not have her hs tran…" at bounding box center [470, 92] width 231 height 56
type textarea "apologizes she was unable to make event [DATE], still does not have her hs tran…"
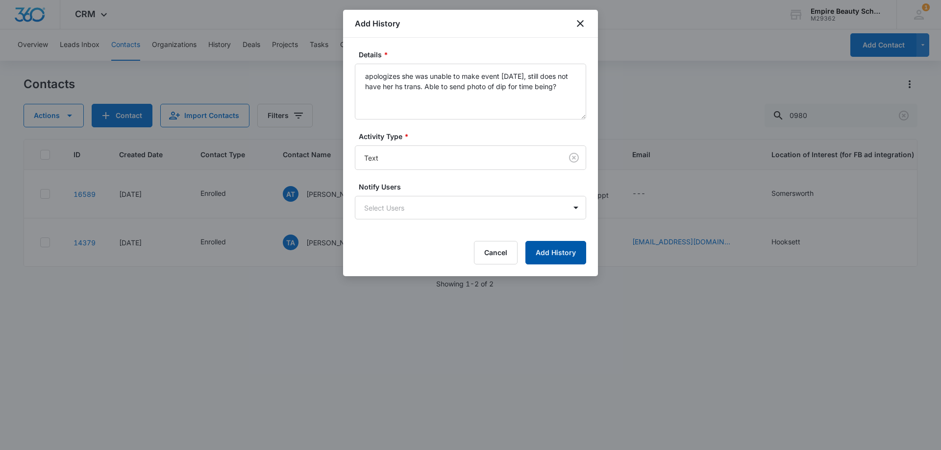
click at [553, 252] on button "Add History" at bounding box center [555, 253] width 61 height 24
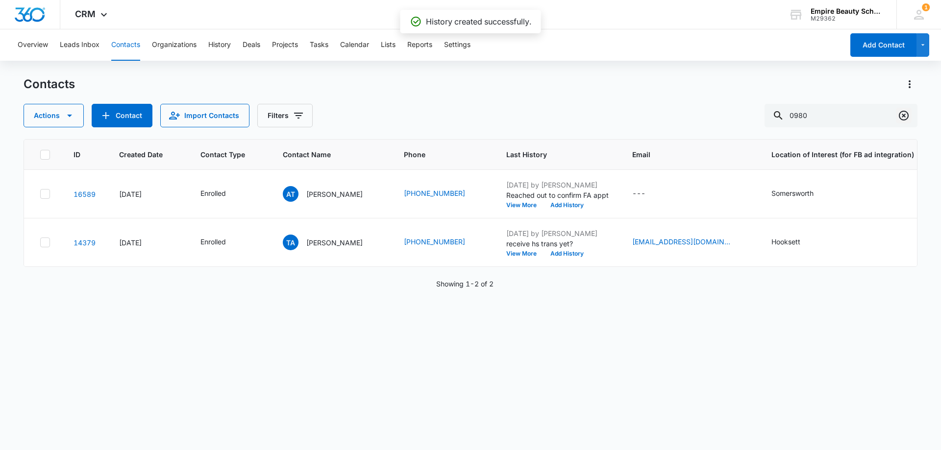
click at [902, 115] on icon "Clear" at bounding box center [904, 116] width 10 height 10
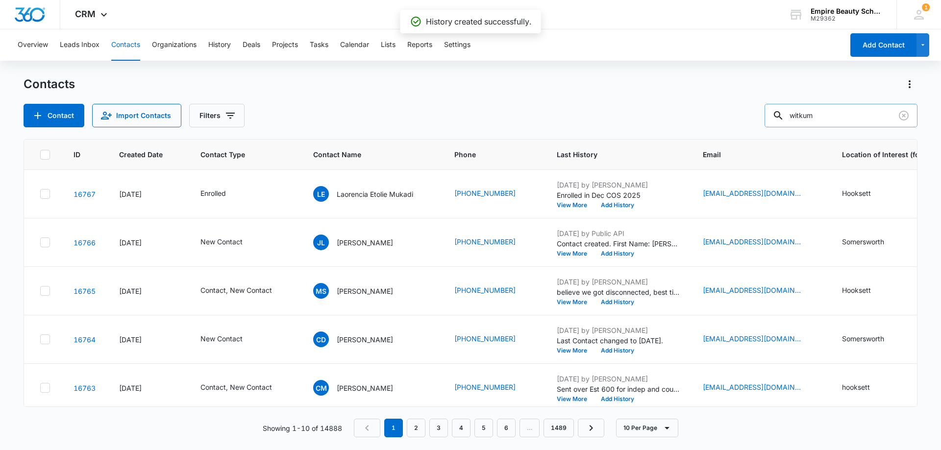
type input "witkum"
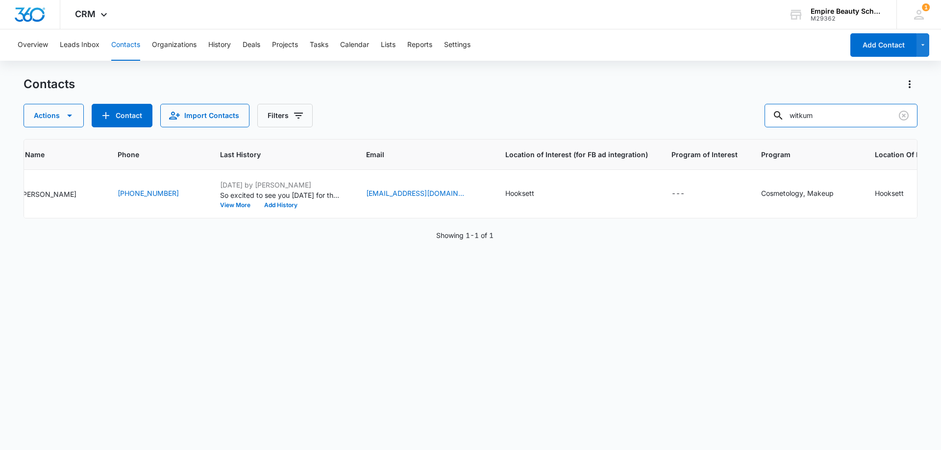
scroll to position [0, 277]
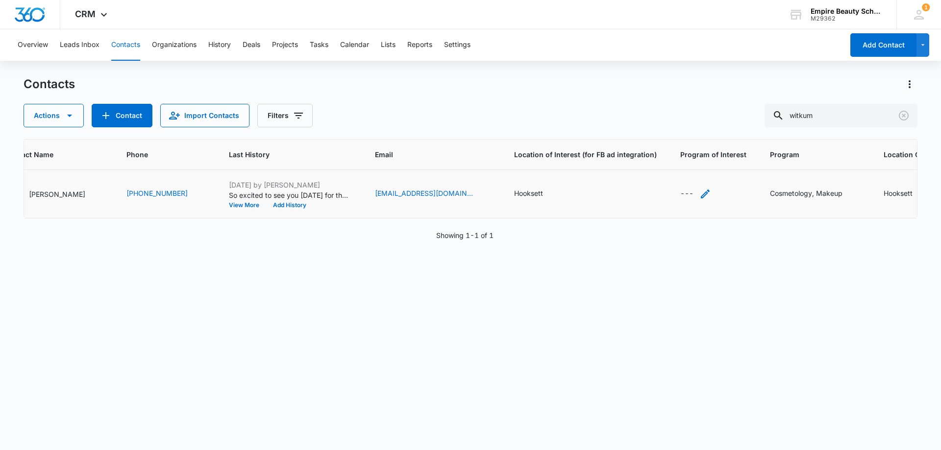
click at [699, 189] on icon "Program of Interest - - Select to Edit Field" at bounding box center [705, 194] width 12 height 12
drag, startPoint x: 625, startPoint y: 132, endPoint x: 631, endPoint y: 160, distance: 28.1
click at [625, 132] on input "Program of Interest" at bounding box center [655, 132] width 123 height 24
type input "Cosmetology"
click at [705, 155] on button "Save" at bounding box center [703, 162] width 29 height 19
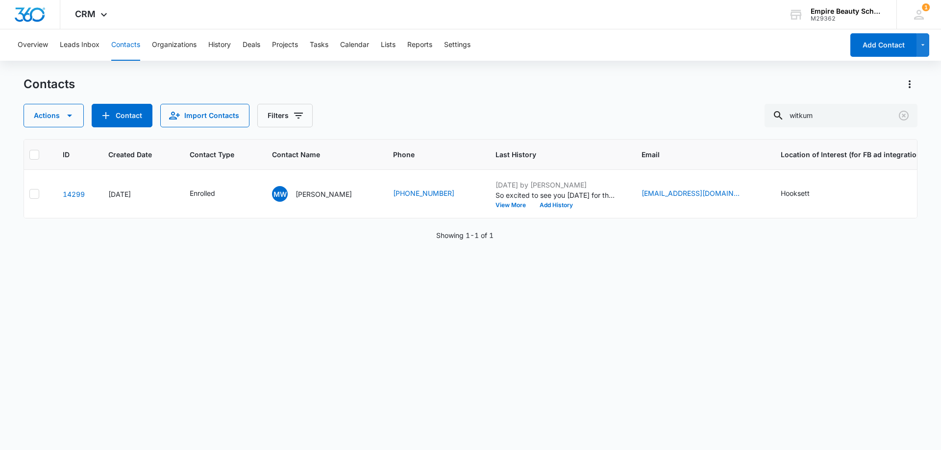
scroll to position [0, 0]
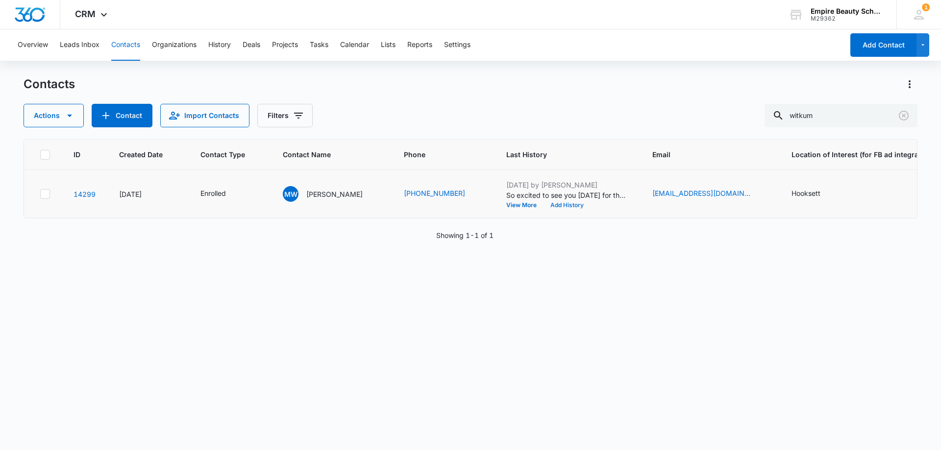
click at [544, 204] on button "Add History" at bounding box center [566, 205] width 47 height 6
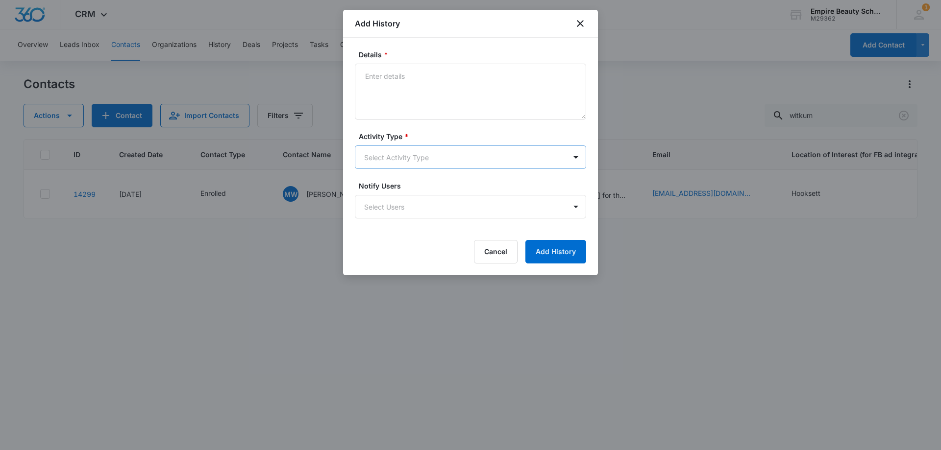
click at [388, 149] on body "CRM Apps Forms CRM Email Shop Payments POS Files Brand Settings Empire Beauty S…" at bounding box center [470, 225] width 941 height 450
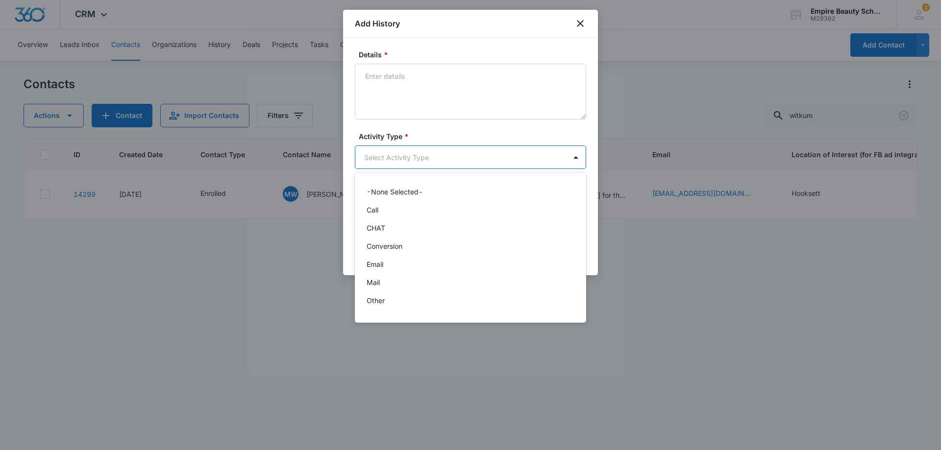
scroll to position [51, 0]
click at [381, 308] on div "Text" at bounding box center [470, 304] width 206 height 10
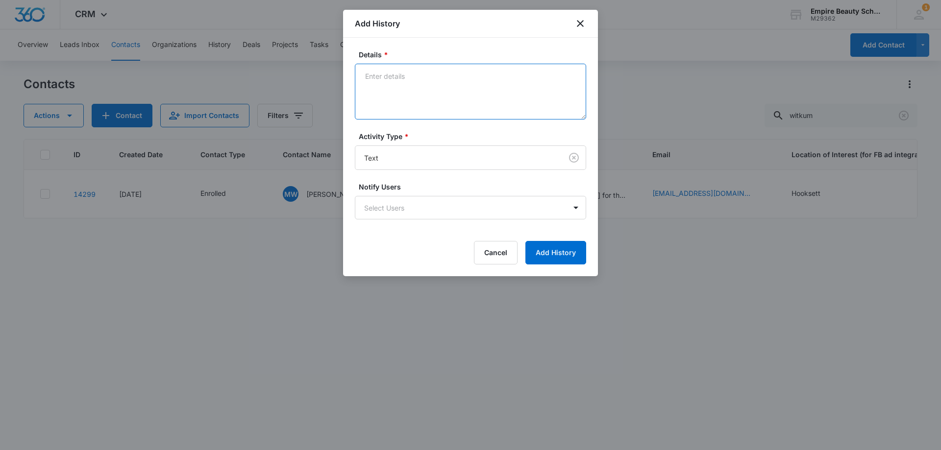
click at [405, 115] on textarea "Details *" at bounding box center [470, 92] width 231 height 56
type textarea "S"
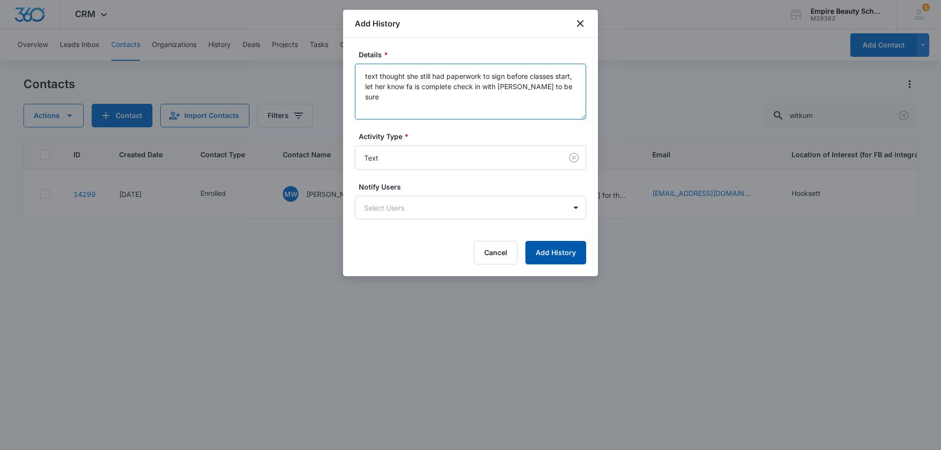
type textarea "text thought she still had paperwork to sign before classes start, let her know…"
click at [559, 248] on button "Add History" at bounding box center [555, 253] width 61 height 24
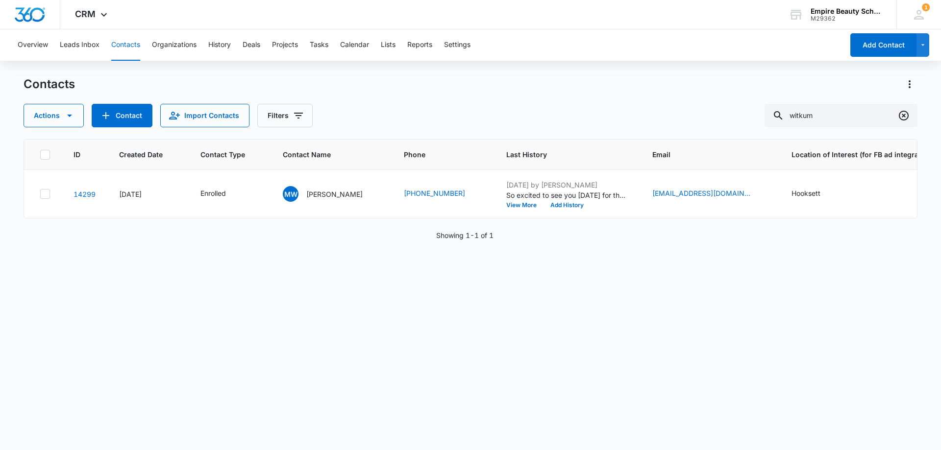
click at [904, 117] on icon "Clear" at bounding box center [904, 116] width 10 height 10
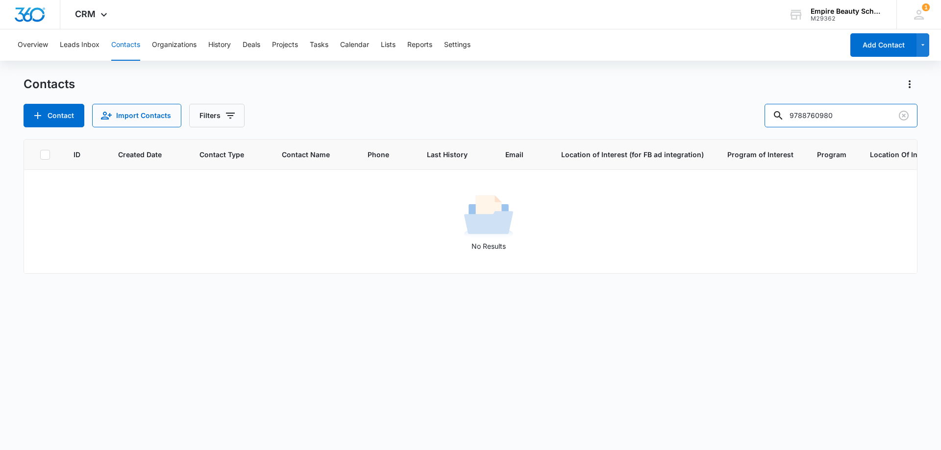
drag, startPoint x: 822, startPoint y: 115, endPoint x: 720, endPoint y: 115, distance: 101.4
click at [718, 115] on div "Contact Import Contacts Filters 9788760980" at bounding box center [471, 116] width 894 height 24
type input "0980"
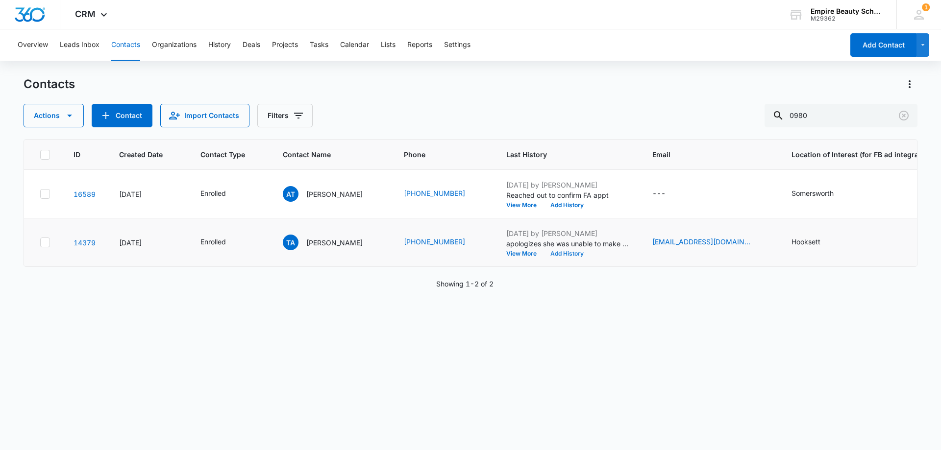
click at [555, 253] on button "Add History" at bounding box center [566, 254] width 47 height 6
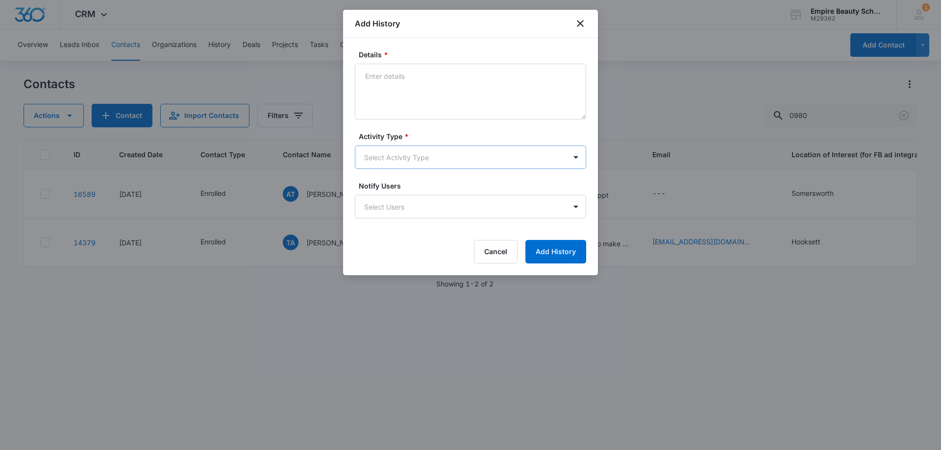
click at [409, 159] on body "CRM Apps Forms CRM Email Shop Payments POS Files Brand Settings Empire Beauty S…" at bounding box center [470, 225] width 941 height 450
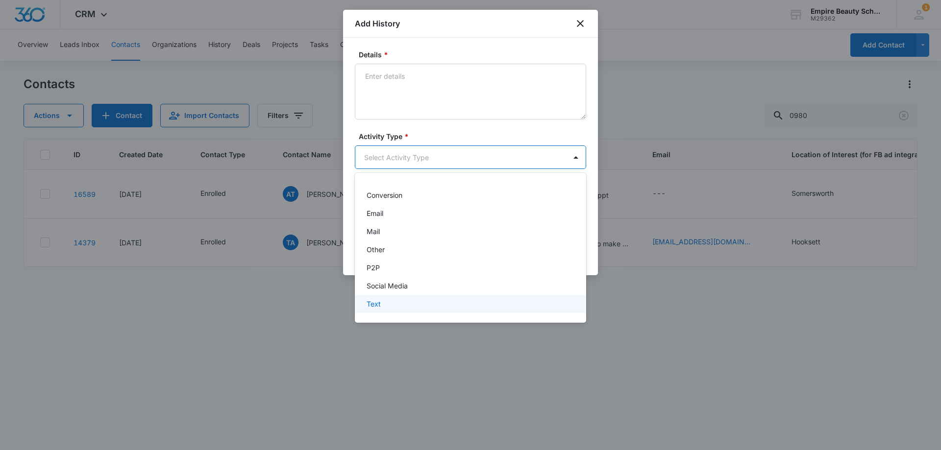
click at [387, 302] on div "Text" at bounding box center [470, 304] width 206 height 10
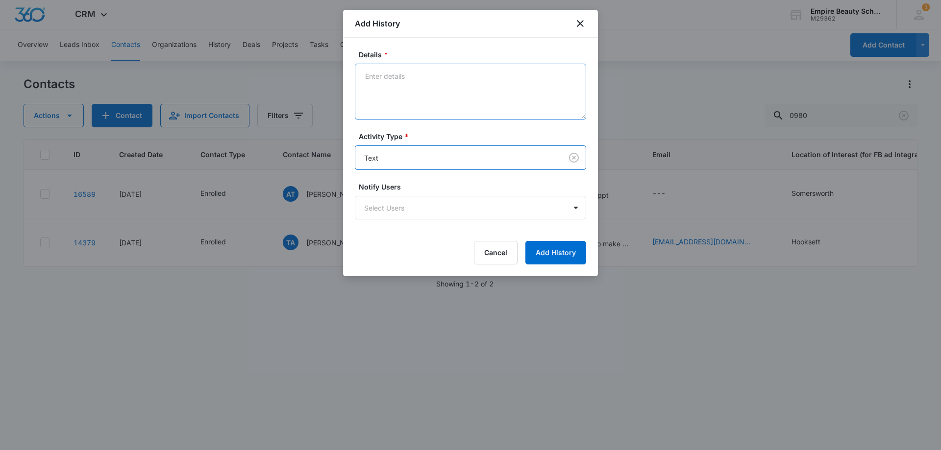
click at [412, 92] on textarea "Details *" at bounding box center [470, 92] width 231 height 56
type textarea "Provided hs dip, let her know will still need hs trans"
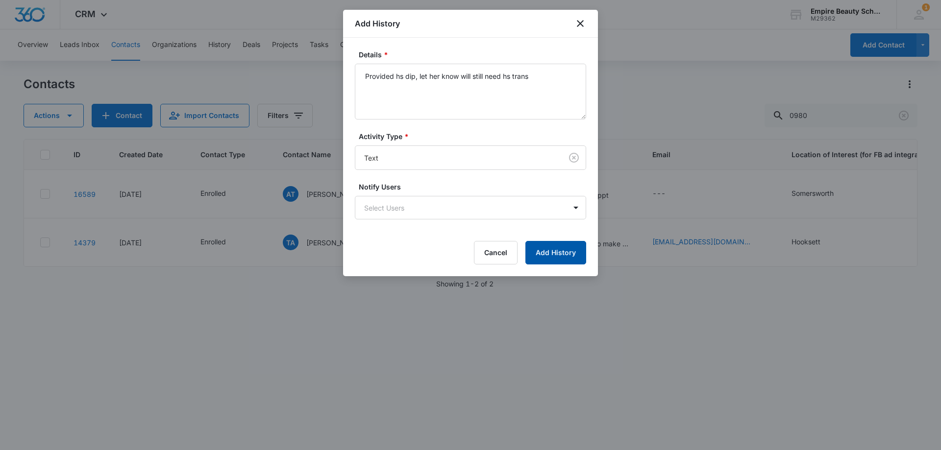
click at [537, 252] on button "Add History" at bounding box center [555, 253] width 61 height 24
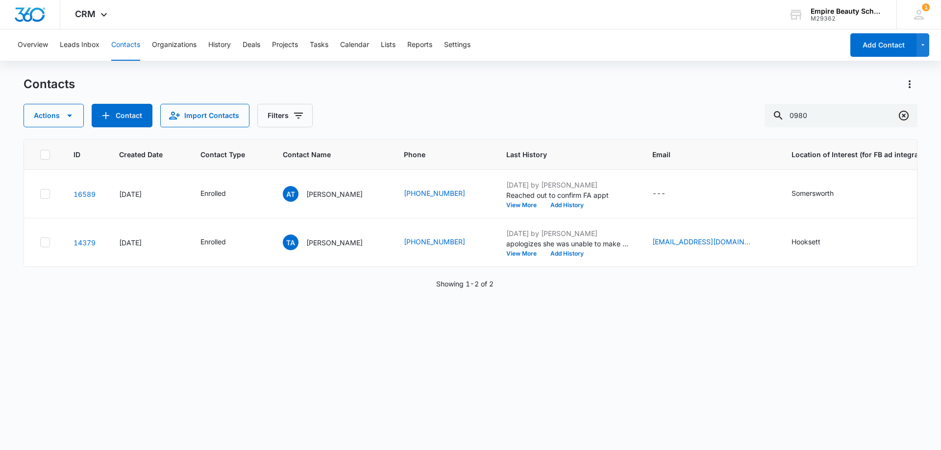
click at [900, 119] on icon "Clear" at bounding box center [904, 116] width 10 height 10
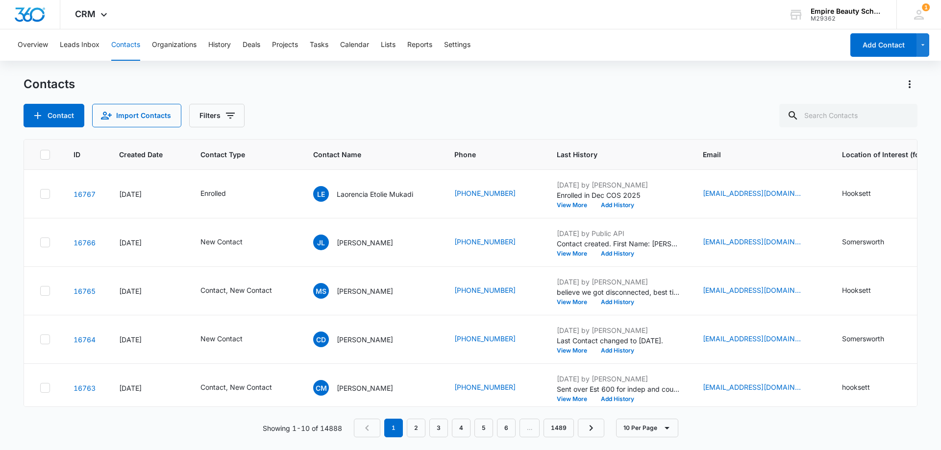
click at [539, 86] on div "Contacts" at bounding box center [471, 84] width 894 height 16
click at [846, 109] on input "text" at bounding box center [848, 116] width 138 height 24
paste input "802) 384-0830"
type input "802) 384-0830"
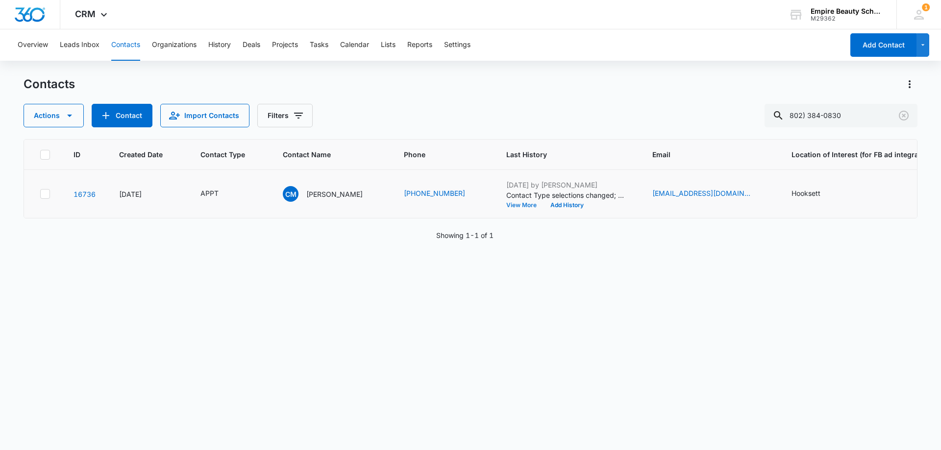
click at [512, 205] on button "View More" at bounding box center [524, 205] width 37 height 6
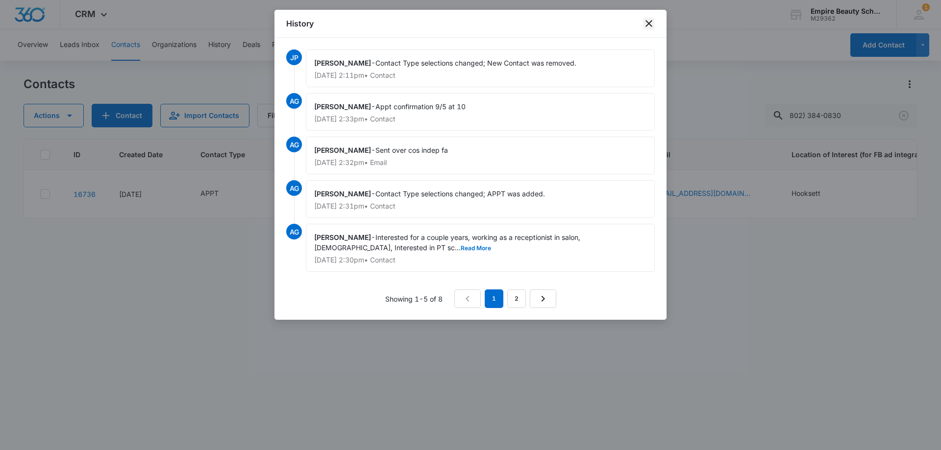
drag, startPoint x: 652, startPoint y: 26, endPoint x: 641, endPoint y: 32, distance: 12.3
click at [652, 26] on icon "close" at bounding box center [648, 23] width 7 height 7
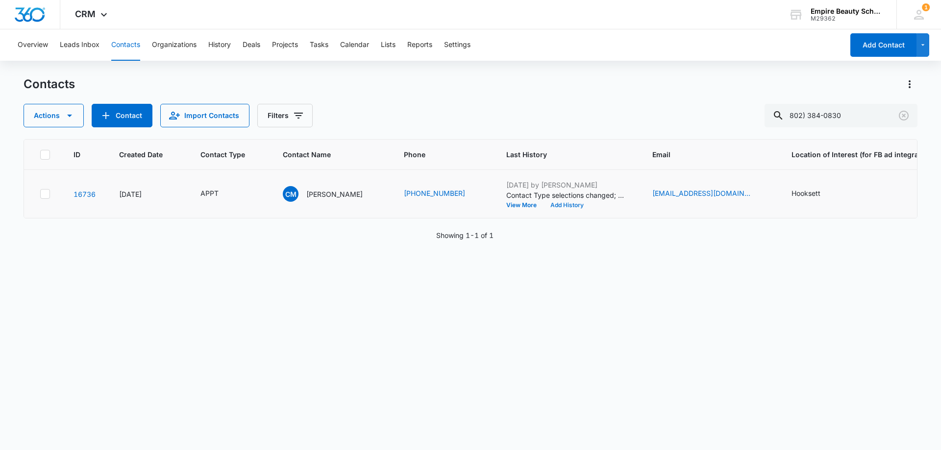
click at [576, 205] on button "Add History" at bounding box center [566, 205] width 47 height 6
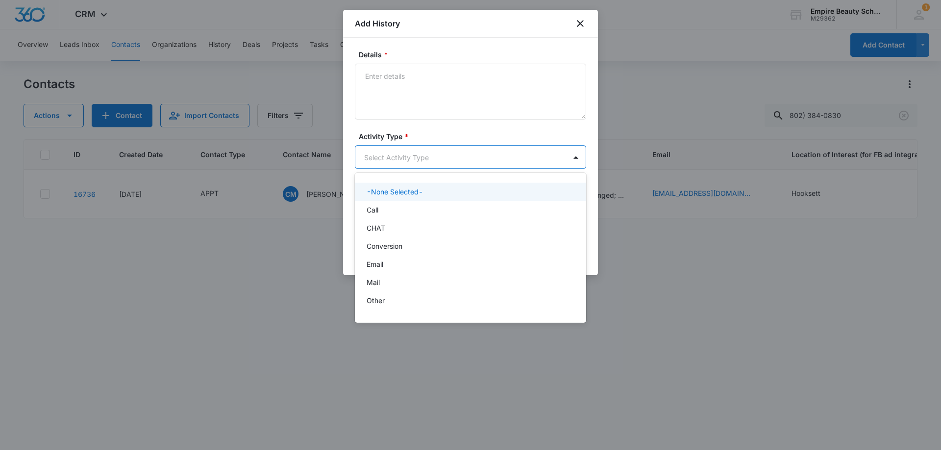
click at [381, 149] on body "CRM Apps Forms CRM Email Shop Payments POS Files Brand Settings Empire Beauty S…" at bounding box center [470, 225] width 941 height 450
click at [392, 205] on div "Call" at bounding box center [470, 210] width 206 height 10
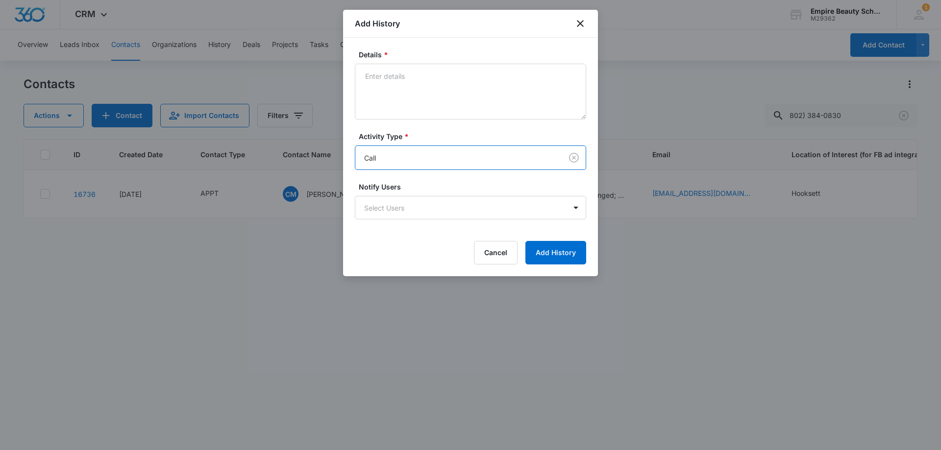
click at [399, 62] on div "Details *" at bounding box center [470, 84] width 231 height 70
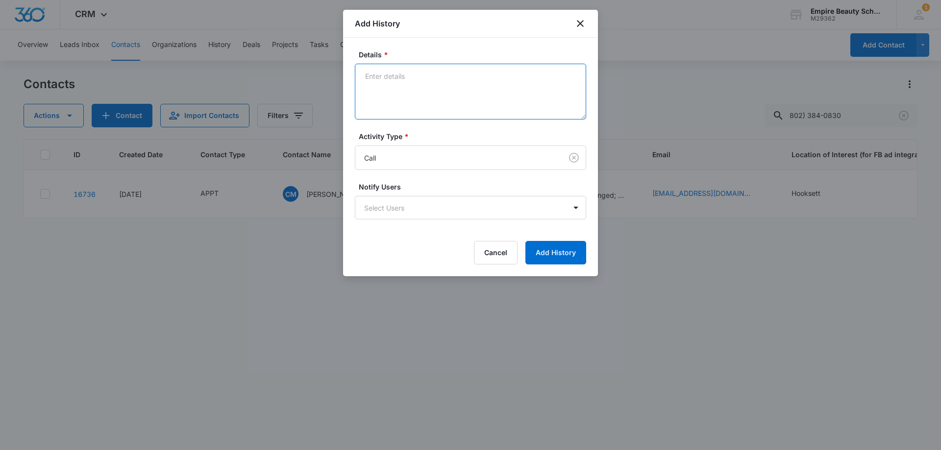
click at [387, 95] on textarea "Details *" at bounding box center [470, 92] width 231 height 56
type textarea "VM trying to confirm app for [DATE]"
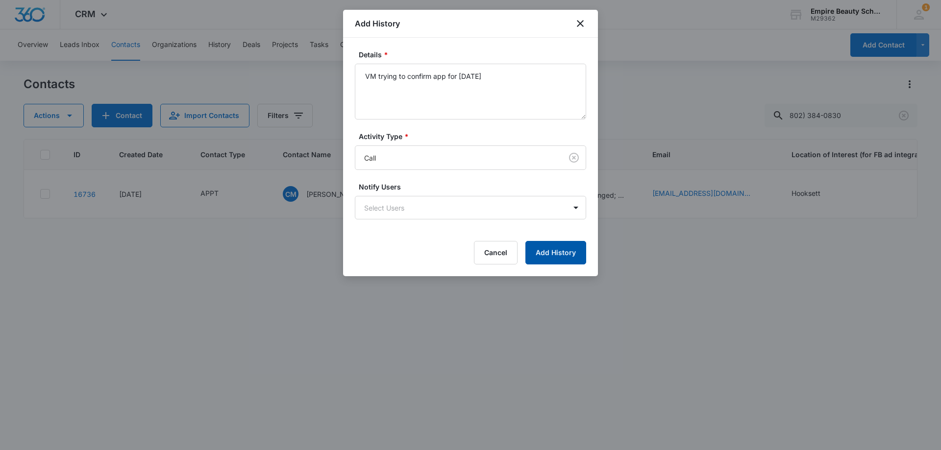
click at [551, 251] on button "Add History" at bounding box center [555, 253] width 61 height 24
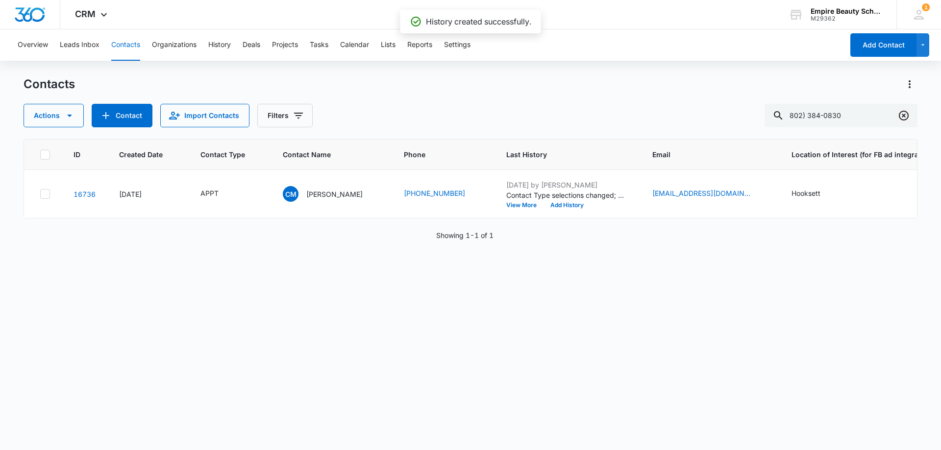
click at [909, 121] on icon "Clear" at bounding box center [904, 116] width 12 height 12
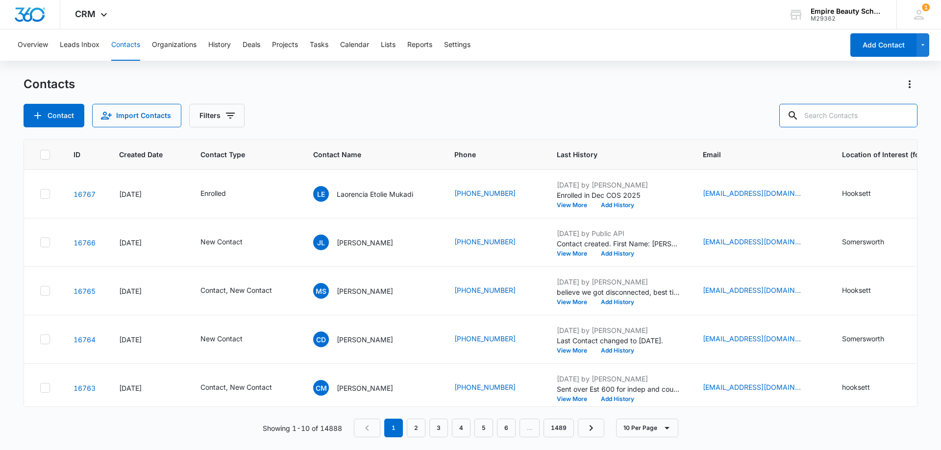
paste input "603) 892-8684"
type input "603) 892-8684"
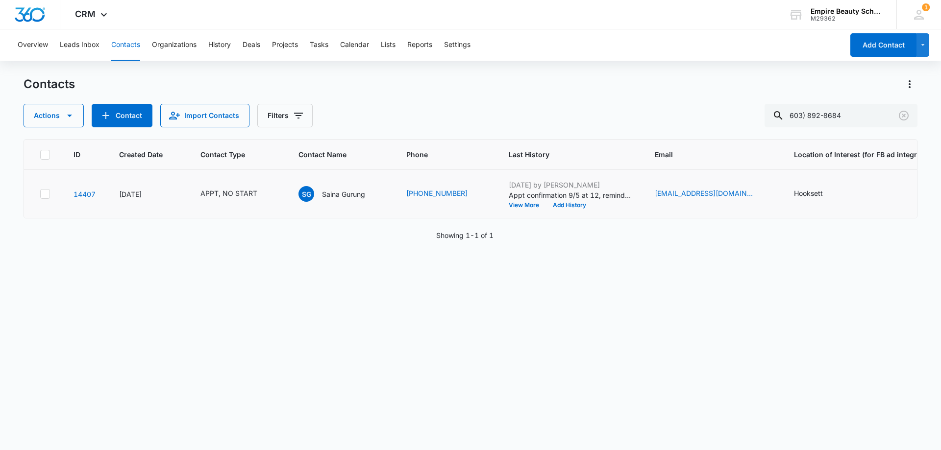
click at [563, 209] on td "[DATE] by [PERSON_NAME] Appt confirmation 9/5 at 12, reminded docs needed again…" at bounding box center [570, 194] width 146 height 49
click at [564, 207] on button "Add History" at bounding box center [569, 205] width 47 height 6
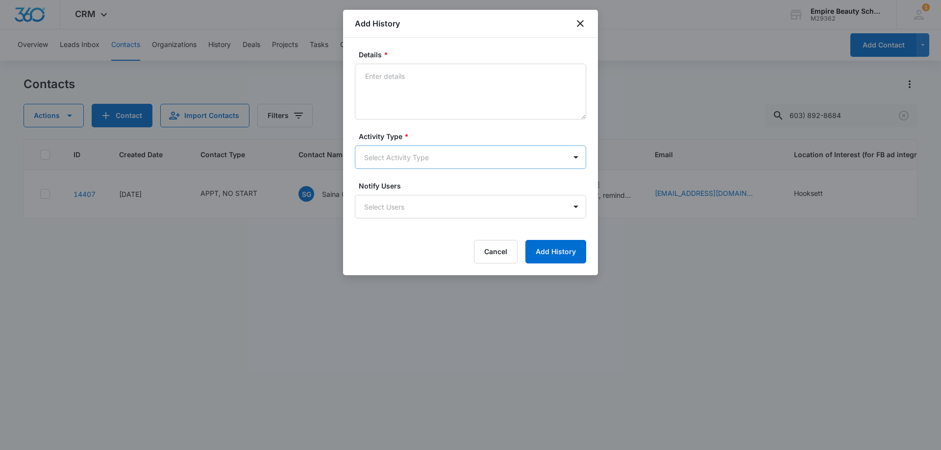
click at [397, 158] on body "CRM Apps Forms CRM Email Shop Payments POS Files Brand Settings Empire Beauty S…" at bounding box center [470, 225] width 941 height 450
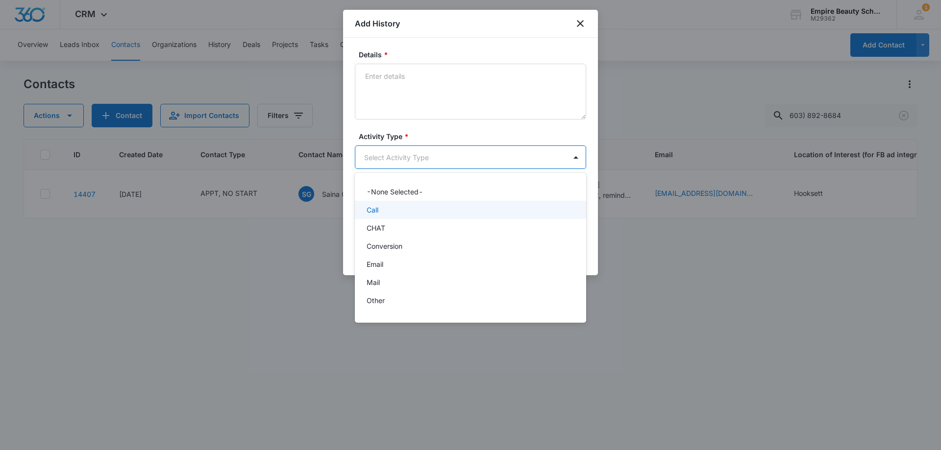
click at [386, 205] on div "Call" at bounding box center [470, 210] width 206 height 10
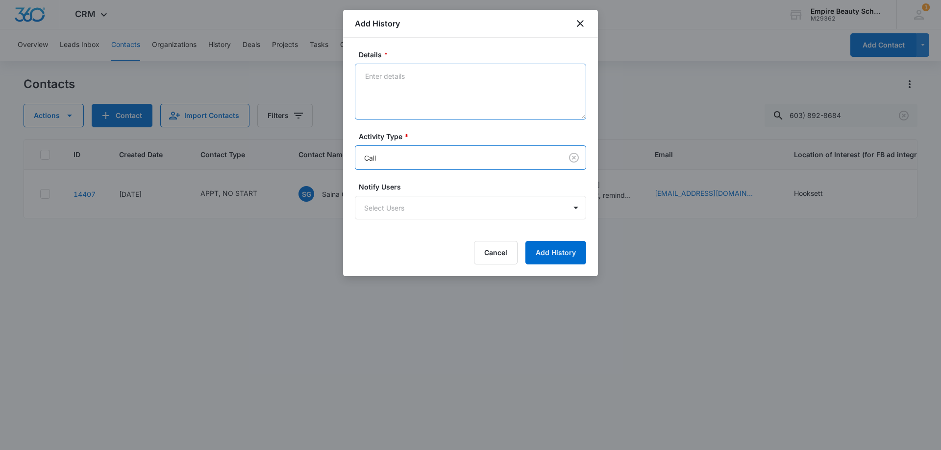
click at [398, 106] on textarea "Details *" at bounding box center [470, 92] width 231 height 56
type textarea "VM trying to confirm app for [DATE]"
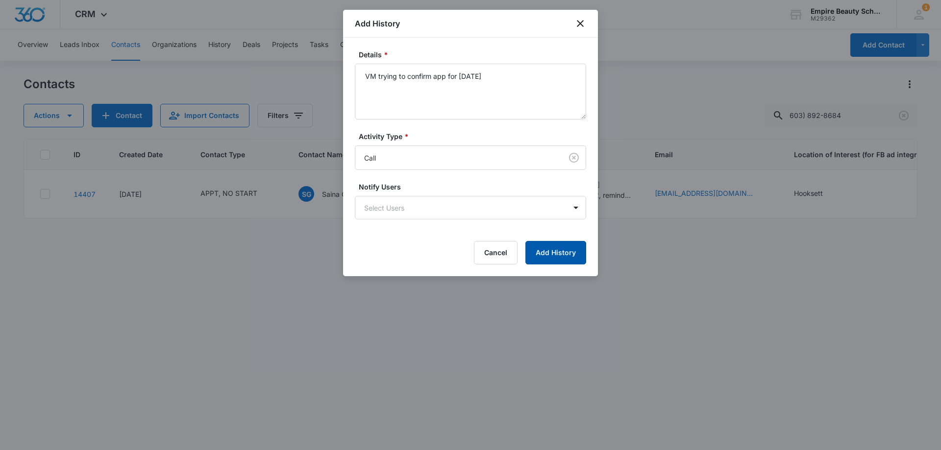
click at [554, 260] on button "Add History" at bounding box center [555, 253] width 61 height 24
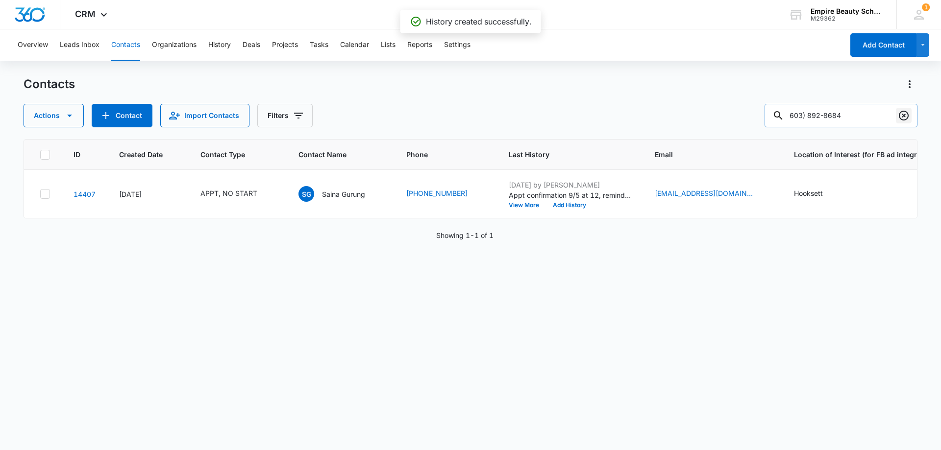
click at [901, 113] on icon "Clear" at bounding box center [904, 116] width 12 height 12
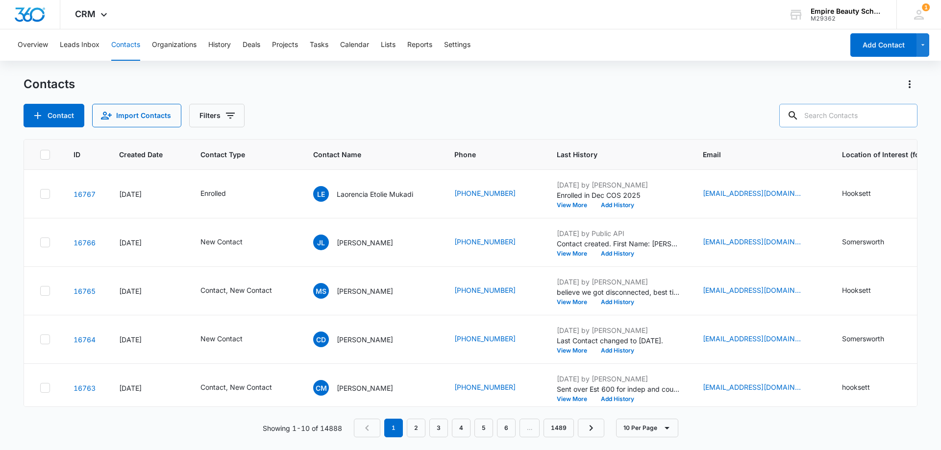
paste input "603) 540-2696"
type input "603) 540-2696"
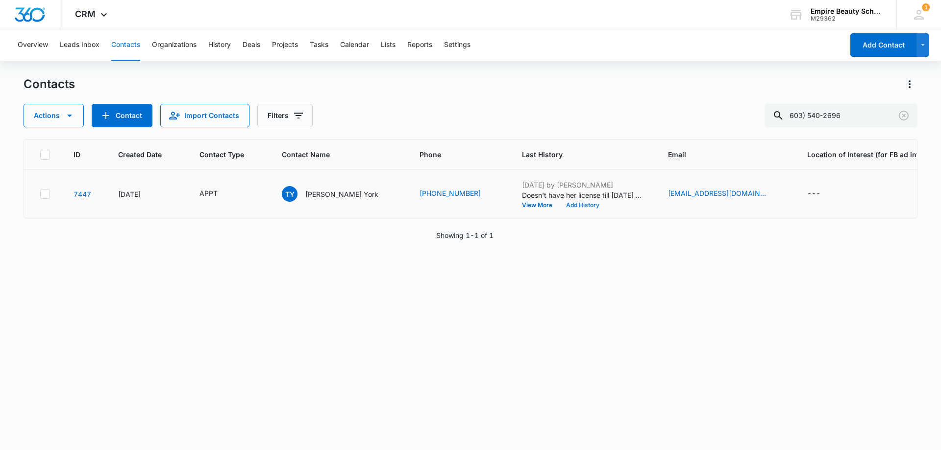
click at [559, 203] on button "Add History" at bounding box center [582, 205] width 47 height 6
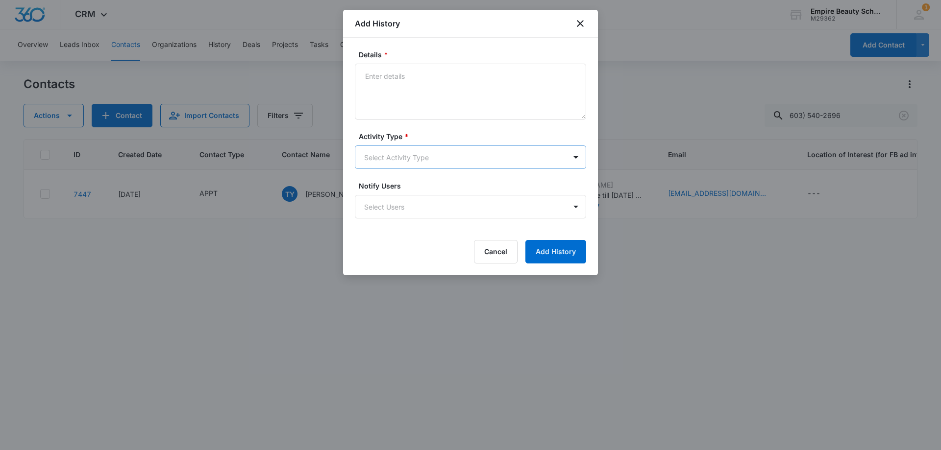
click at [377, 150] on body "CRM Apps Forms CRM Email Shop Payments POS Files Brand Settings Empire Beauty S…" at bounding box center [470, 225] width 941 height 450
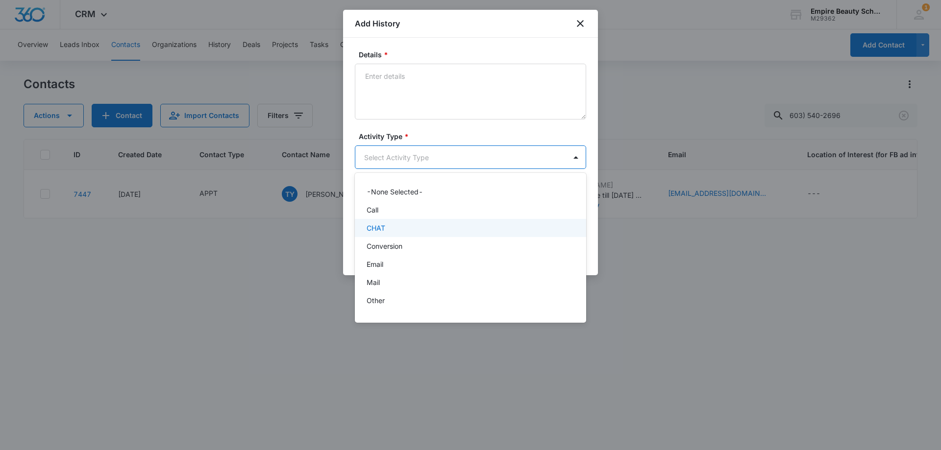
click at [375, 213] on p "Call" at bounding box center [373, 210] width 12 height 10
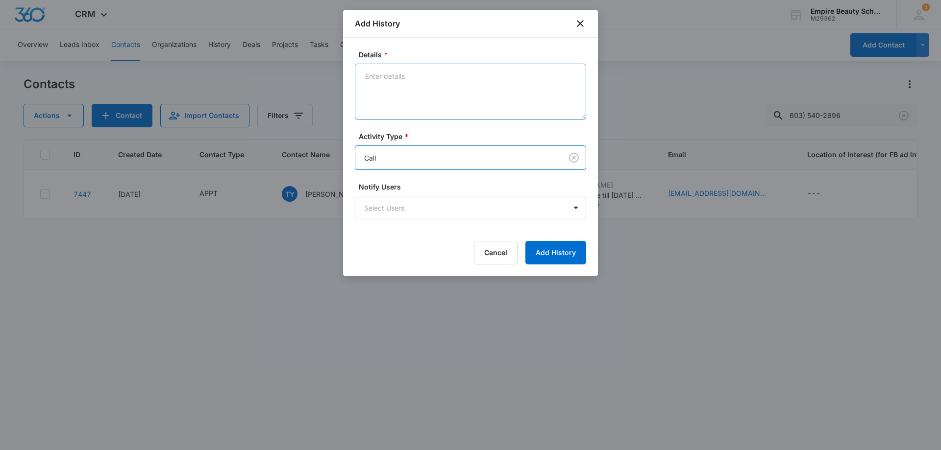
click at [385, 105] on textarea "Details *" at bounding box center [470, 92] width 231 height 56
type textarea "z"
type textarea "VM trying to confirm app for [DATE]"
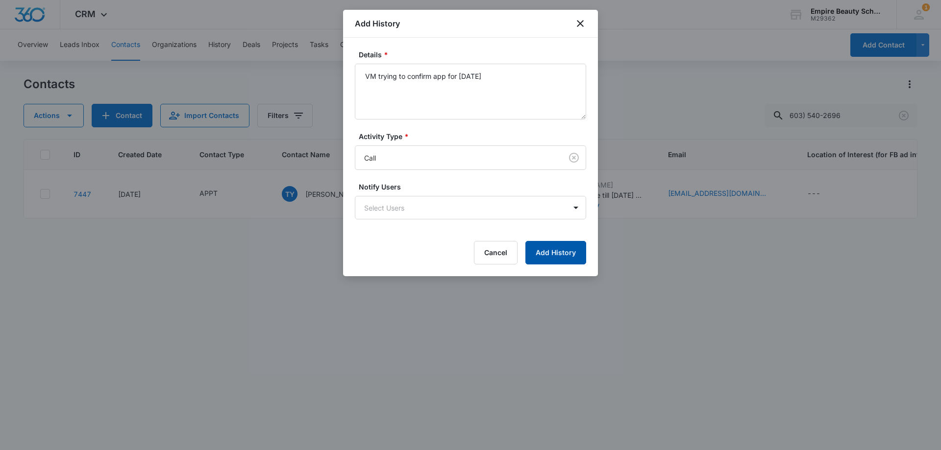
click at [569, 263] on button "Add History" at bounding box center [555, 253] width 61 height 24
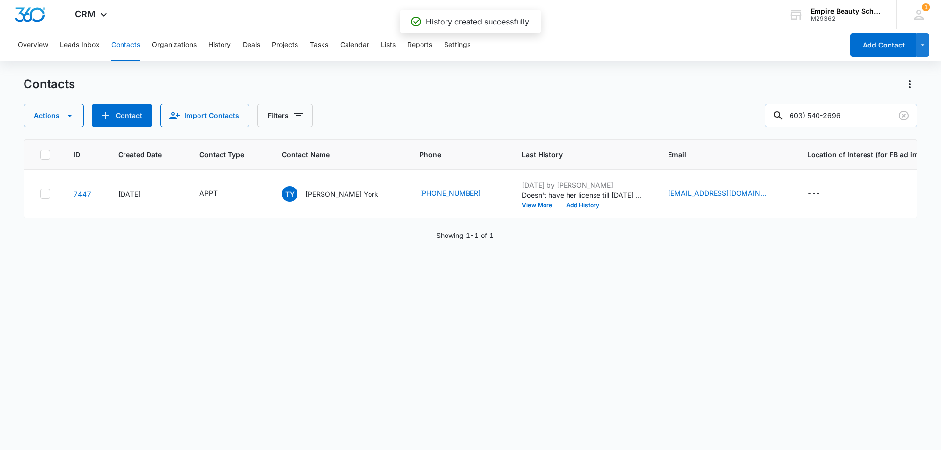
click at [911, 117] on input "603) 540-2696" at bounding box center [840, 116] width 153 height 24
click at [907, 116] on icon "Clear" at bounding box center [904, 116] width 10 height 10
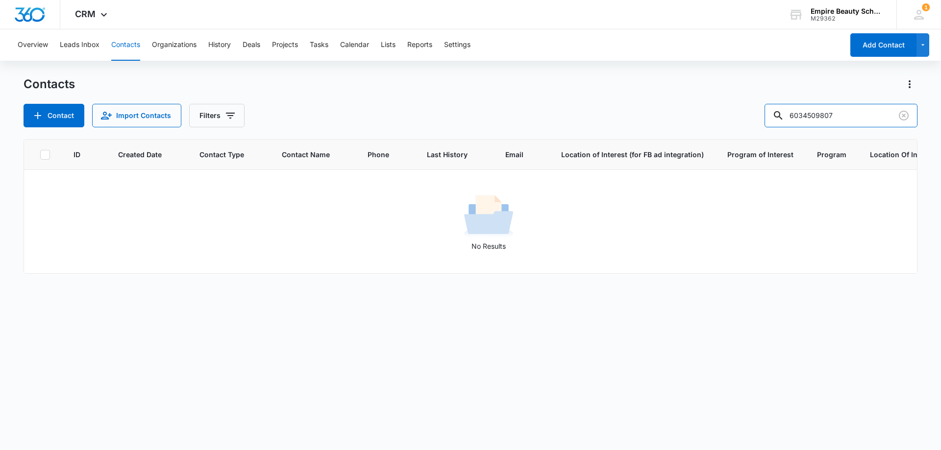
drag, startPoint x: 823, startPoint y: 113, endPoint x: 714, endPoint y: 114, distance: 108.8
click at [714, 114] on div "Contact Import Contacts Filters 6034509807" at bounding box center [471, 116] width 894 height 24
type input "9807"
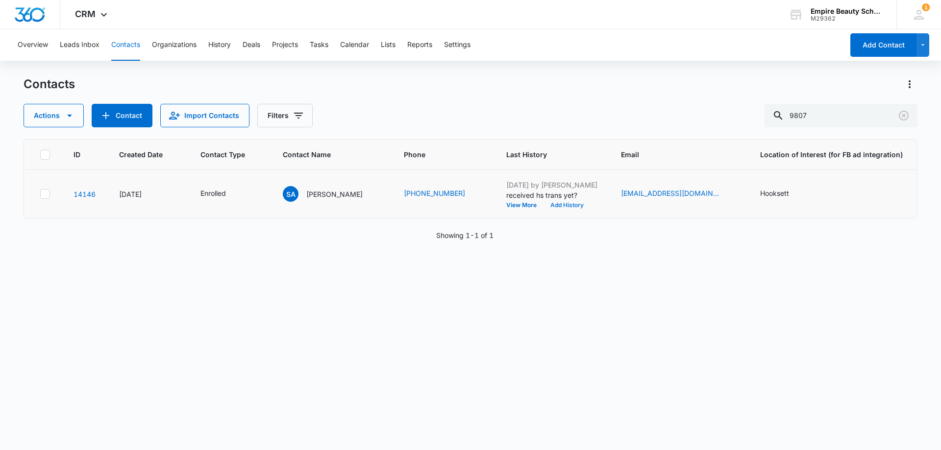
click at [543, 206] on button "Add History" at bounding box center [566, 205] width 47 height 6
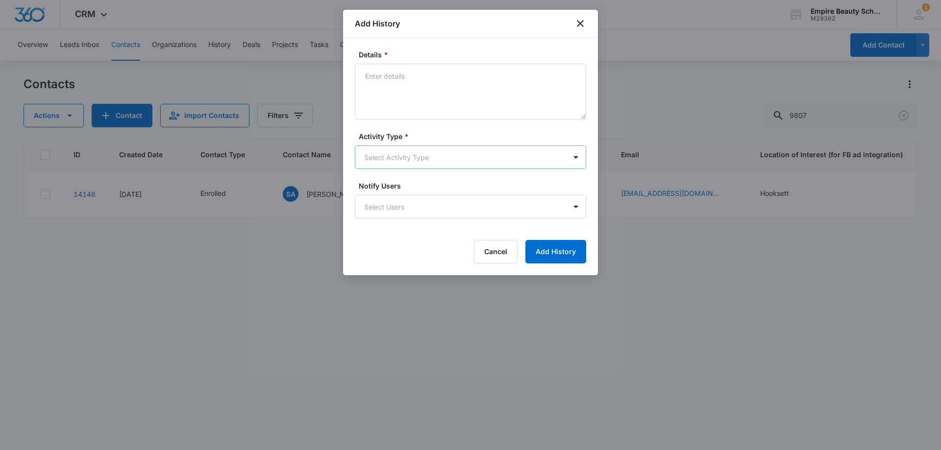
click at [385, 156] on body "CRM Apps Forms CRM Email Shop Payments POS Files Brand Settings Empire Beauty S…" at bounding box center [470, 225] width 941 height 450
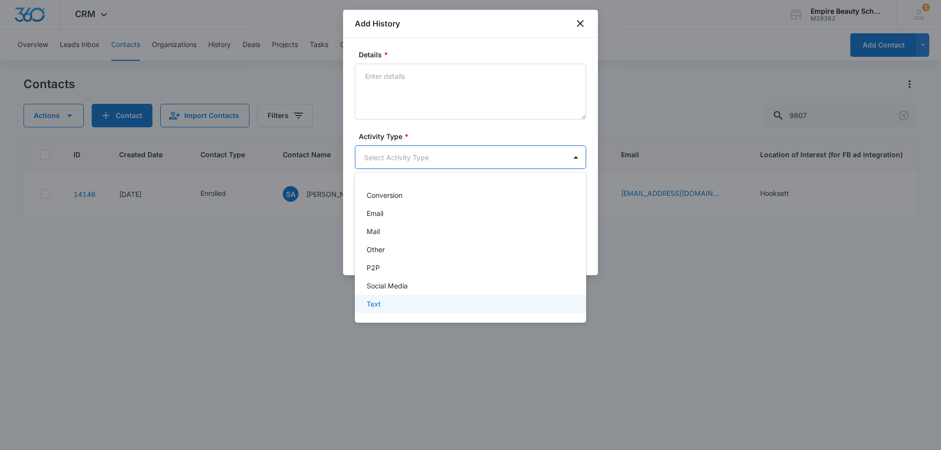
click at [380, 300] on p "Text" at bounding box center [374, 304] width 14 height 10
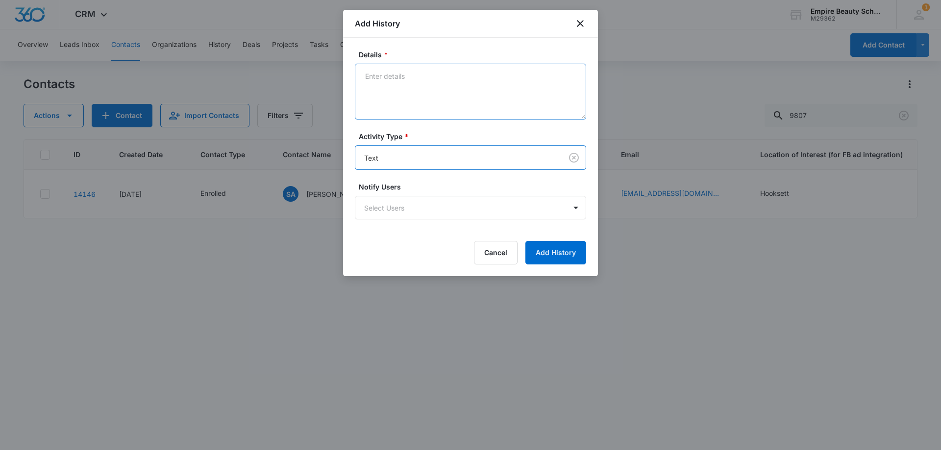
click at [408, 94] on textarea "Details *" at bounding box center [470, 92] width 231 height 56
type textarea "t"
click at [469, 78] on textarea "received unofficial trans, will" at bounding box center [470, 92] width 231 height 56
type textarea "received unofficial trans, let her know needs to be signed and dated"
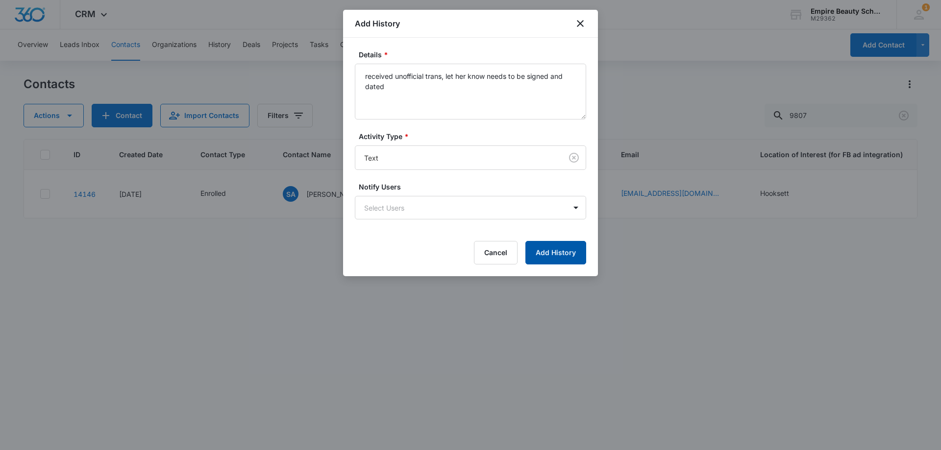
drag, startPoint x: 563, startPoint y: 235, endPoint x: 562, endPoint y: 250, distance: 14.8
click at [563, 237] on form "Details * received unofficial trans, let her know needs to be signed and dated …" at bounding box center [470, 156] width 231 height 215
click at [562, 250] on button "Add History" at bounding box center [555, 253] width 61 height 24
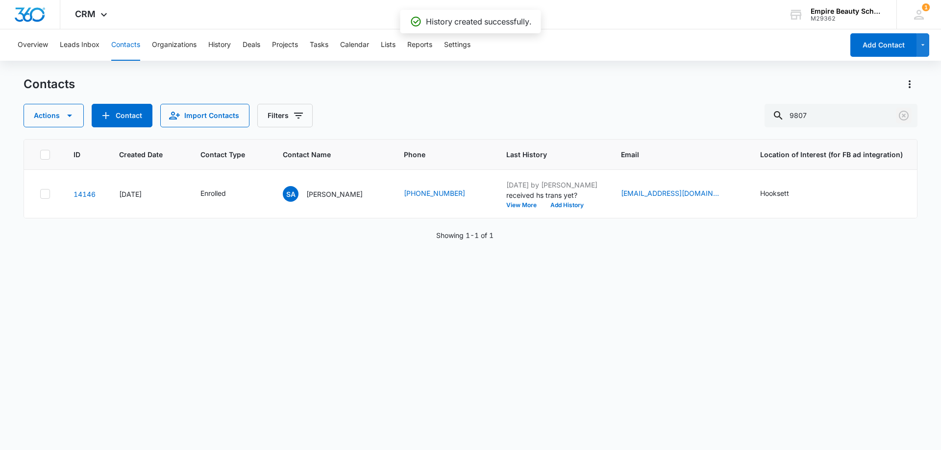
click at [901, 116] on icon "Clear" at bounding box center [904, 116] width 12 height 12
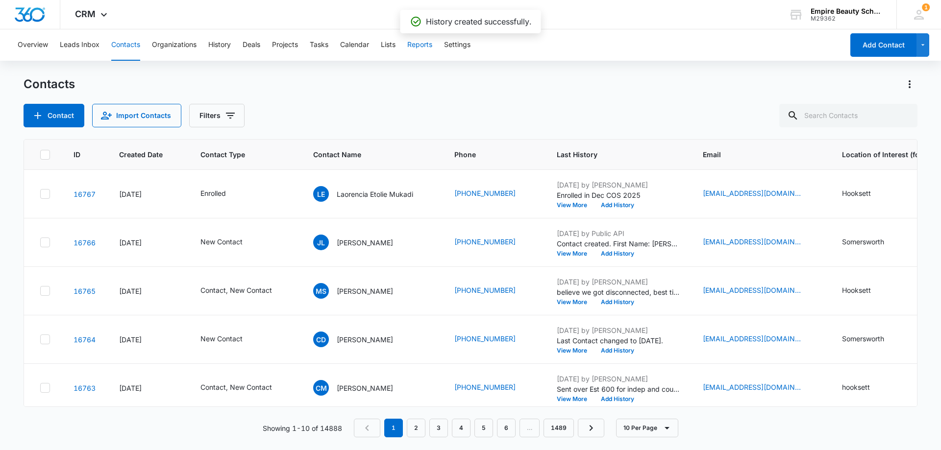
click at [419, 44] on button "Reports" at bounding box center [419, 44] width 25 height 31
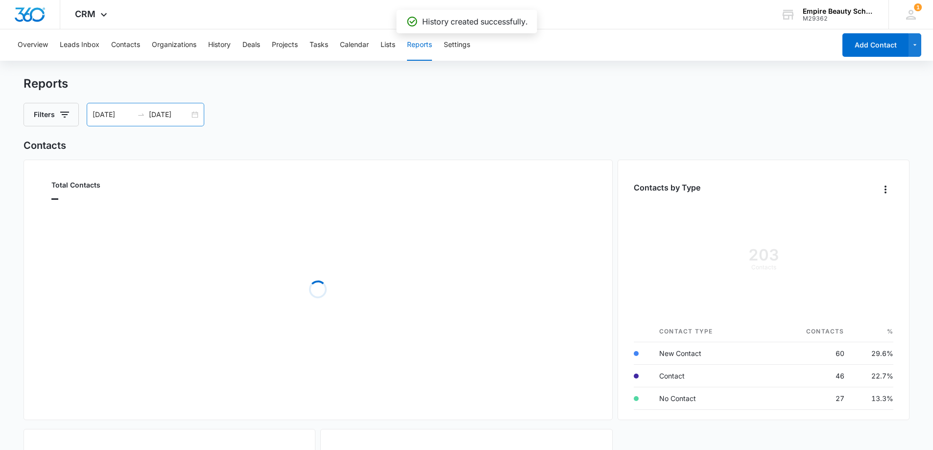
click at [195, 113] on div "[DATE] [DATE]" at bounding box center [146, 115] width 118 height 24
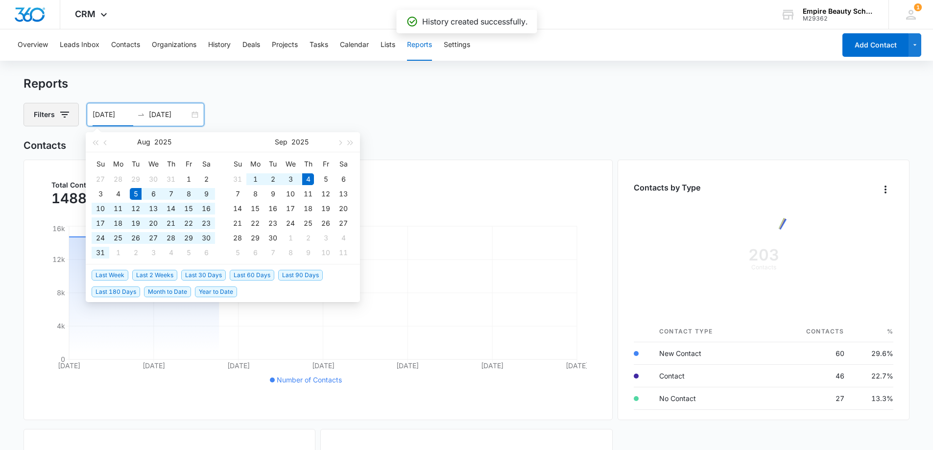
click at [48, 113] on button "Filters" at bounding box center [51, 115] width 55 height 24
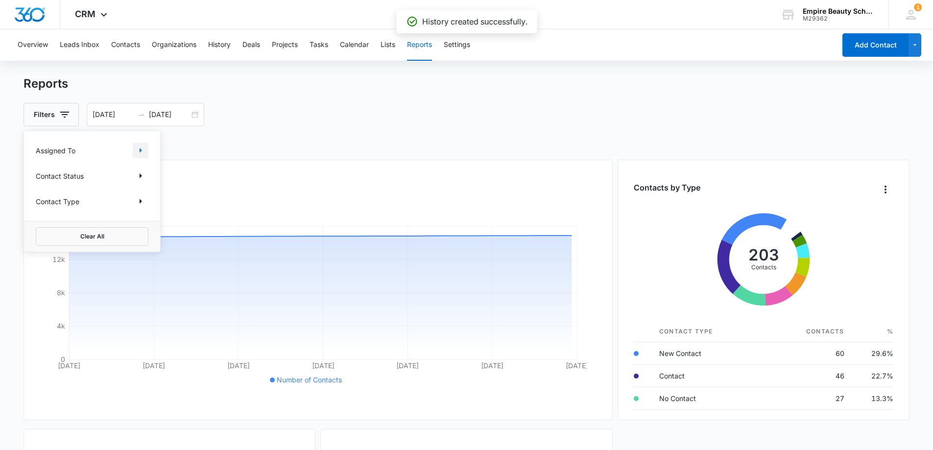
click at [138, 146] on icon "Show Assigned To filters" at bounding box center [141, 151] width 12 height 12
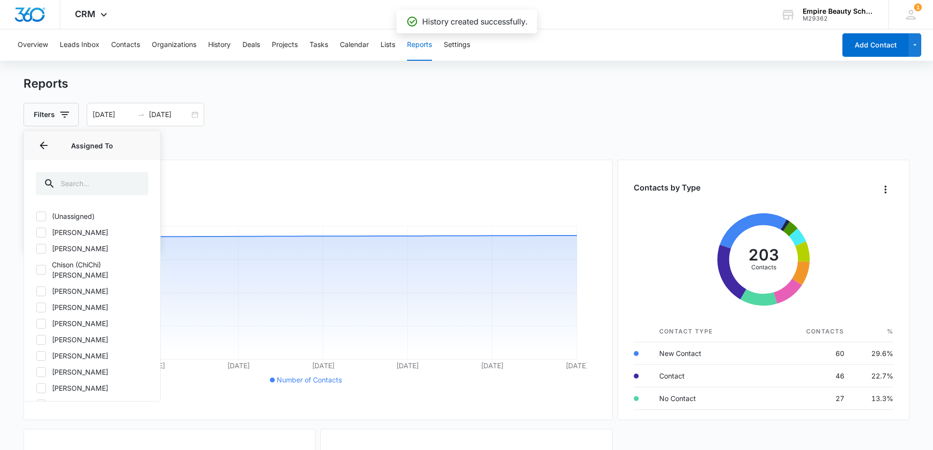
click at [37, 247] on icon at bounding box center [41, 248] width 9 height 9
click at [36, 248] on input "[PERSON_NAME]" at bounding box center [36, 248] width 0 height 0
checkbox input "true"
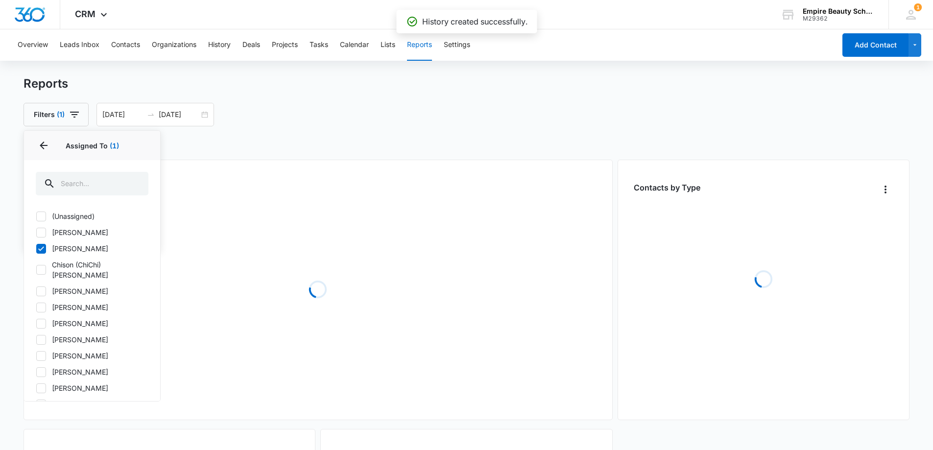
click at [304, 121] on div "Filters (1) Assigned To 1 Assigned To (1) (Unassigned) [PERSON_NAME] [PERSON_NA…" at bounding box center [467, 115] width 887 height 24
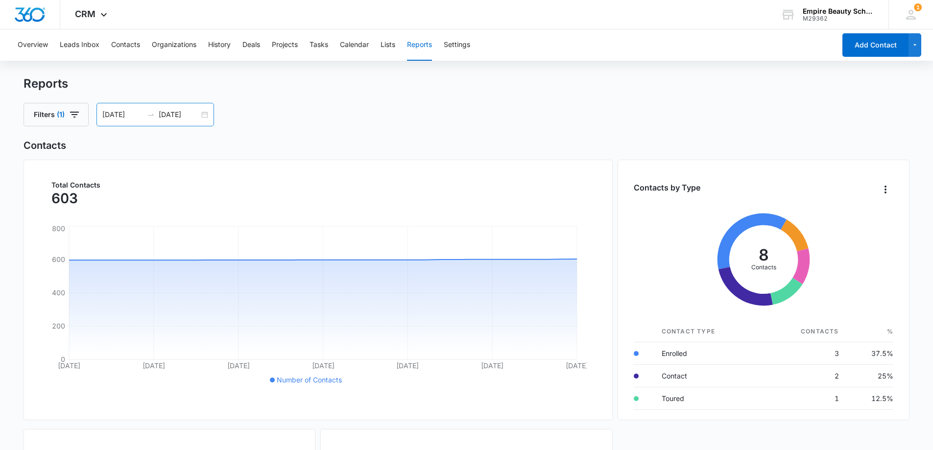
click at [211, 116] on div "[DATE] [DATE]" at bounding box center [156, 115] width 118 height 24
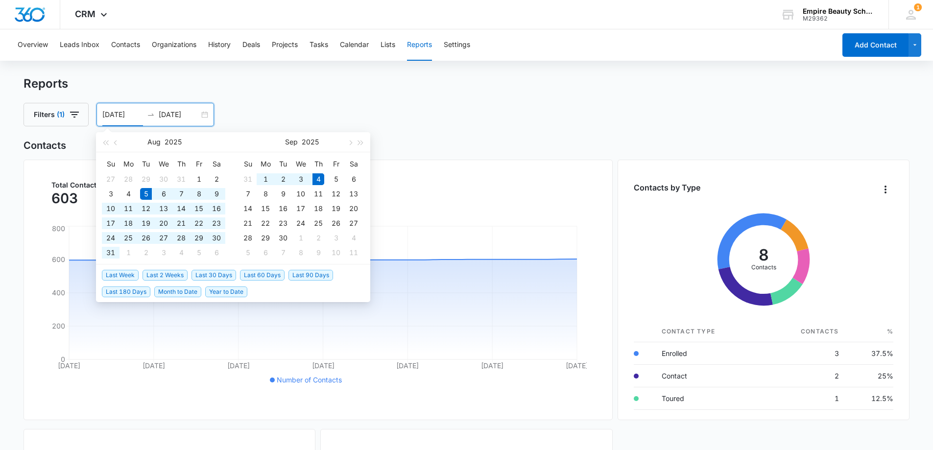
click at [206, 115] on div "[DATE] [DATE]" at bounding box center [156, 115] width 118 height 24
type input "[DATE]"
click at [322, 177] on div "4" at bounding box center [319, 179] width 12 height 12
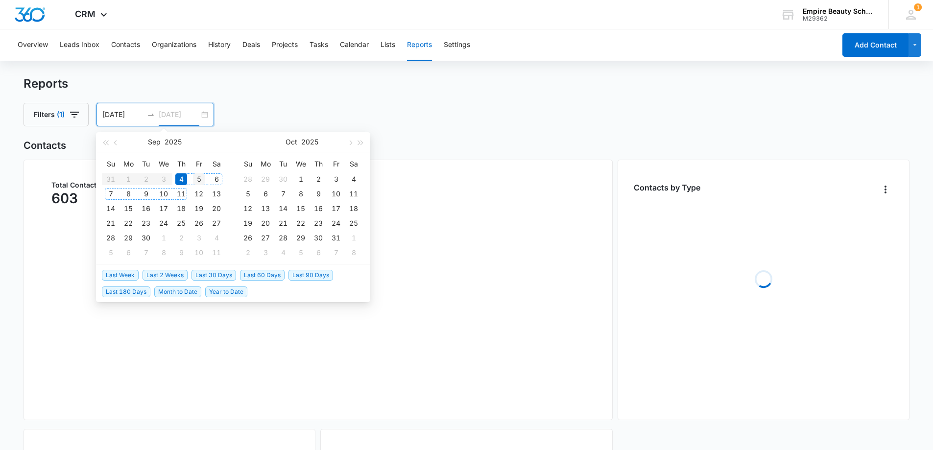
type input "[DATE]"
click at [199, 174] on div "5" at bounding box center [199, 179] width 12 height 12
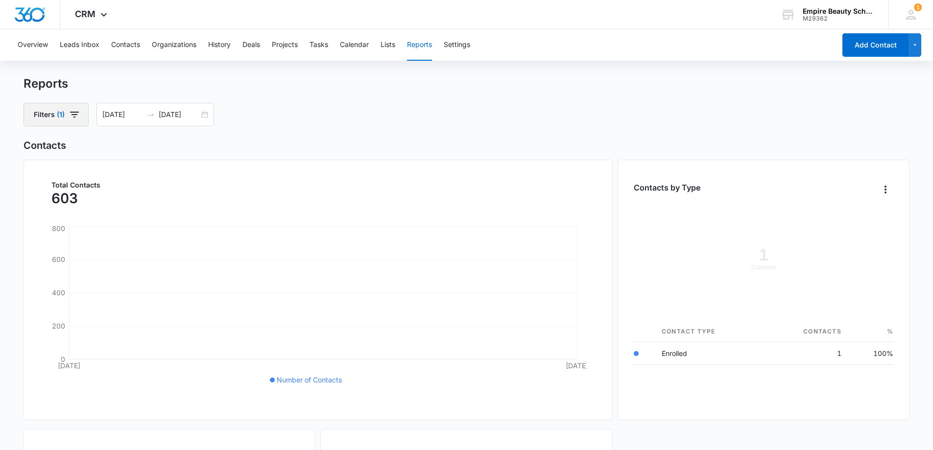
click at [81, 108] on button "Filters (1)" at bounding box center [56, 115] width 65 height 24
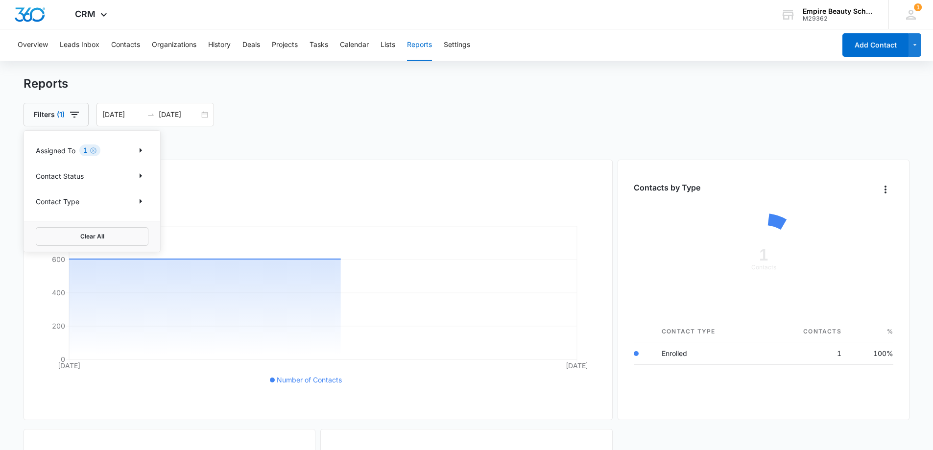
click at [332, 122] on div "Filters (1) Assigned To 1 Contact Status Contact Type Clear All [DATE] [DATE] […" at bounding box center [467, 115] width 887 height 24
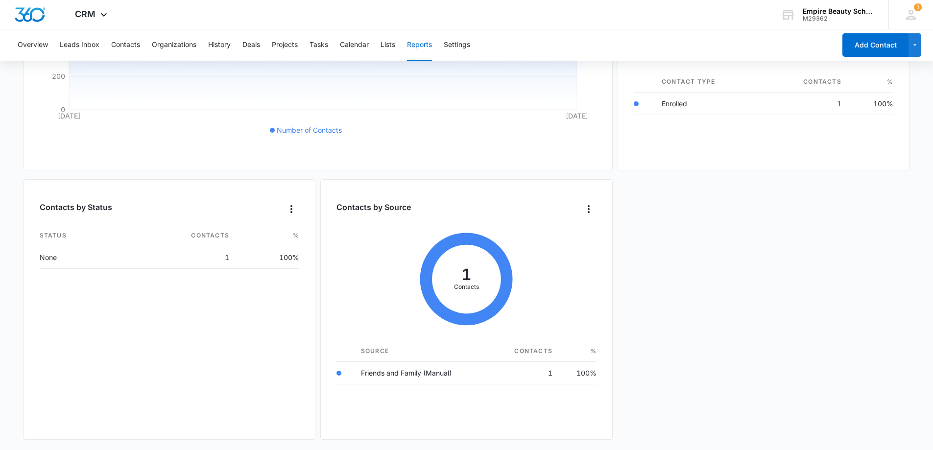
scroll to position [10, 0]
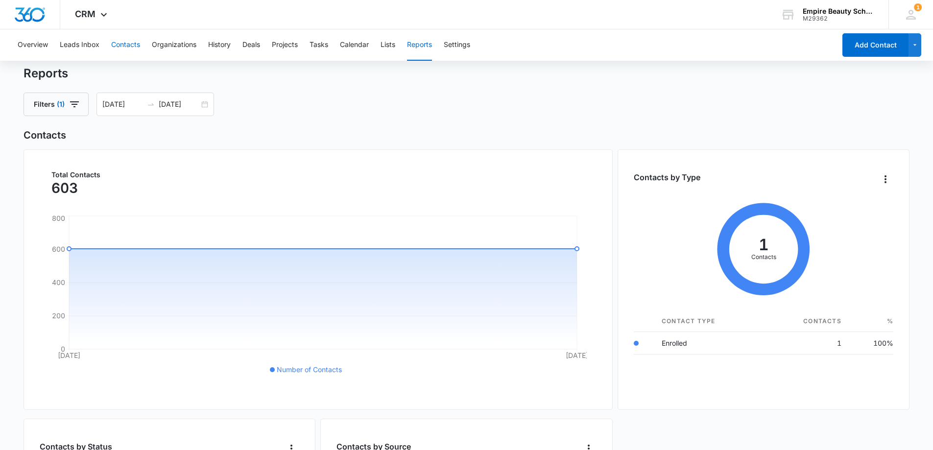
click at [124, 52] on button "Contacts" at bounding box center [125, 44] width 29 height 31
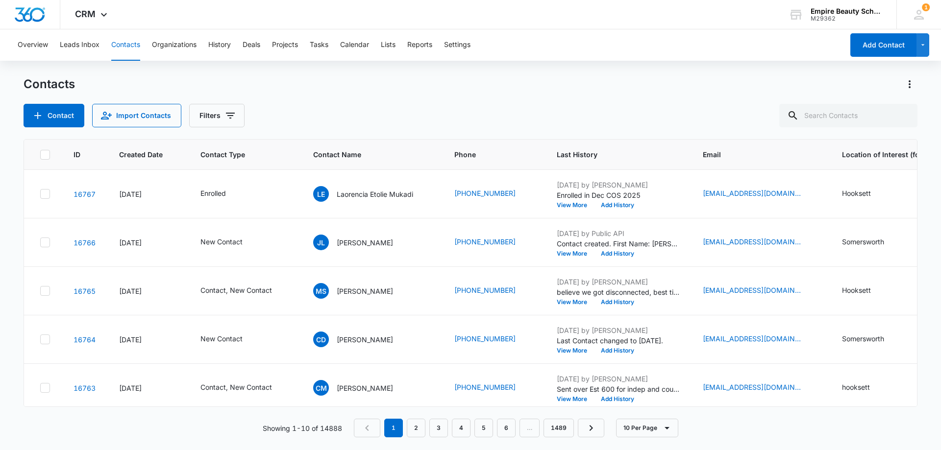
click at [316, 115] on div "Contact Import Contacts Filters" at bounding box center [471, 116] width 894 height 24
click at [232, 116] on icon "Filters" at bounding box center [230, 116] width 12 height 12
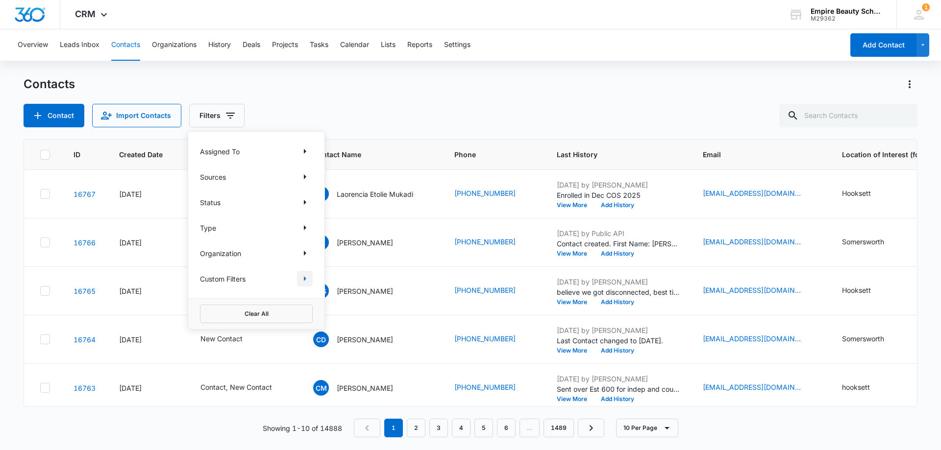
click at [308, 276] on icon "Show Custom Filters filters" at bounding box center [305, 279] width 12 height 12
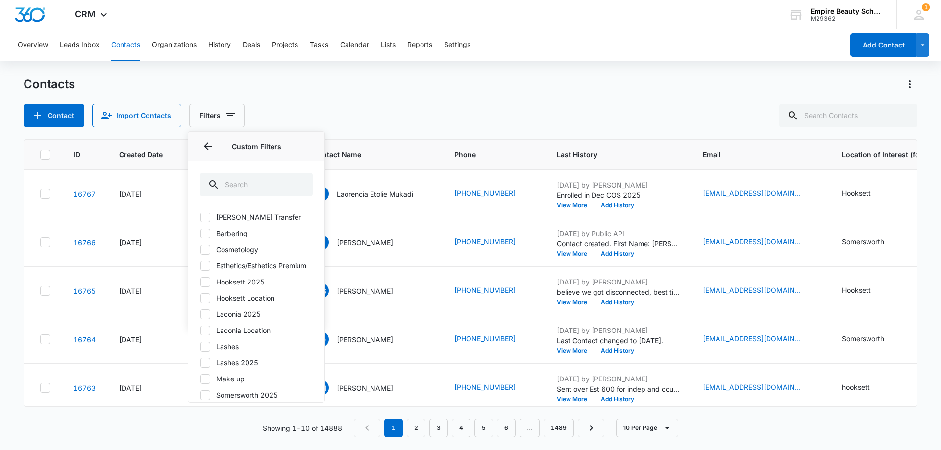
click at [207, 287] on icon at bounding box center [205, 282] width 9 height 9
click at [200, 282] on input "Hooksett 2025" at bounding box center [200, 282] width 0 height 0
checkbox input "true"
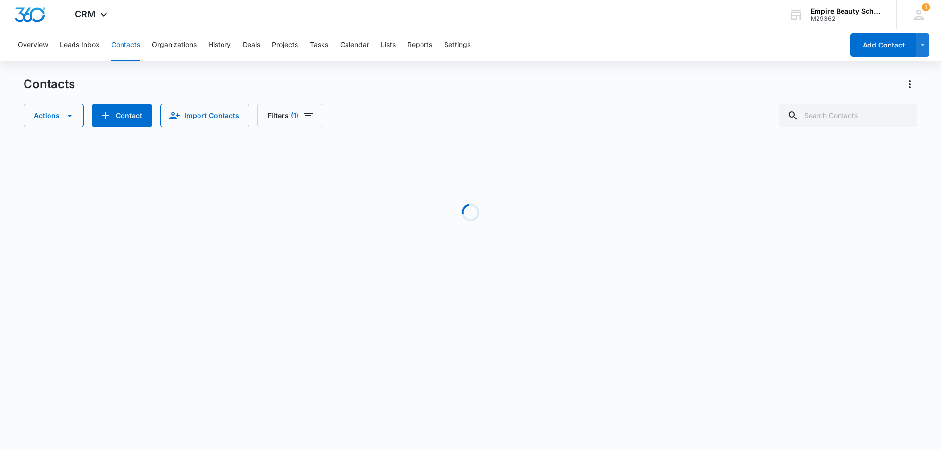
click at [352, 92] on div "Contacts Actions Contact Import Contacts Filters (1)" at bounding box center [471, 101] width 894 height 51
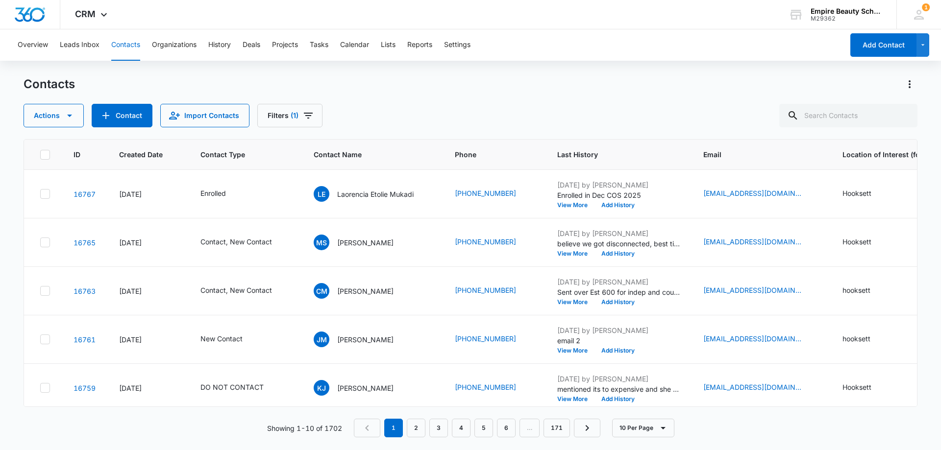
click at [445, 88] on div "Contacts" at bounding box center [471, 84] width 894 height 16
click at [419, 104] on div "Actions Contact Import Contacts Filters (1)" at bounding box center [471, 116] width 894 height 24
